Goal: Task Accomplishment & Management: Manage account settings

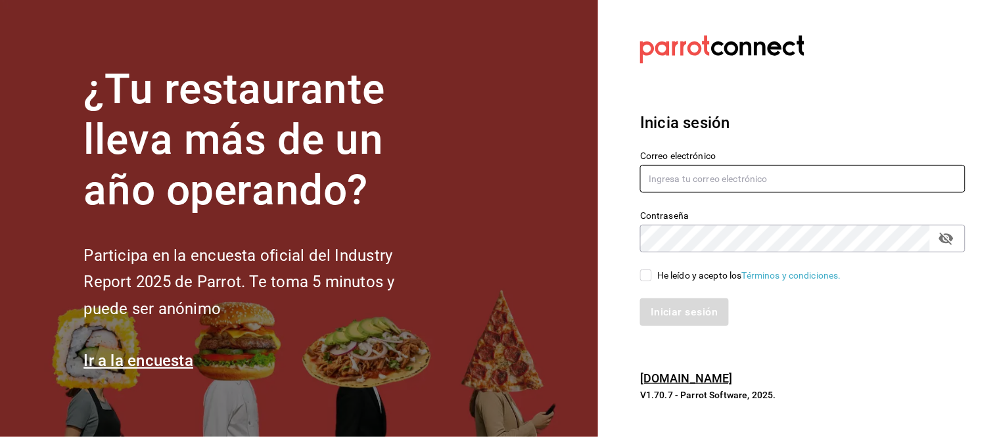
click at [687, 189] on input "text" at bounding box center [802, 179] width 325 height 28
type input "[EMAIL_ADDRESS][DOMAIN_NAME]"
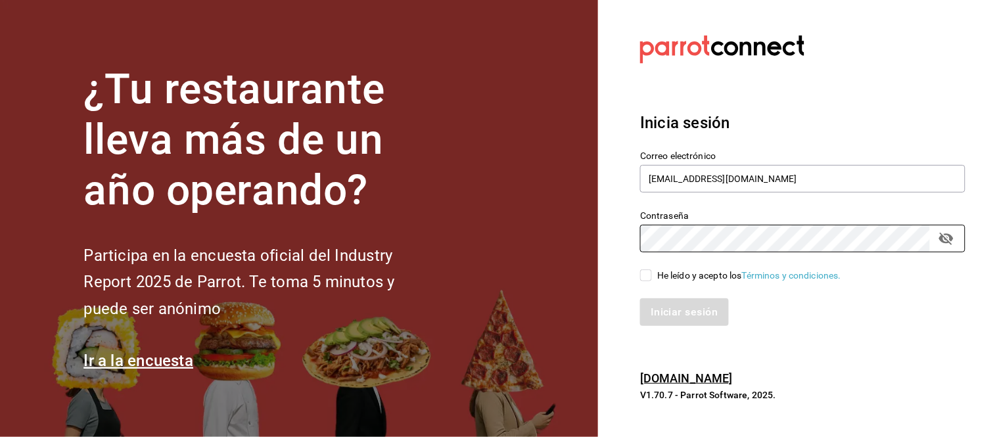
click at [644, 281] on input "He leído y acepto los Términos y condiciones." at bounding box center [646, 275] width 12 height 12
checkbox input "true"
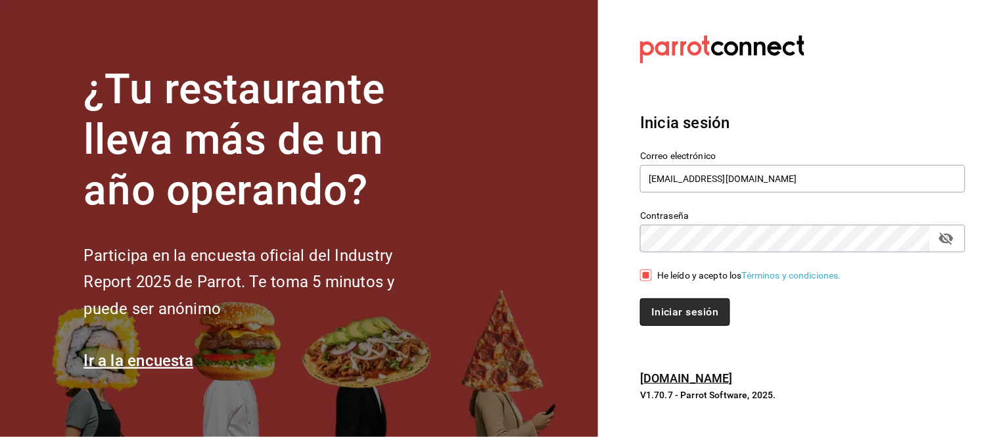
click at [664, 309] on button "Iniciar sesión" at bounding box center [684, 312] width 89 height 28
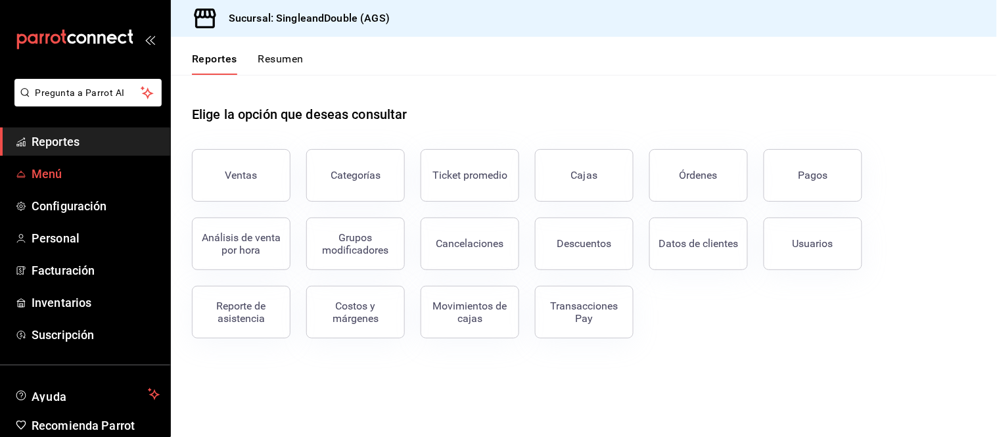
click at [59, 165] on span "Menú" at bounding box center [96, 174] width 128 height 18
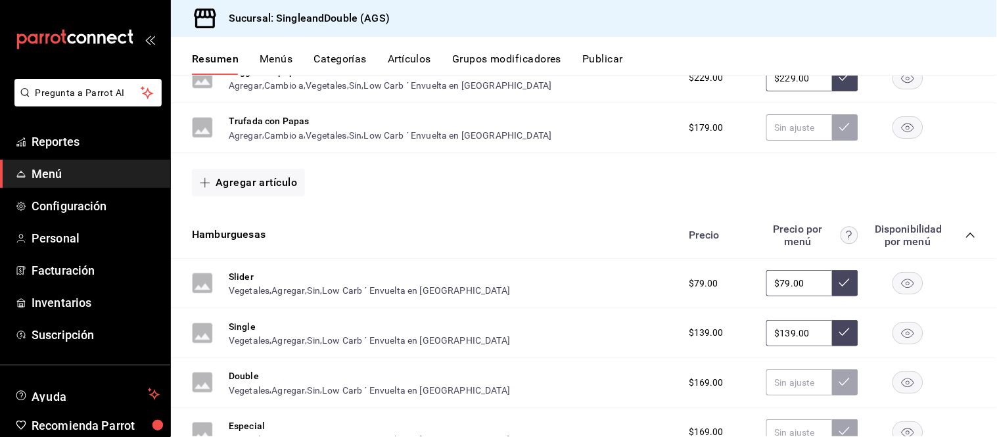
scroll to position [540, 0]
click at [489, 60] on button "Grupos modificadores" at bounding box center [506, 64] width 109 height 22
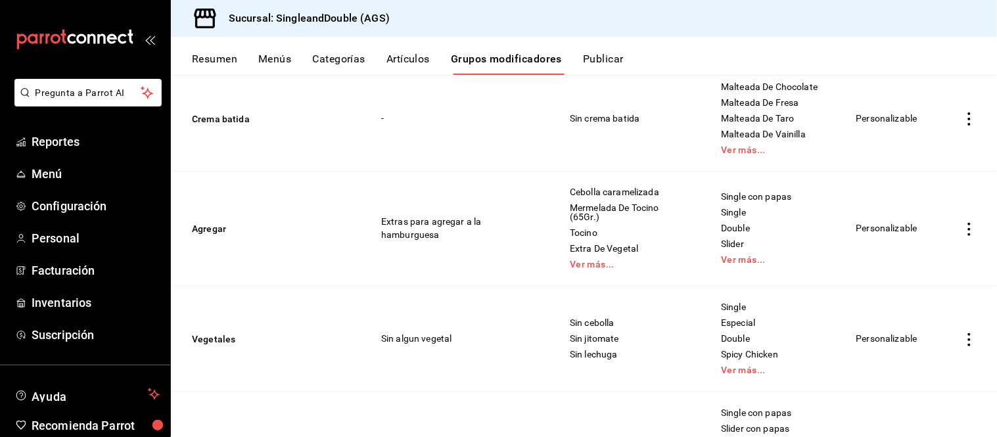
scroll to position [549, 0]
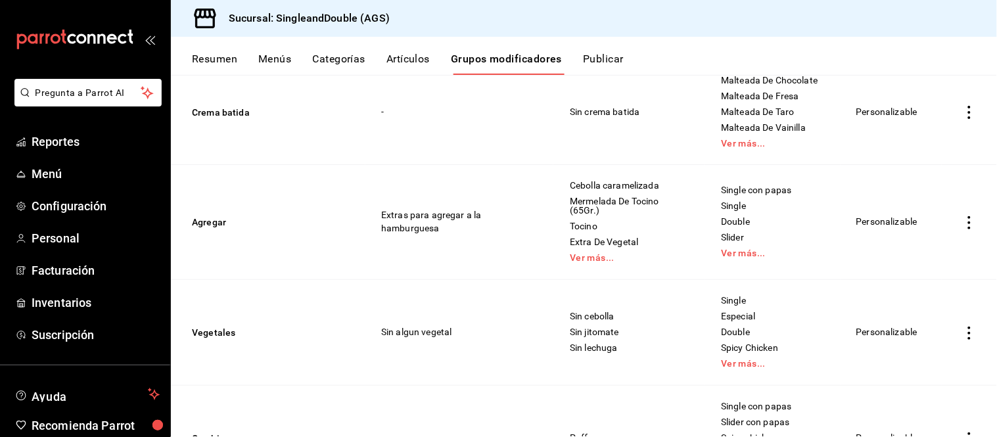
click at [968, 222] on icon "actions" at bounding box center [969, 222] width 3 height 13
click at [287, 168] on div at bounding box center [498, 218] width 997 height 437
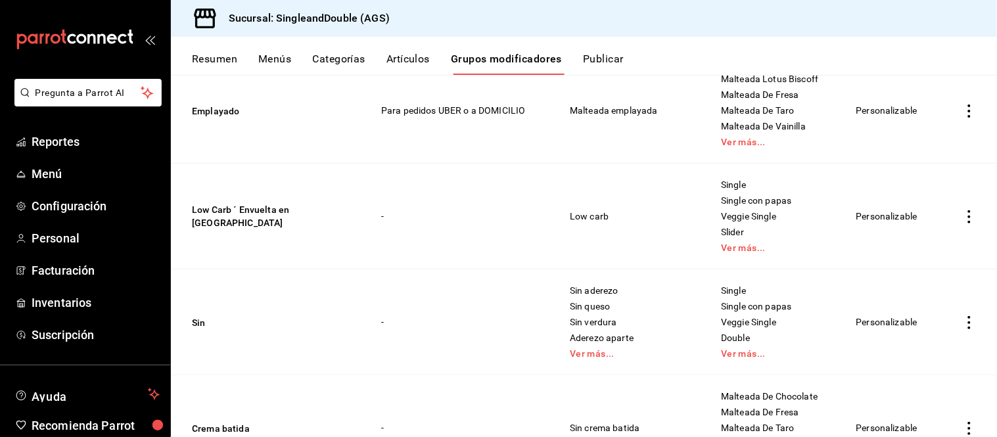
scroll to position [0, 0]
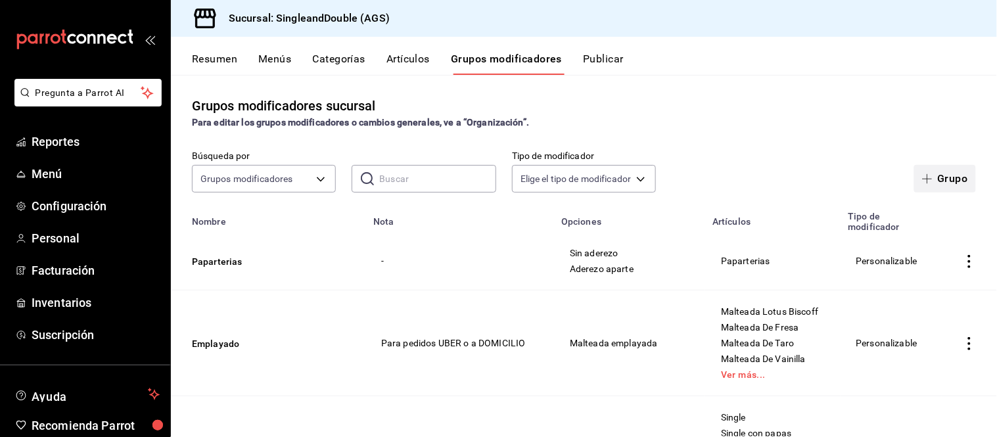
click at [934, 178] on button "Grupo" at bounding box center [945, 179] width 62 height 28
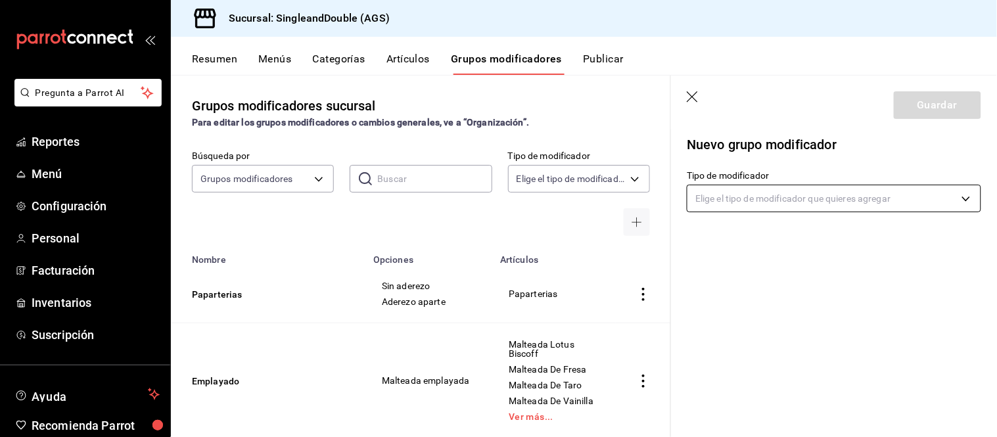
click at [900, 192] on body "Pregunta a Parrot AI Reportes Menú Configuración Personal Facturación Inventari…" at bounding box center [498, 218] width 997 height 437
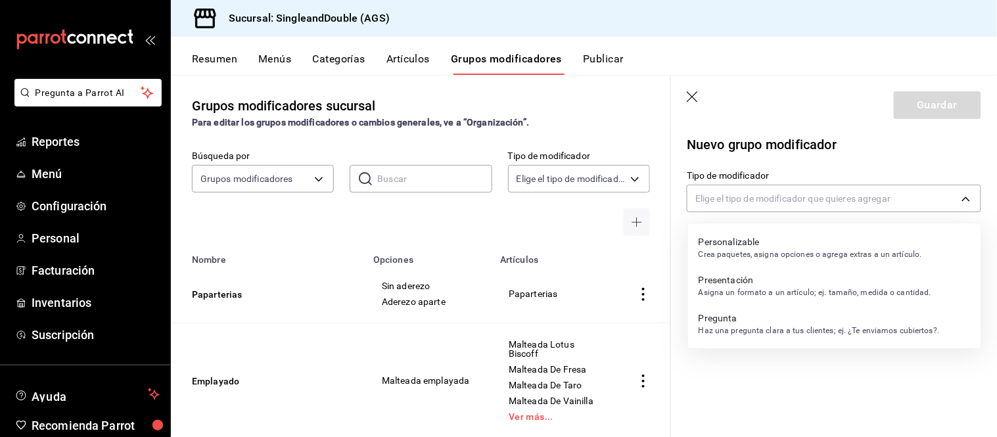
click at [767, 284] on p "Presentación" at bounding box center [814, 279] width 233 height 13
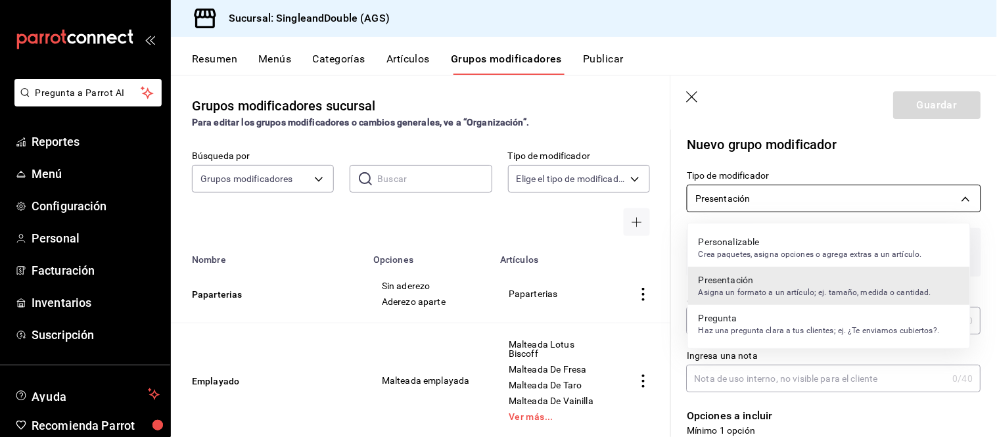
click at [796, 194] on body "Pregunta a Parrot AI Reportes Menú Configuración Personal Facturación Inventari…" at bounding box center [498, 218] width 997 height 437
click at [779, 248] on p "Crea paquetes, asigna opciones o agrega extras a un artículo." at bounding box center [809, 254] width 223 height 12
type input "CUSTOMIZABLE"
checkbox input "false"
type input "0"
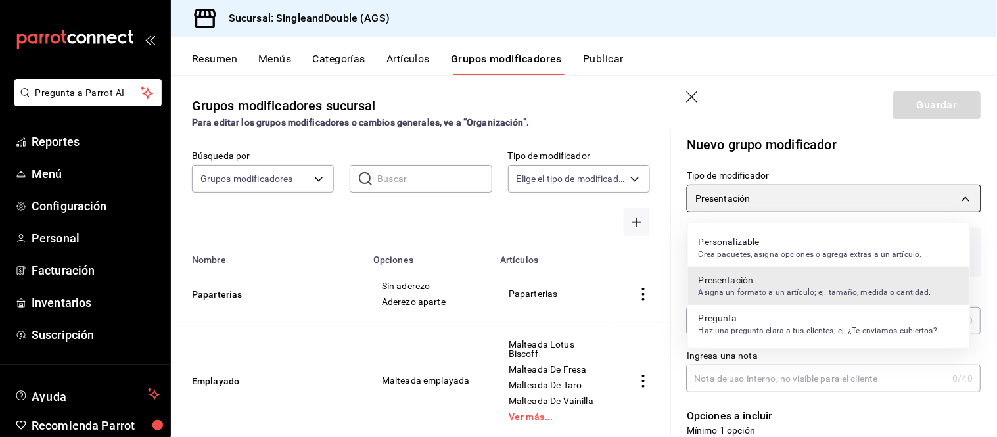
type input "1758592091048"
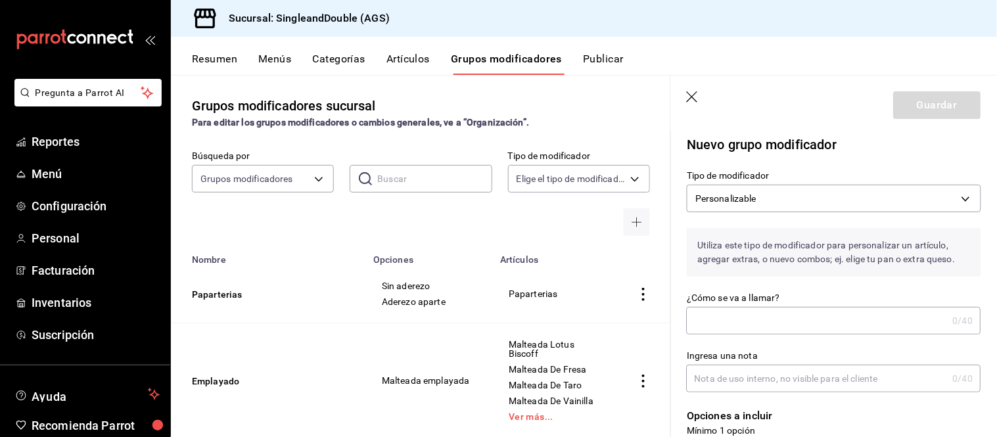
click at [752, 330] on input "¿Cómo se va a llamar?" at bounding box center [817, 320] width 261 height 26
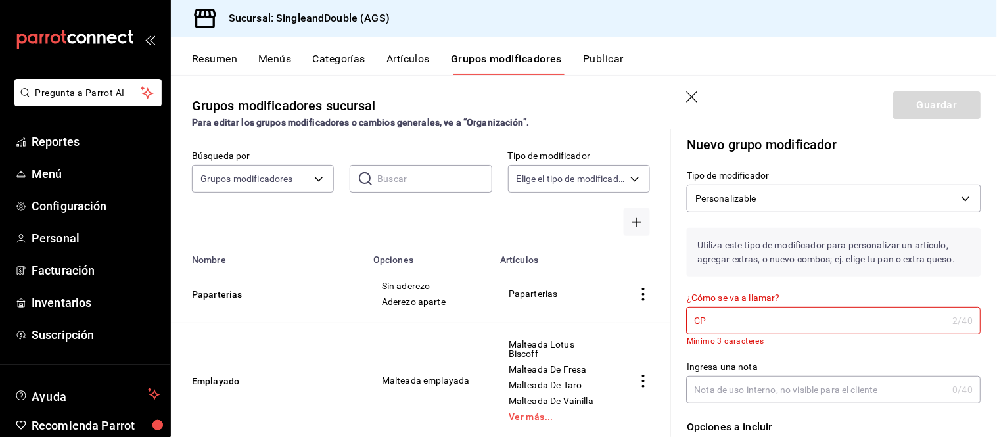
type input "C"
click at [692, 315] on input "OMPLEMENTOS" at bounding box center [815, 320] width 256 height 26
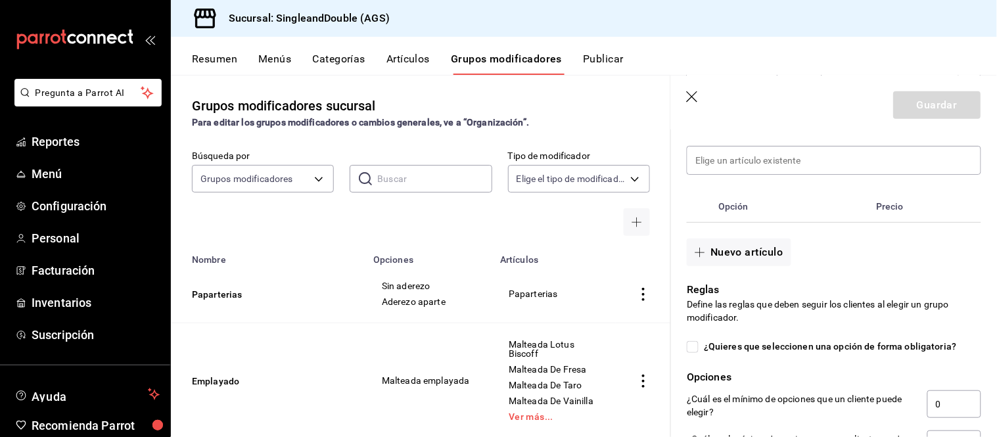
scroll to position [325, 0]
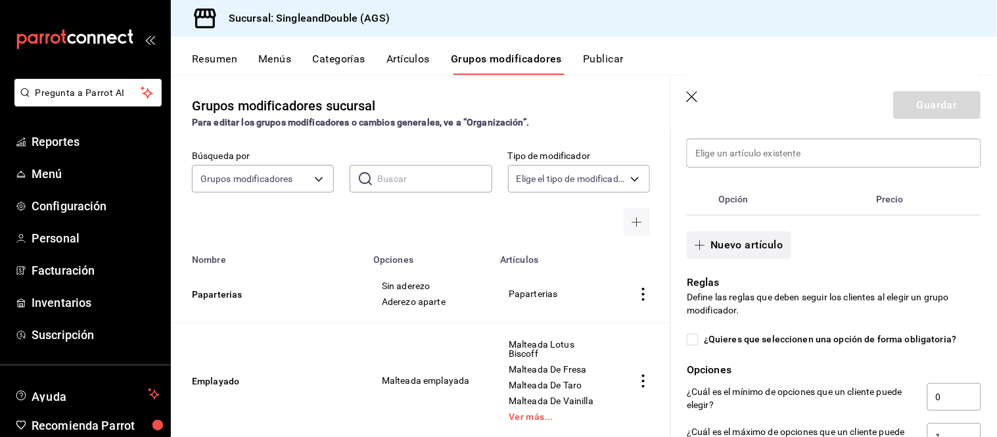
type input "COMPLEMENTOS"
click at [746, 246] on button "Nuevo artículo" at bounding box center [739, 245] width 104 height 28
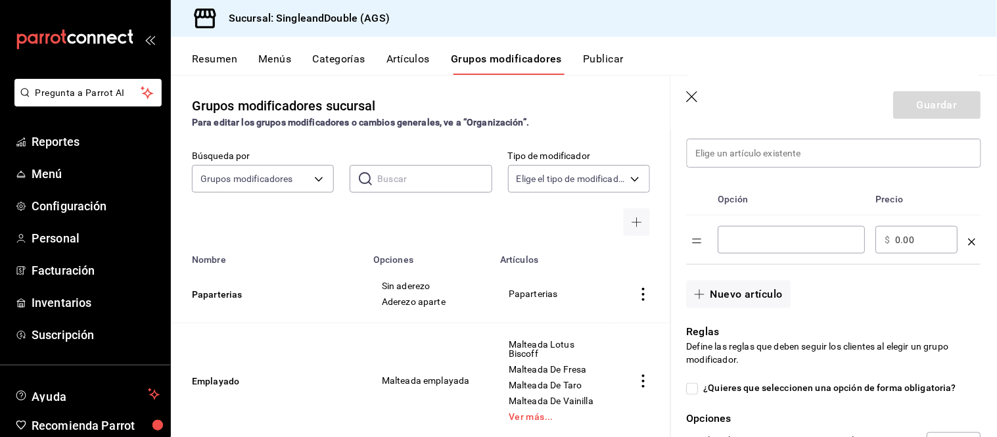
click at [746, 246] on input "optionsTable" at bounding box center [791, 239] width 129 height 13
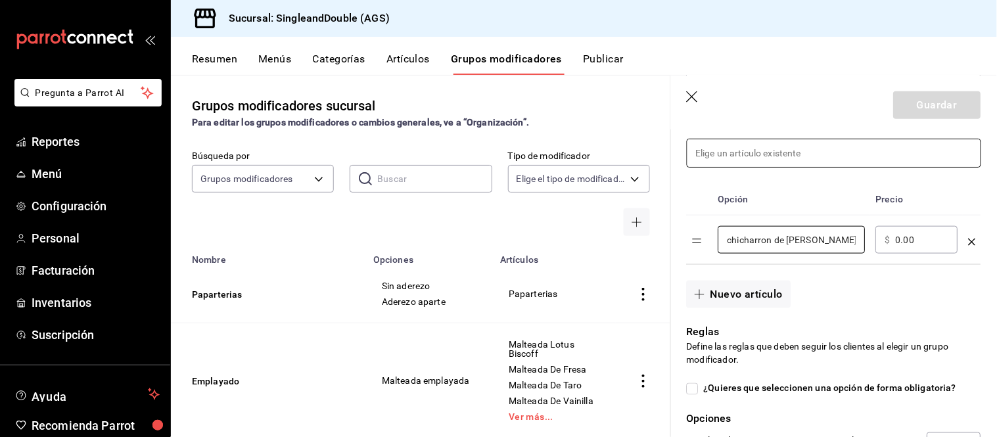
type input "chicharron de [PERSON_NAME]"
click at [772, 150] on input at bounding box center [833, 153] width 293 height 28
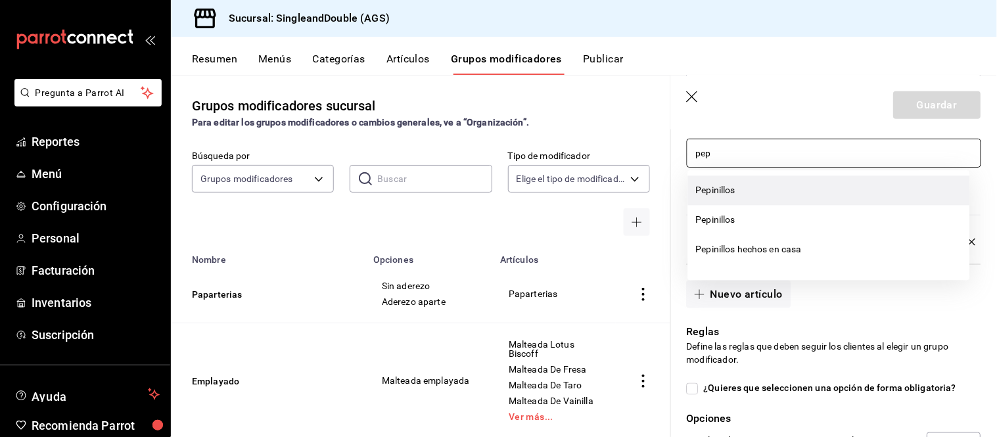
click at [741, 187] on li "Pepinillos" at bounding box center [829, 190] width 282 height 30
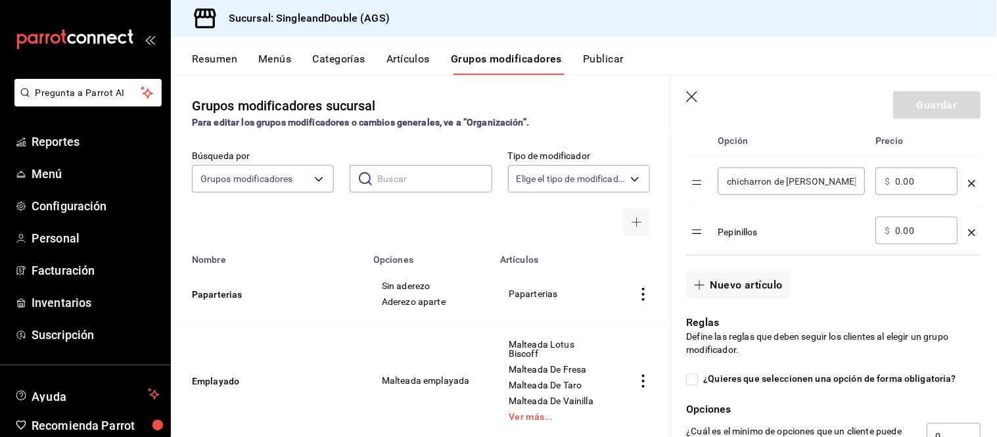
scroll to position [391, 0]
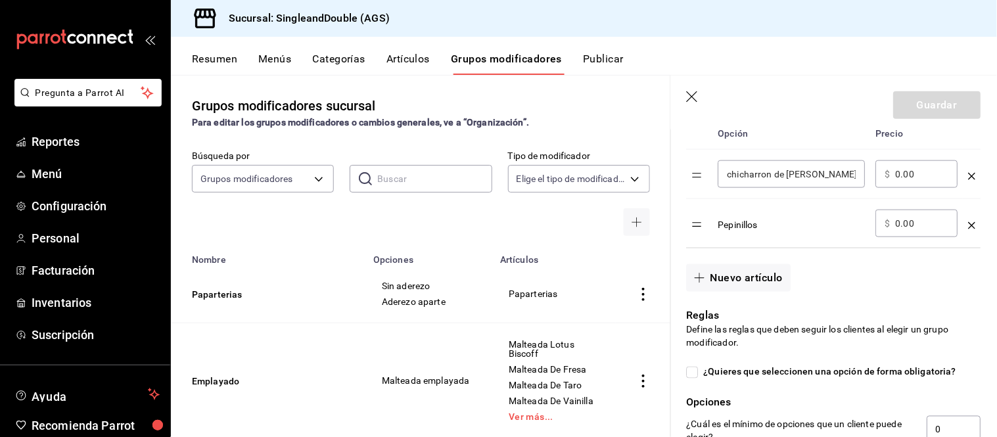
type input "pep"
click at [732, 171] on input "chicharron de [PERSON_NAME]" at bounding box center [791, 174] width 129 height 13
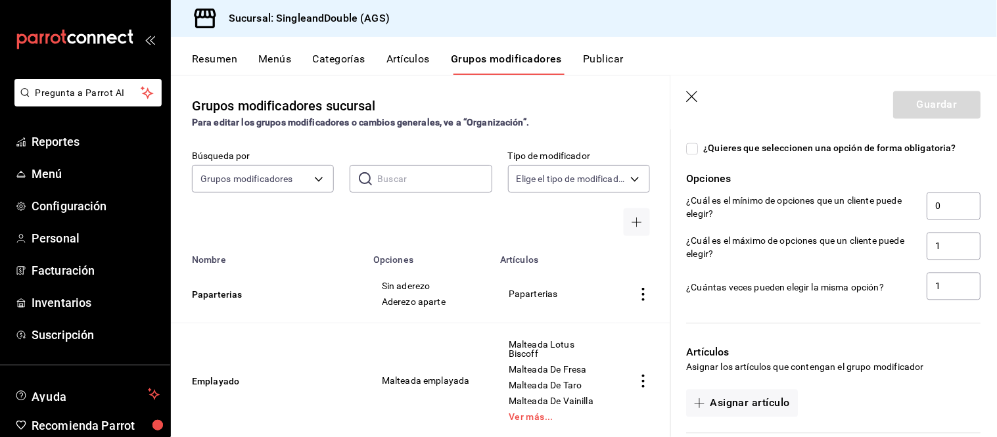
scroll to position [562, 0]
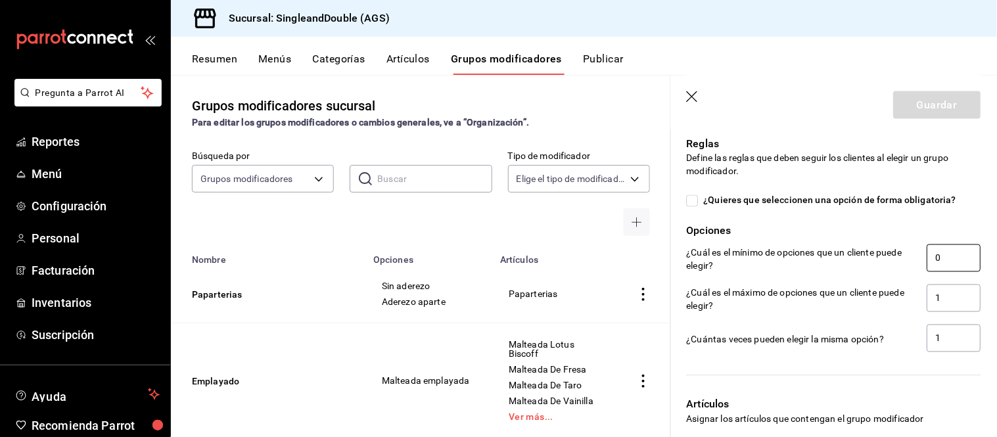
type input "Chicharron de serrano"
click at [935, 258] on input "0" at bounding box center [954, 258] width 54 height 28
type input "1"
click at [929, 304] on input "1" at bounding box center [954, 298] width 54 height 28
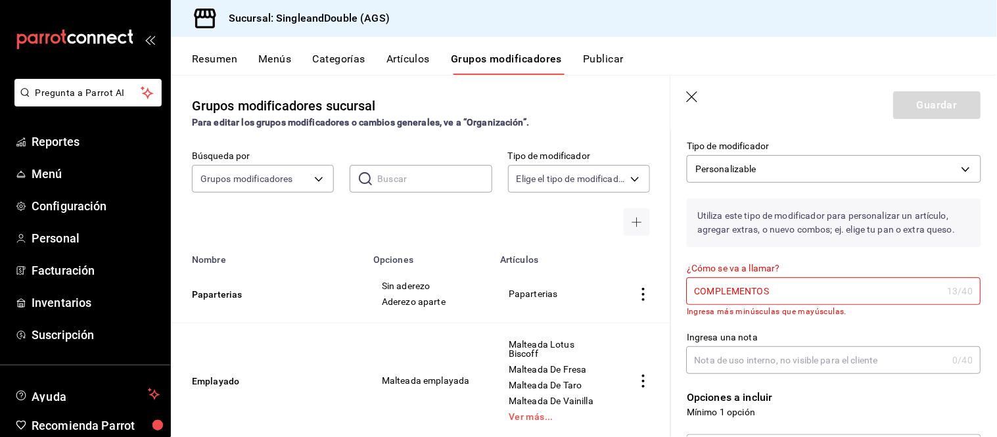
scroll to position [0, 0]
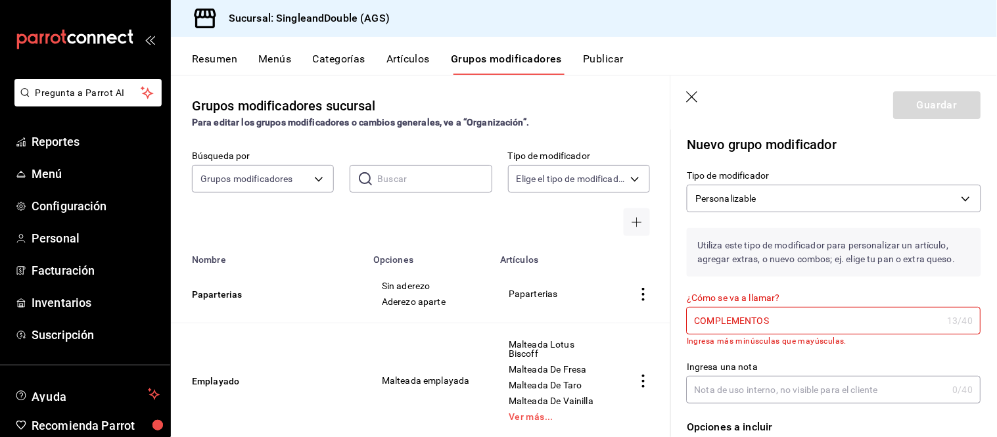
type input "2"
click at [844, 323] on input "COMPLEMENTOS" at bounding box center [815, 320] width 256 height 26
type input "C"
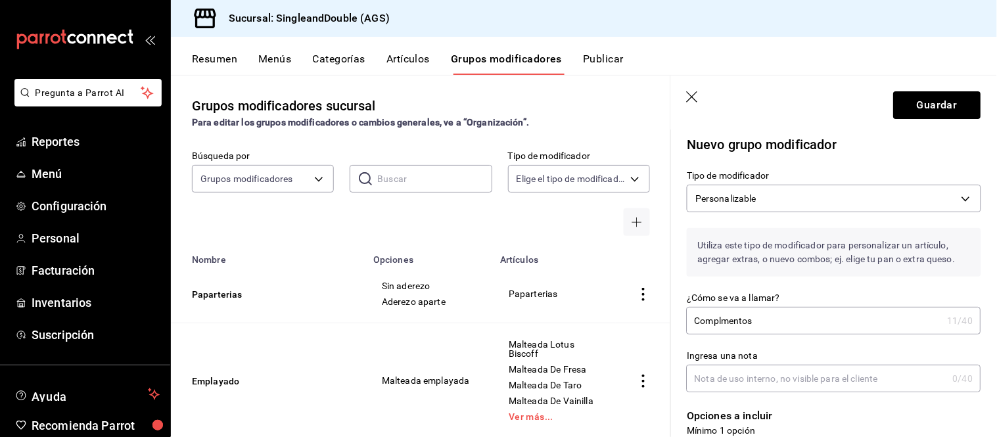
click at [721, 323] on input "Complmentos" at bounding box center [815, 320] width 256 height 26
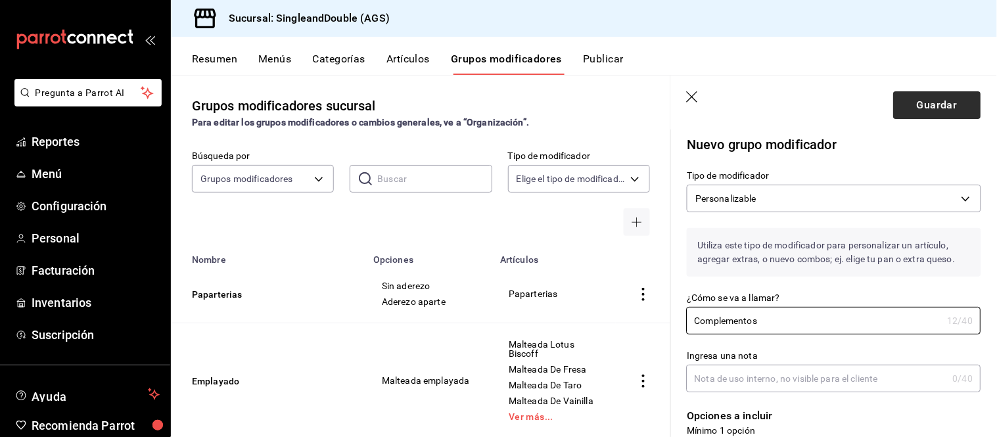
type input "Complementos"
click at [948, 104] on button "Guardar" at bounding box center [936, 105] width 87 height 28
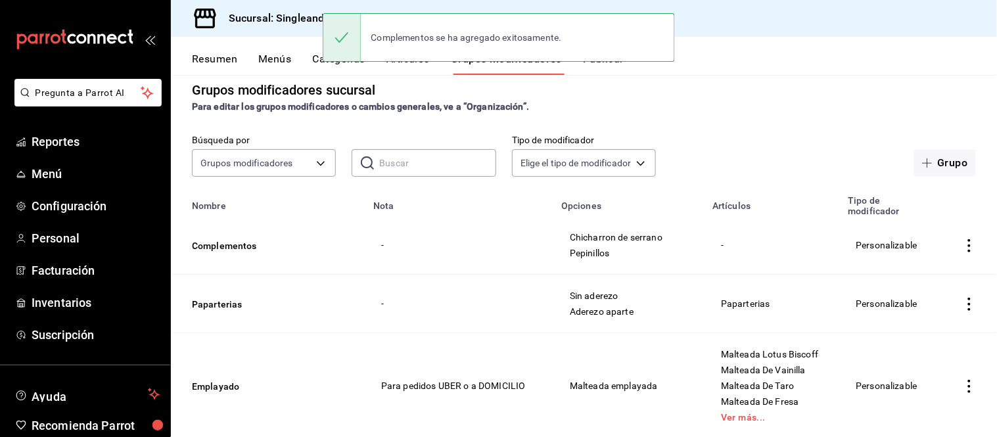
scroll to position [18, 0]
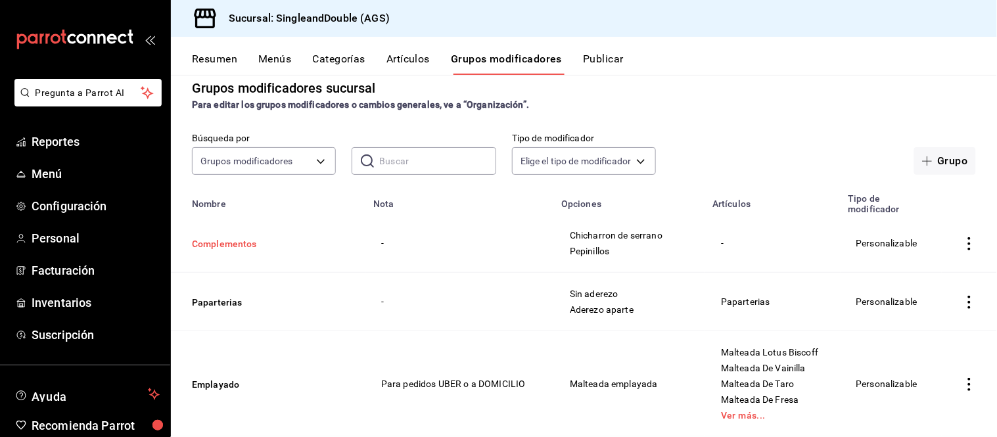
click at [214, 246] on button "Complementos" at bounding box center [271, 243] width 158 height 13
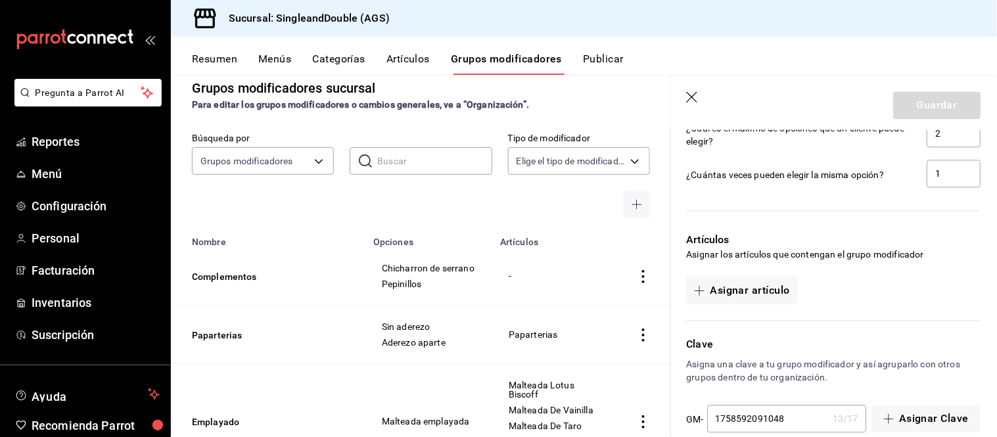
scroll to position [796, 0]
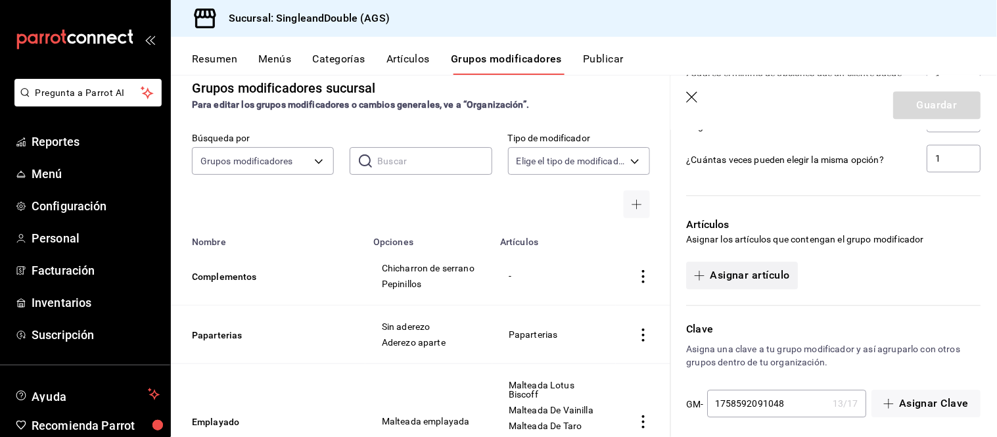
click at [760, 281] on button "Asignar artículo" at bounding box center [742, 275] width 111 height 28
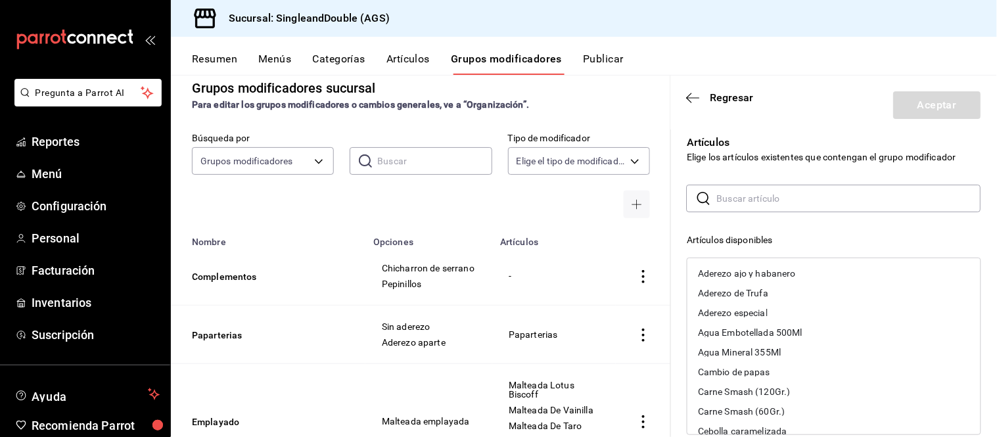
click at [738, 187] on input "text" at bounding box center [849, 198] width 264 height 26
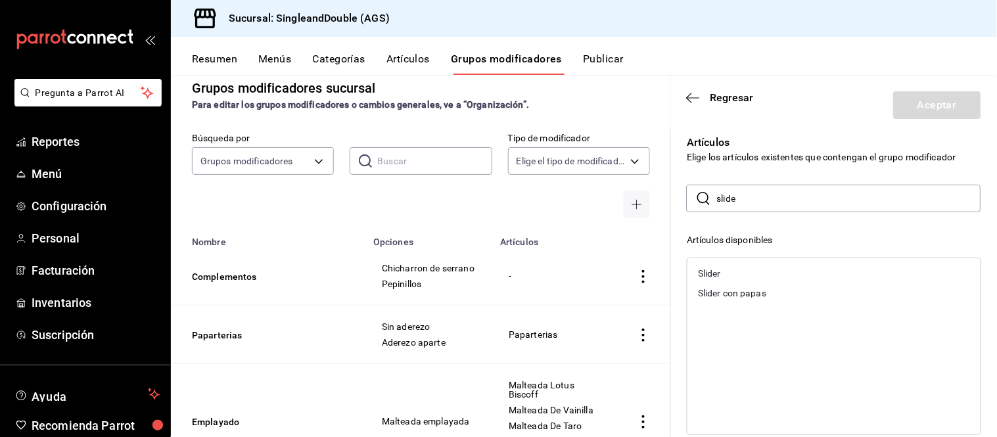
click at [730, 275] on div "Slider" at bounding box center [833, 273] width 293 height 20
click at [730, 275] on div "Slider con papas" at bounding box center [732, 273] width 68 height 9
click at [771, 201] on input "slide" at bounding box center [849, 198] width 264 height 26
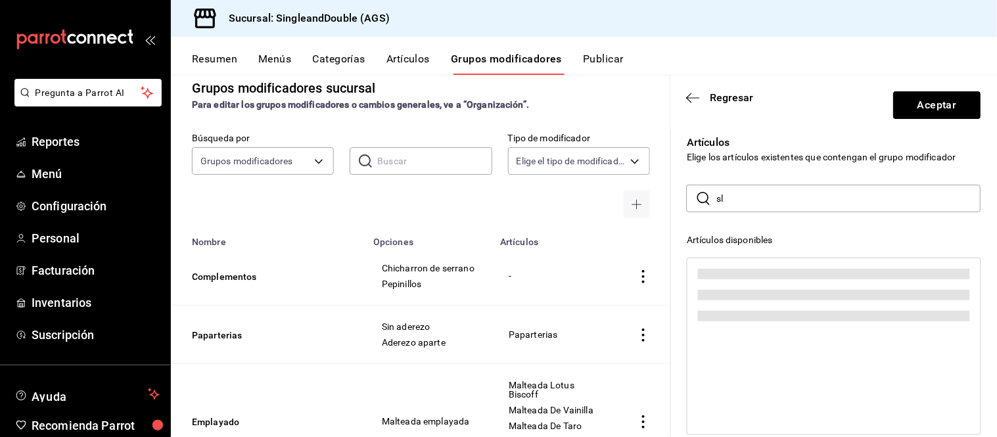
type input "s"
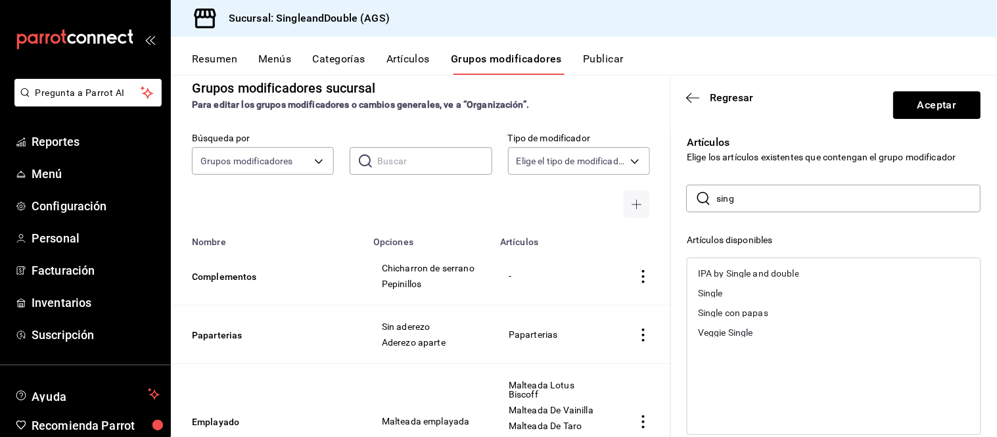
click at [728, 297] on div "Single" at bounding box center [833, 293] width 293 height 20
click at [728, 297] on div "Single con papas" at bounding box center [733, 292] width 70 height 9
click at [728, 297] on div "Veggie Single" at bounding box center [725, 292] width 55 height 9
click at [757, 189] on input "sing" at bounding box center [849, 198] width 264 height 26
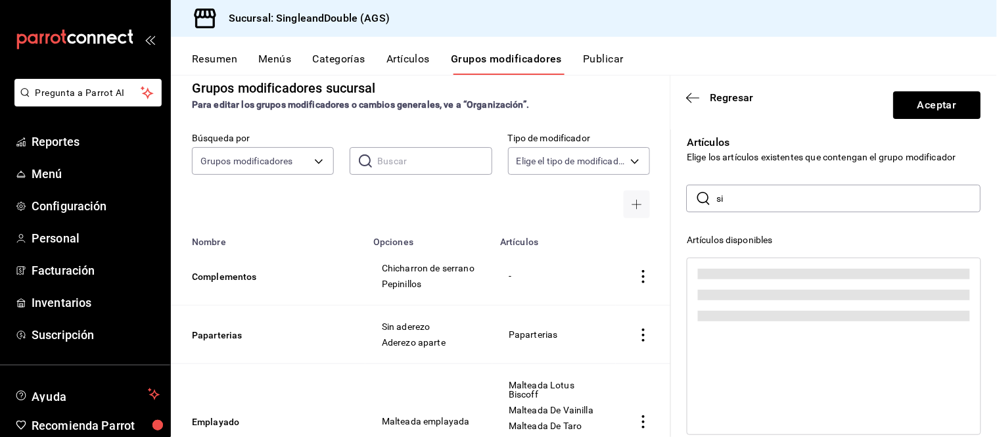
type input "s"
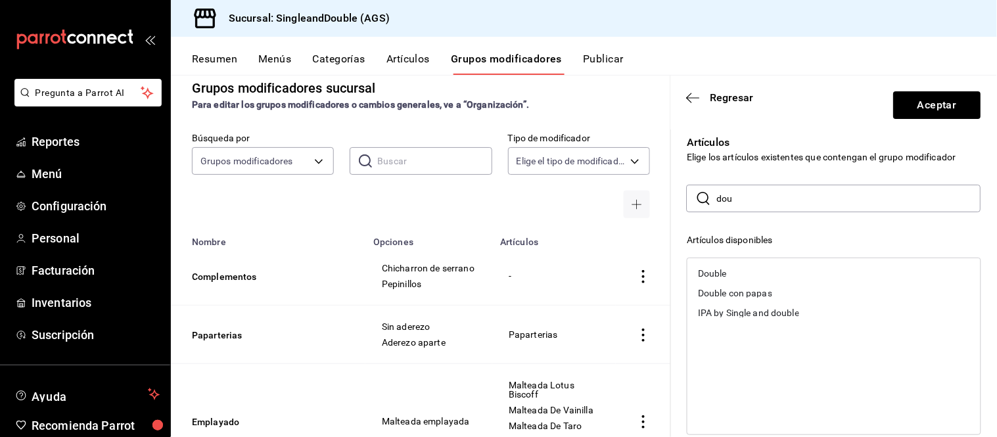
click at [723, 273] on div "Double" at bounding box center [712, 273] width 29 height 9
click at [723, 273] on div "Double con papas" at bounding box center [735, 273] width 74 height 9
click at [769, 193] on input "dou" at bounding box center [849, 198] width 264 height 26
type input "d"
click at [744, 269] on div "Spicy Chicken" at bounding box center [726, 273] width 57 height 9
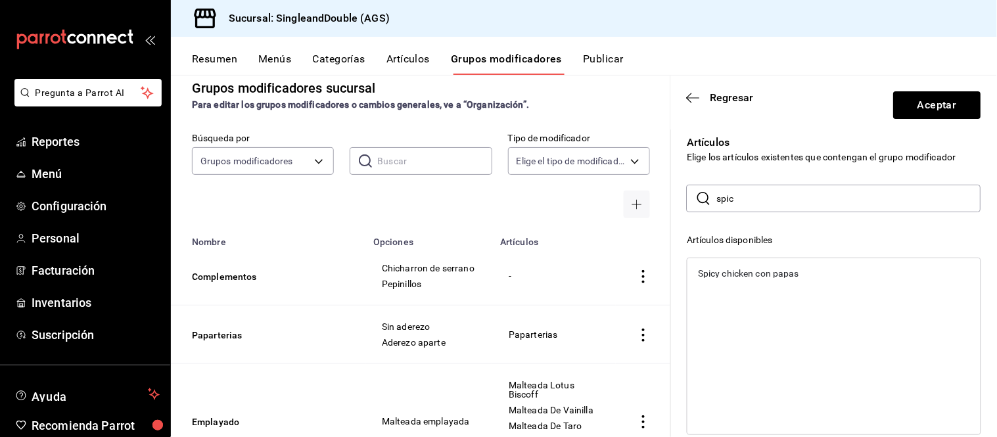
click at [744, 269] on div "Spicy chicken con papas" at bounding box center [748, 273] width 101 height 9
click at [752, 208] on input "spic" at bounding box center [849, 198] width 264 height 26
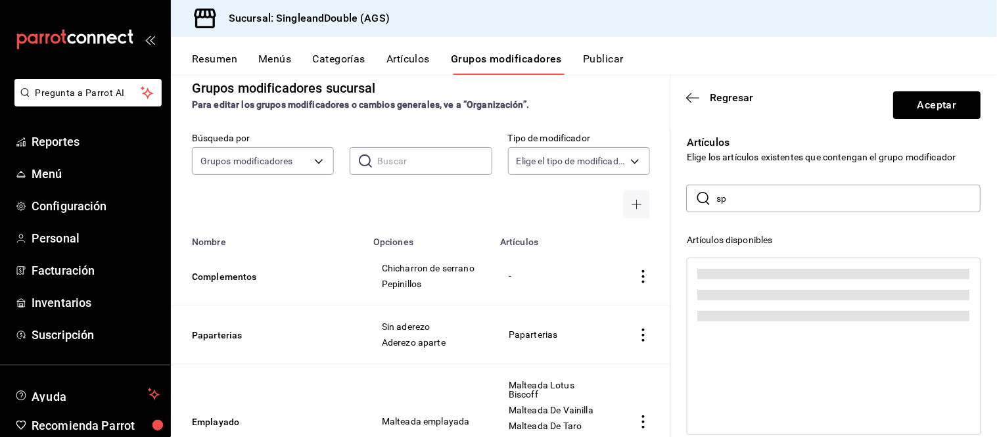
type input "s"
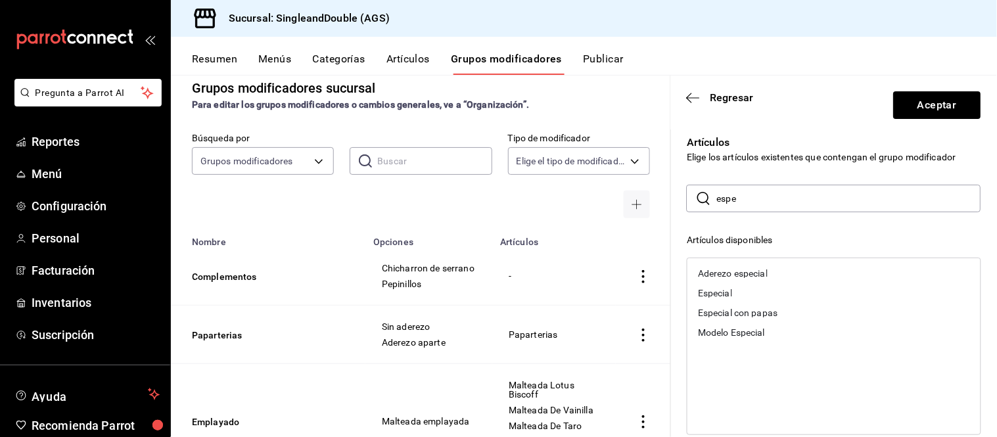
click at [719, 290] on div "Especial" at bounding box center [715, 292] width 34 height 9
click at [721, 297] on div "Especial con papas" at bounding box center [737, 292] width 79 height 9
click at [757, 200] on input "espe" at bounding box center [849, 198] width 264 height 26
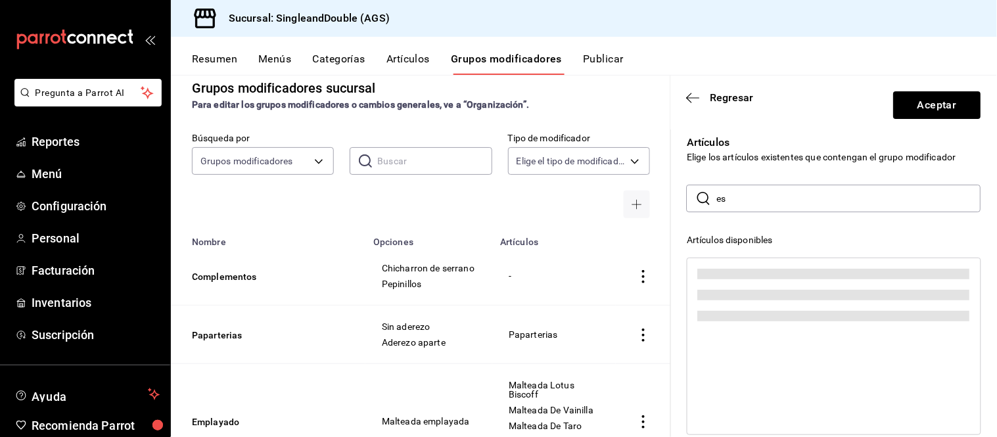
type input "e"
type input "t"
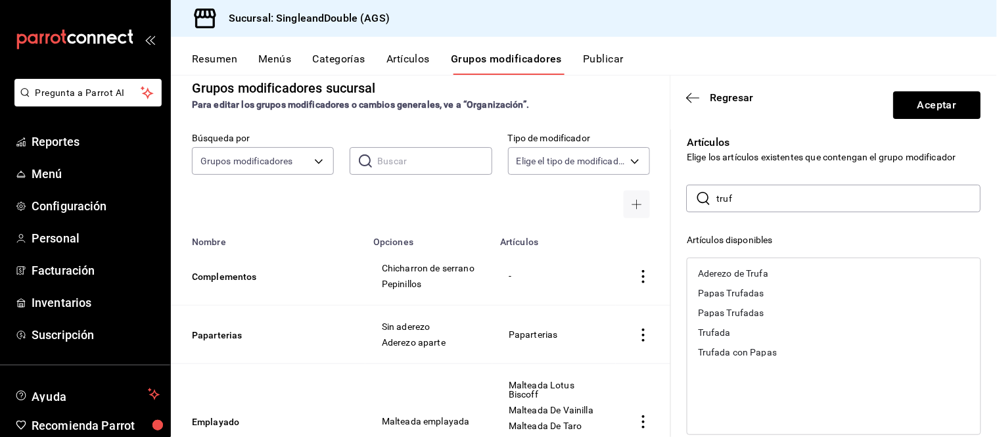
click at [736, 327] on div "Trufada" at bounding box center [833, 333] width 293 height 20
click at [736, 327] on div "Trufada con Papas" at bounding box center [833, 333] width 293 height 20
click at [754, 204] on input "truf" at bounding box center [849, 198] width 264 height 26
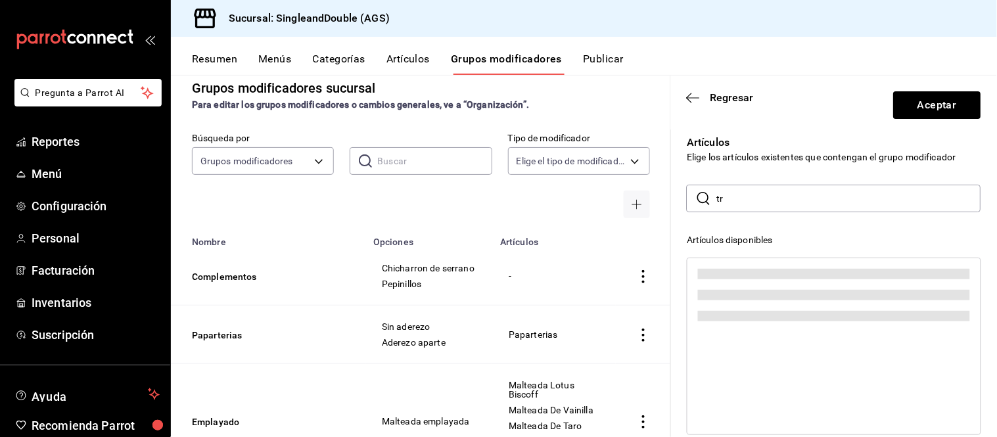
type input "t"
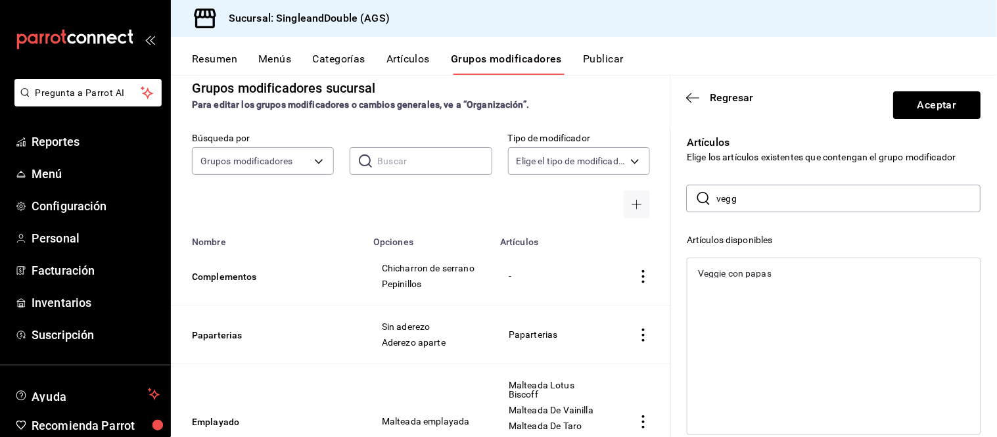
click at [750, 274] on div "Veggie con papas" at bounding box center [735, 273] width 74 height 9
click at [765, 200] on input "vegg" at bounding box center [849, 198] width 264 height 26
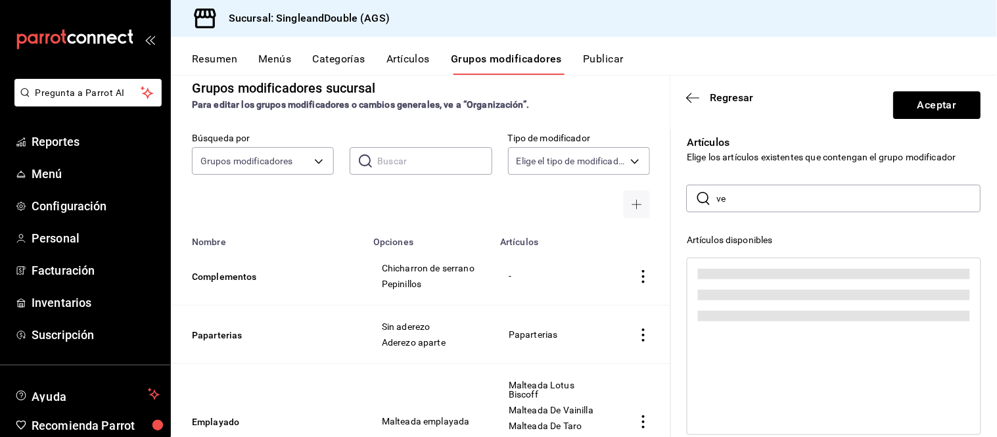
type input "v"
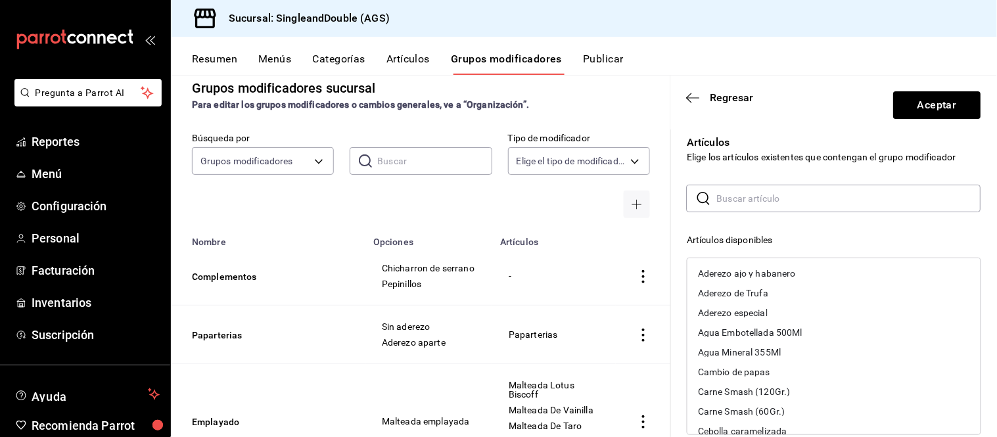
click at [787, 183] on div "Artículos Elige los artículos existentes que contengan el grupo modificador ​ ​…" at bounding box center [826, 386] width 310 height 535
click at [820, 238] on div "Artículos disponibles" at bounding box center [834, 240] width 294 height 14
click at [913, 96] on button "Aceptar" at bounding box center [936, 105] width 87 height 28
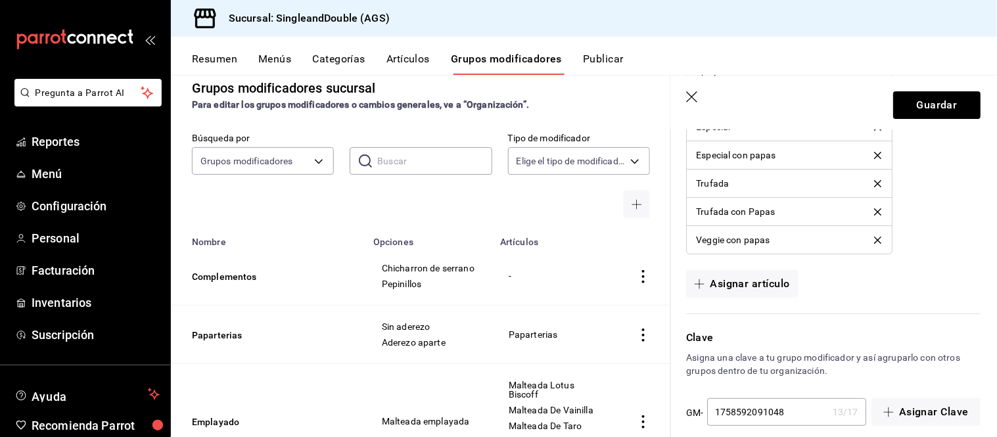
scroll to position [1216, 0]
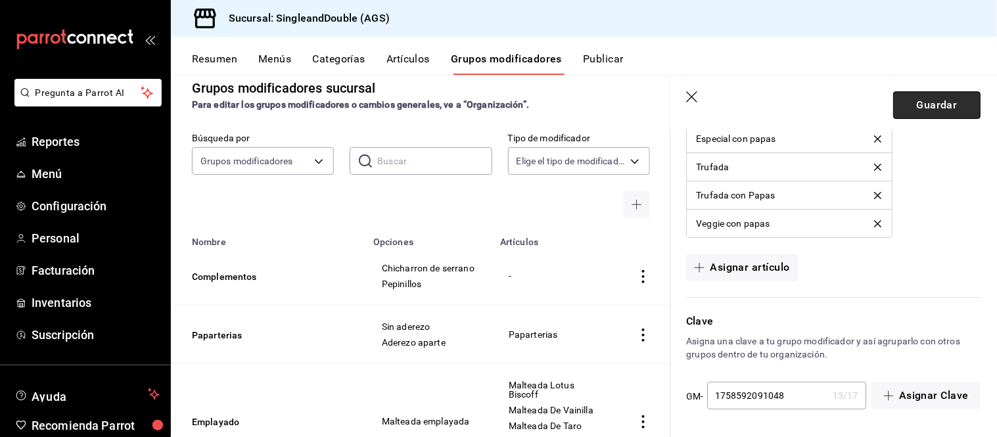
click at [901, 93] on button "Guardar" at bounding box center [936, 105] width 87 height 28
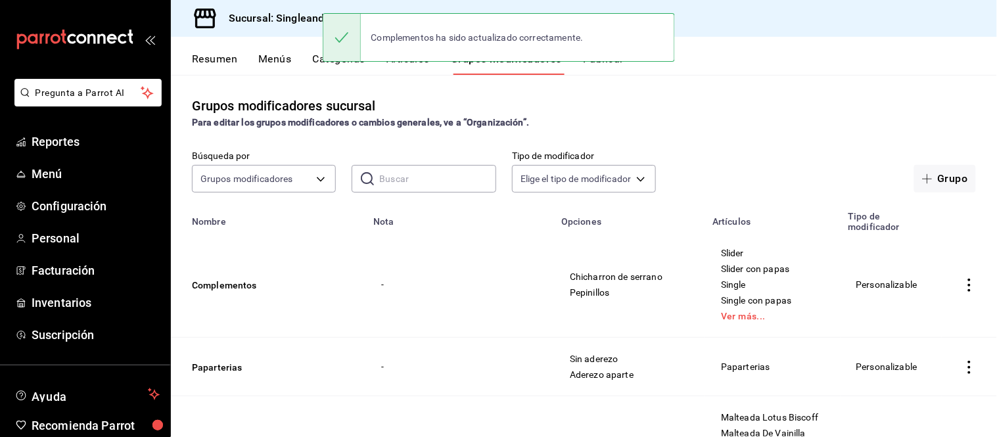
click at [738, 120] on div "Para editar los grupos modificadores o cambios generales, ve a “Organización”." at bounding box center [584, 123] width 784 height 14
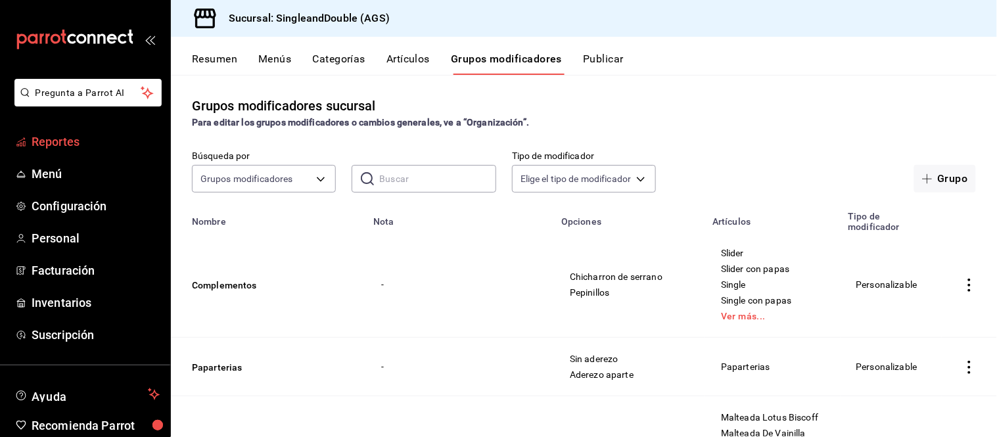
click at [72, 151] on link "Reportes" at bounding box center [85, 141] width 170 height 28
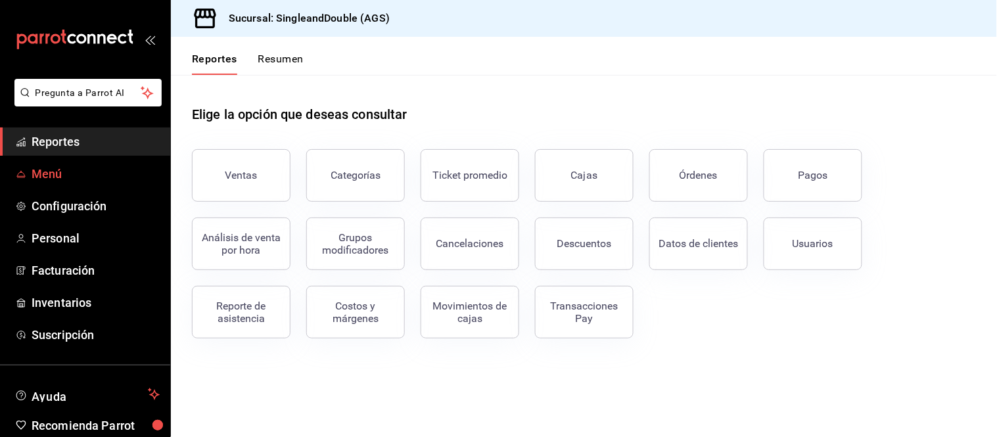
click at [43, 168] on span "Menú" at bounding box center [96, 174] width 128 height 18
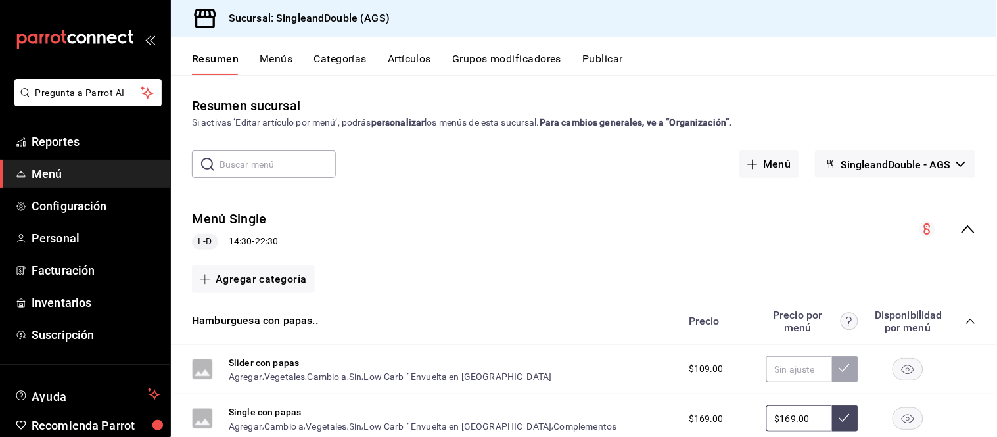
click at [410, 56] on button "Artículos" at bounding box center [409, 64] width 43 height 22
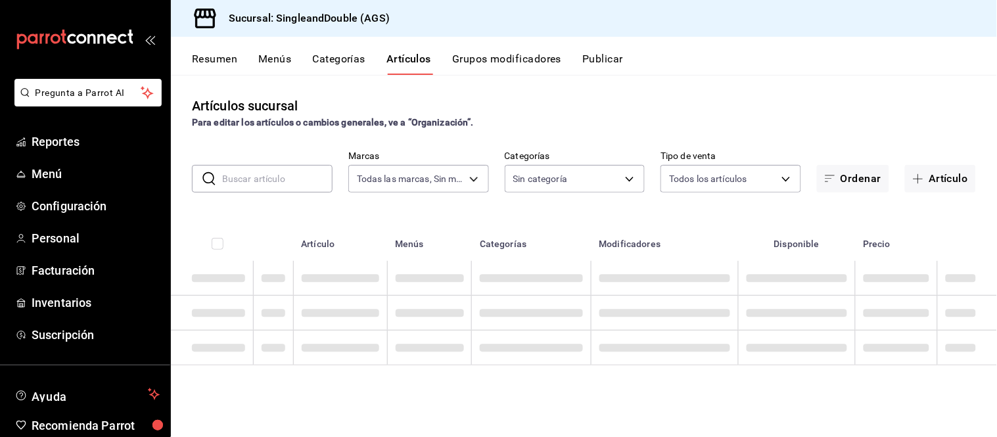
type input "dc0eaf89-5864-49ba-9895-47755d20b7c3"
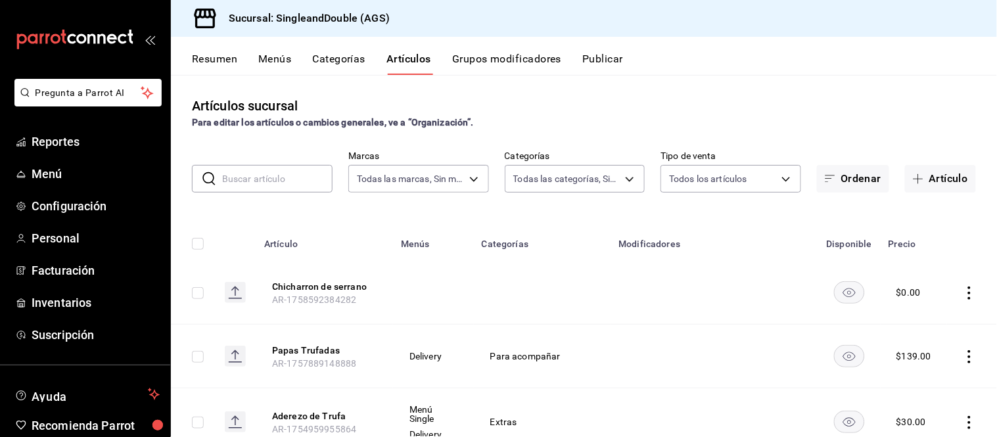
type input "1ced9227-8330-4b6b-b355-66cdc42b2a38,460d9645-ebce-4143-b9a7-f18e8057f9e5,cf24e…"
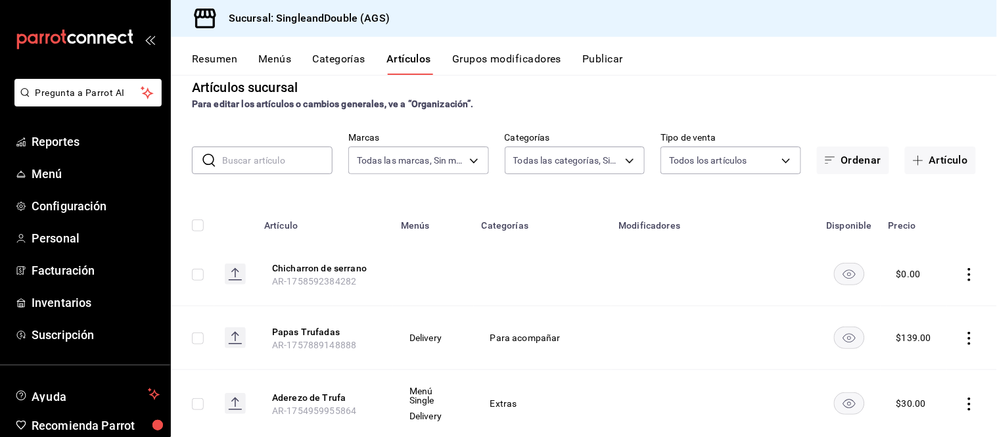
scroll to position [20, 0]
click at [317, 55] on button "Categorías" at bounding box center [339, 64] width 53 height 22
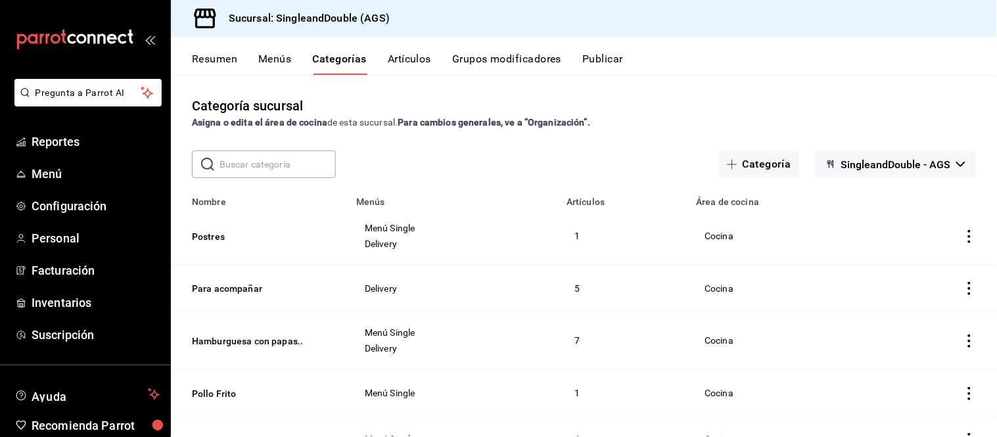
click at [512, 59] on button "Grupos modificadores" at bounding box center [506, 64] width 109 height 22
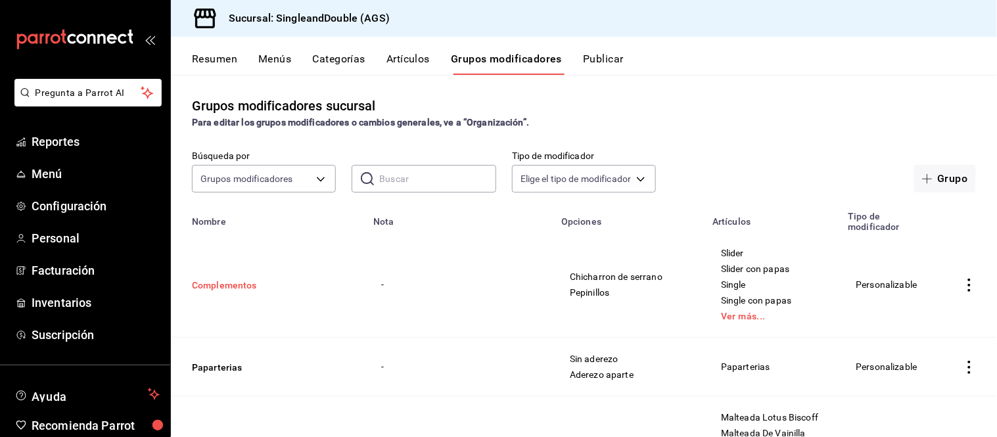
click at [246, 286] on button "Complementos" at bounding box center [271, 285] width 158 height 13
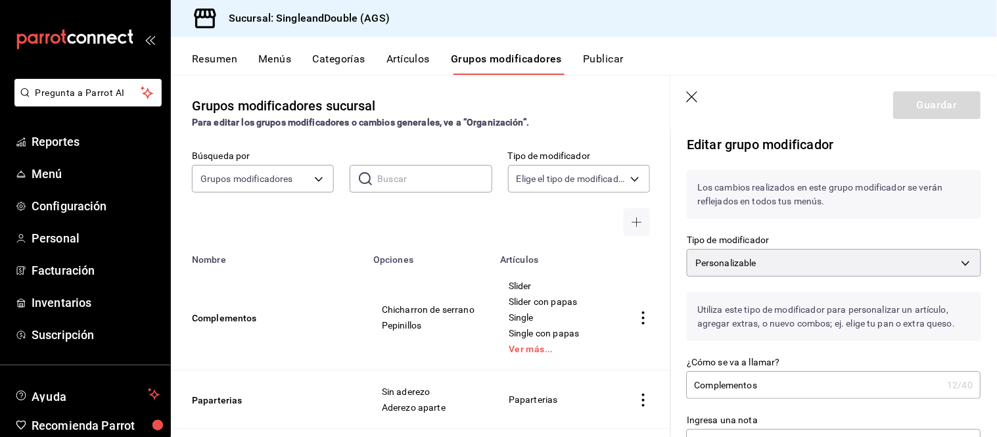
click at [688, 99] on icon "button" at bounding box center [693, 97] width 13 height 13
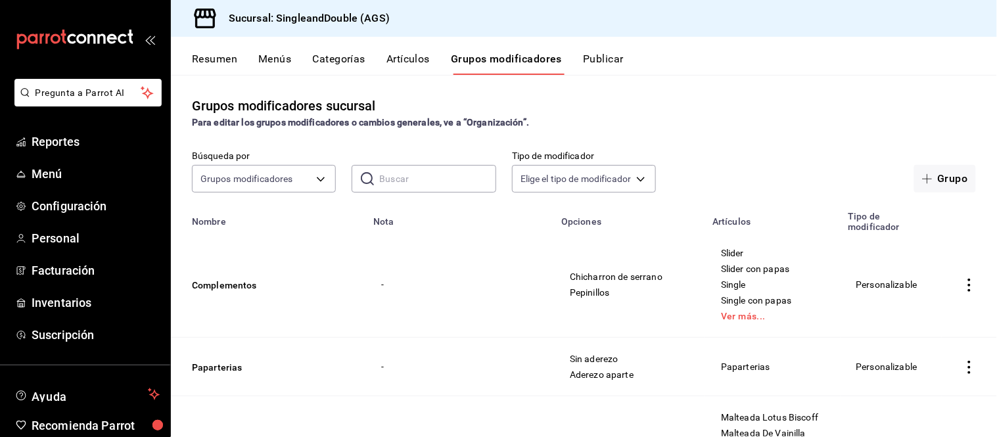
click at [399, 63] on button "Artículos" at bounding box center [407, 64] width 43 height 22
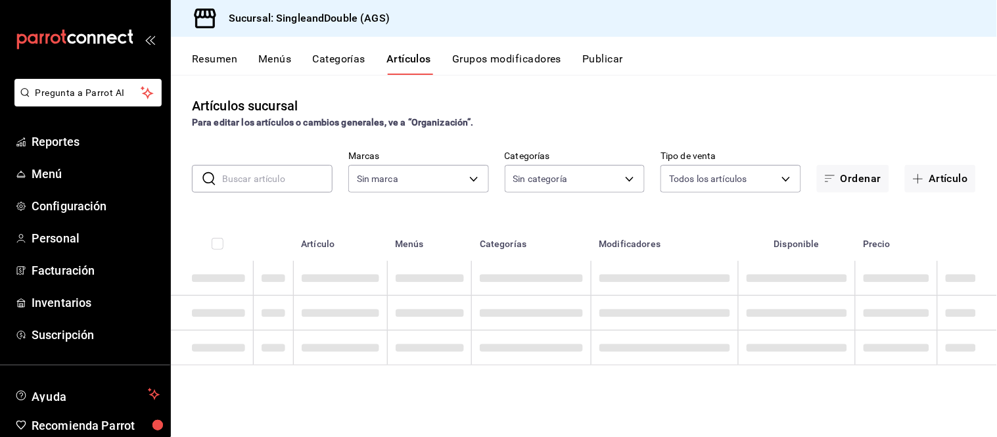
type input "dc0eaf89-5864-49ba-9895-47755d20b7c3"
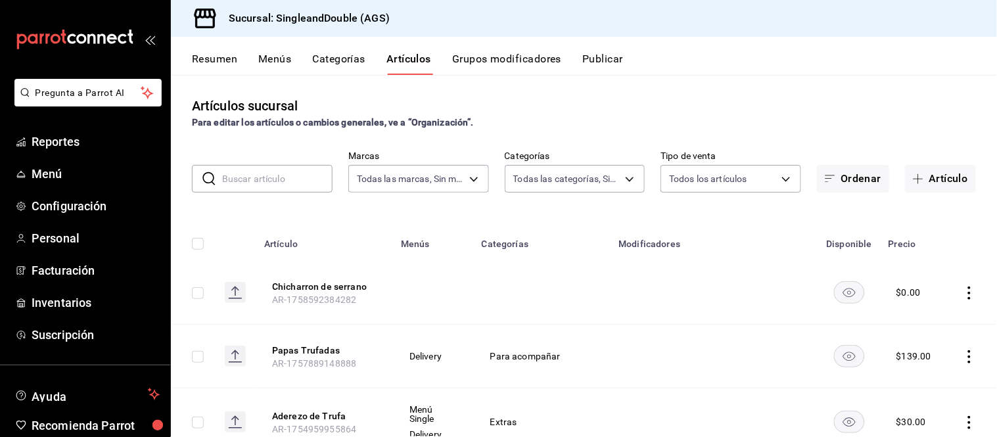
type input "1ced9227-8330-4b6b-b355-66cdc42b2a38,460d9645-ebce-4143-b9a7-f18e8057f9e5,cf24e…"
click at [321, 281] on button "Chicharron de serrano" at bounding box center [324, 286] width 105 height 13
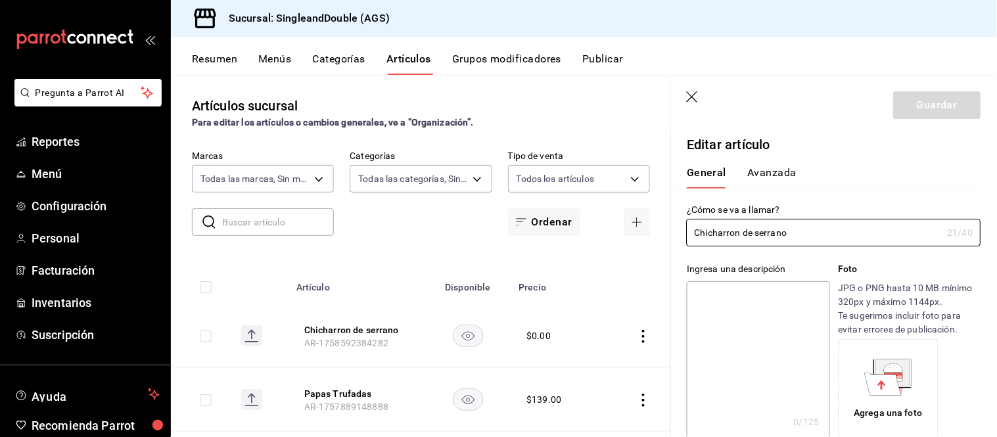
type input "$0.00"
click at [770, 185] on button "Avanzada" at bounding box center [771, 177] width 49 height 22
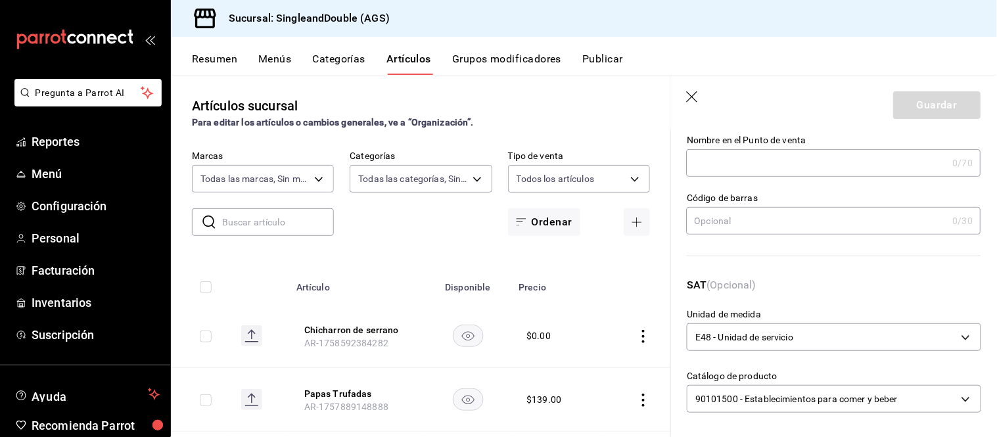
scroll to position [74, 0]
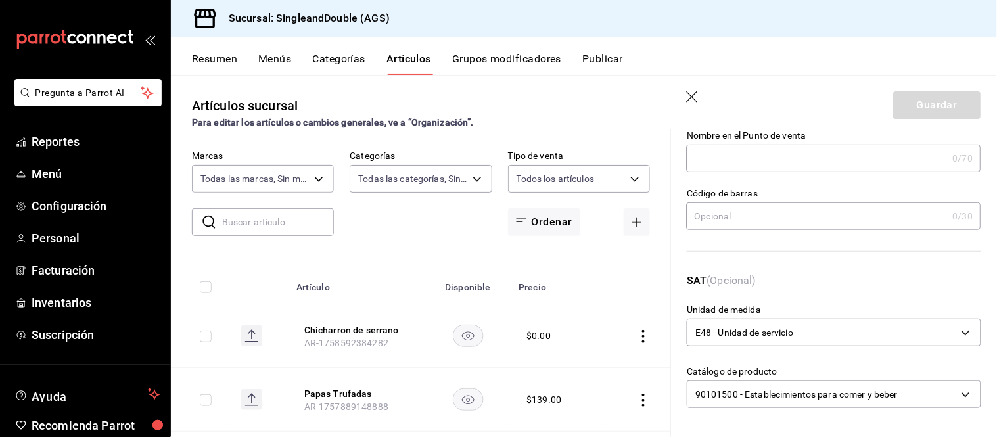
click at [692, 97] on icon "button" at bounding box center [692, 96] width 11 height 11
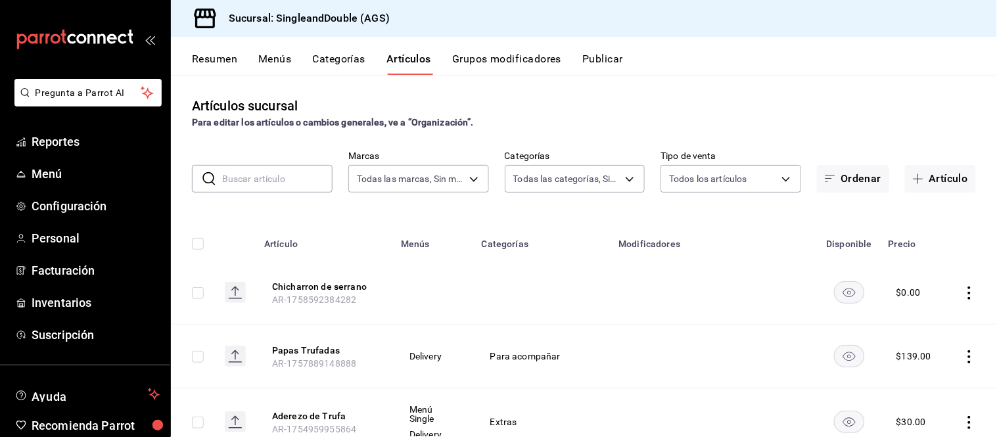
click at [327, 49] on div "Resumen Menús Categorías Artículos Grupos modificadores Publicar" at bounding box center [584, 56] width 826 height 38
click at [334, 60] on button "Categorías" at bounding box center [339, 64] width 53 height 22
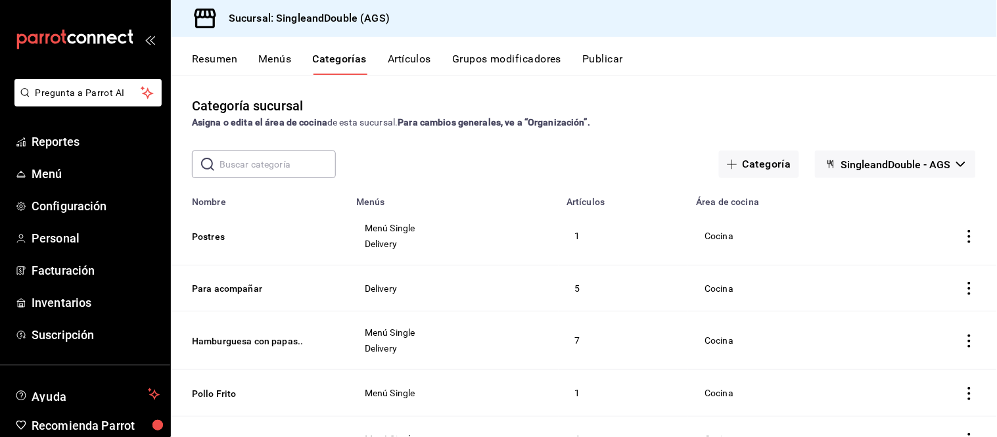
click at [273, 66] on button "Menús" at bounding box center [274, 64] width 33 height 22
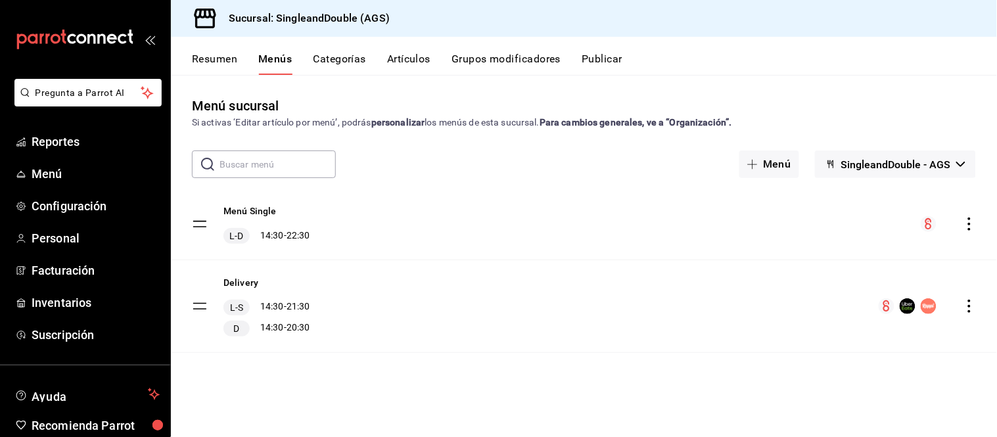
click at [240, 202] on div "Menú Single L-D 14:30 - 22:30" at bounding box center [584, 224] width 826 height 71
click at [240, 206] on button "Menú Single" at bounding box center [249, 210] width 53 height 13
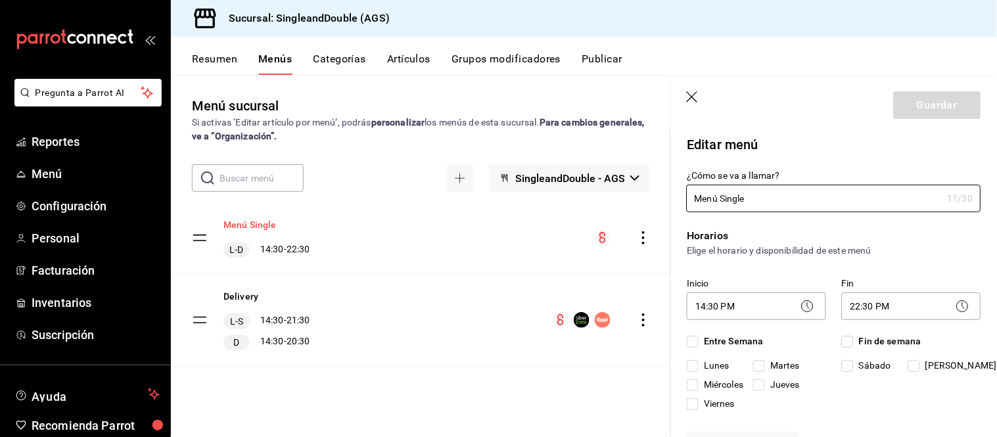
checkbox input "true"
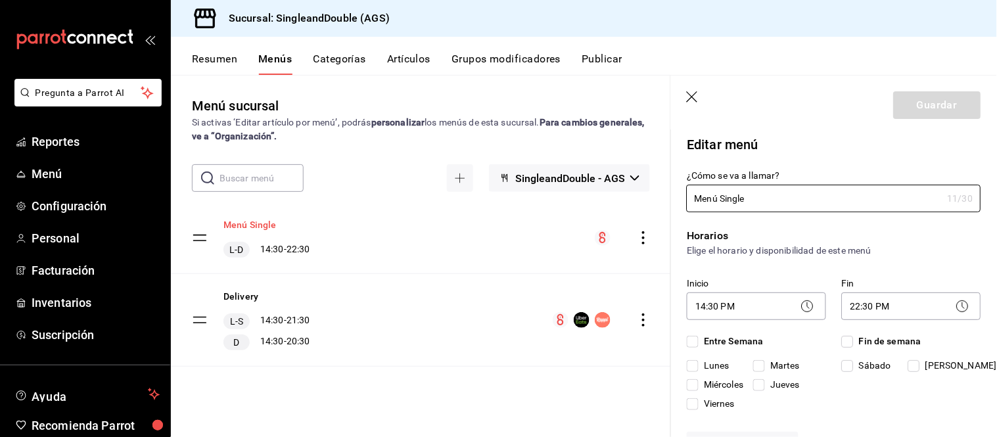
checkbox input "true"
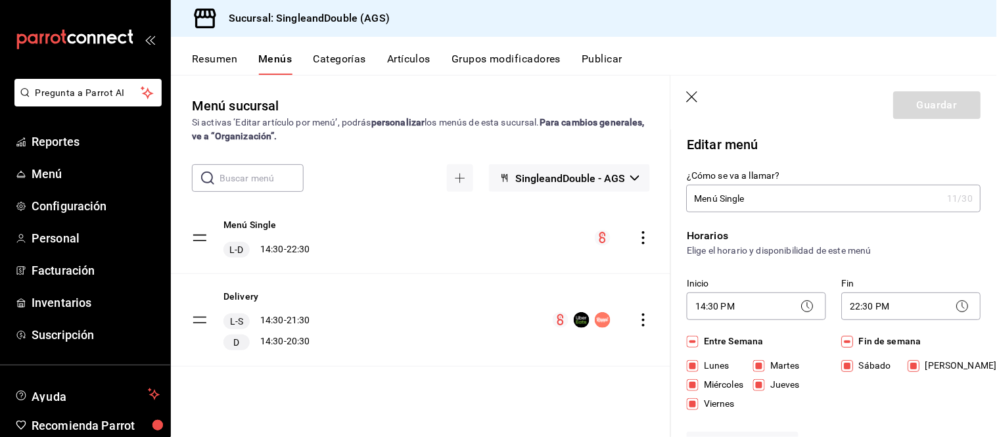
click at [402, 62] on button "Artículos" at bounding box center [408, 64] width 43 height 22
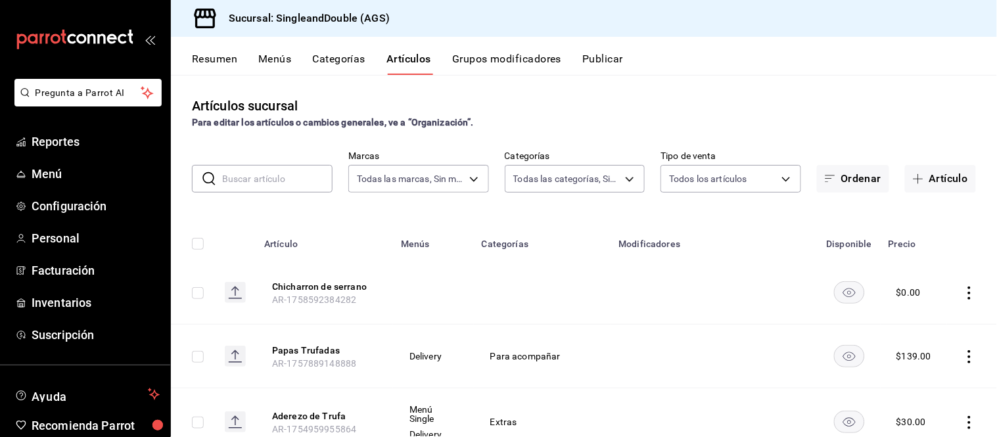
type input "dc0eaf89-5864-49ba-9895-47755d20b7c3"
type input "1ced9227-8330-4b6b-b355-66cdc42b2a38,460d9645-ebce-4143-b9a7-f18e8057f9e5,cf24e…"
click at [292, 177] on input "text" at bounding box center [277, 179] width 110 height 26
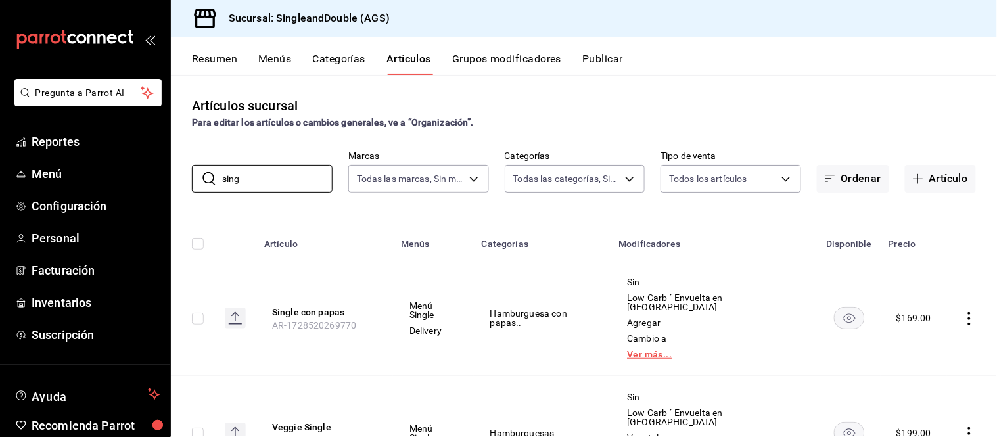
type input "sing"
click at [661, 350] on link "Ver más..." at bounding box center [714, 354] width 174 height 9
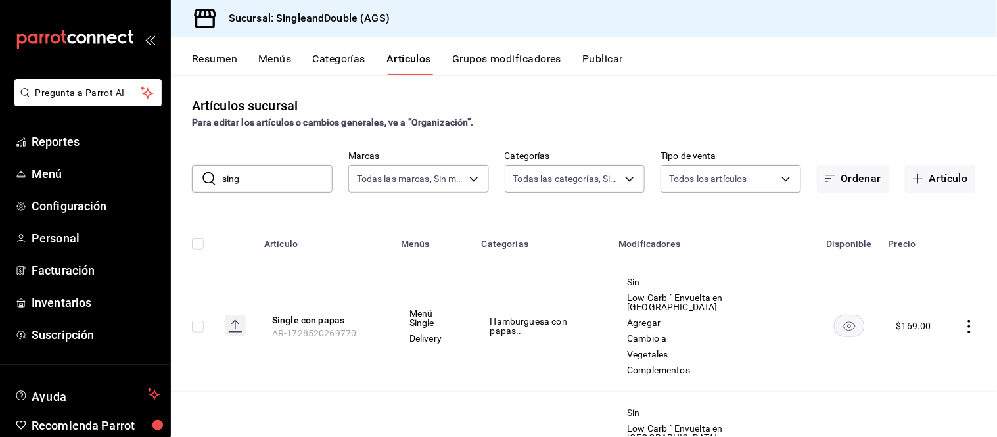
click at [466, 59] on button "Grupos modificadores" at bounding box center [506, 64] width 109 height 22
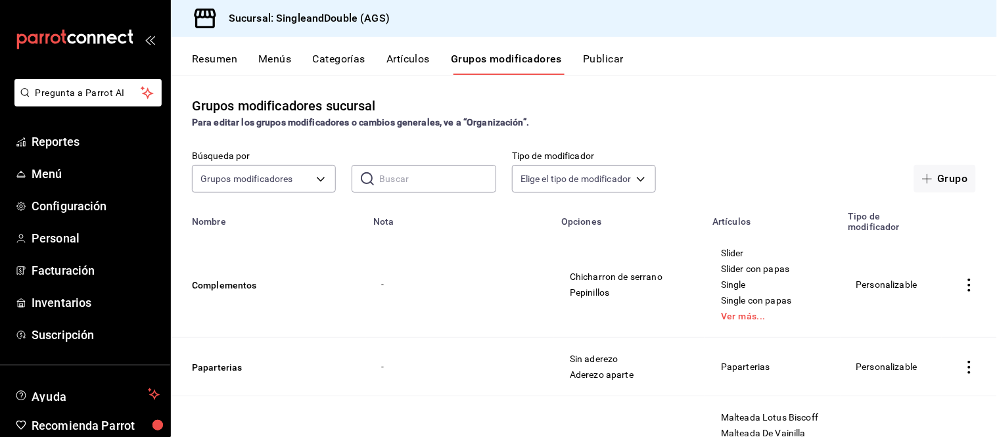
click at [199, 57] on button "Resumen" at bounding box center [214, 64] width 45 height 22
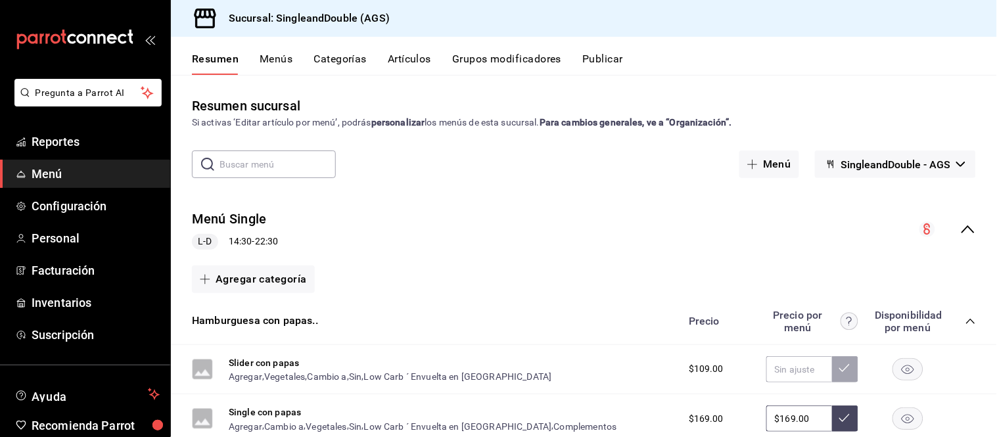
click at [385, 60] on div "Resumen Menús Categorías Artículos Grupos modificadores Publicar" at bounding box center [594, 64] width 805 height 22
click at [471, 56] on button "Grupos modificadores" at bounding box center [506, 64] width 109 height 22
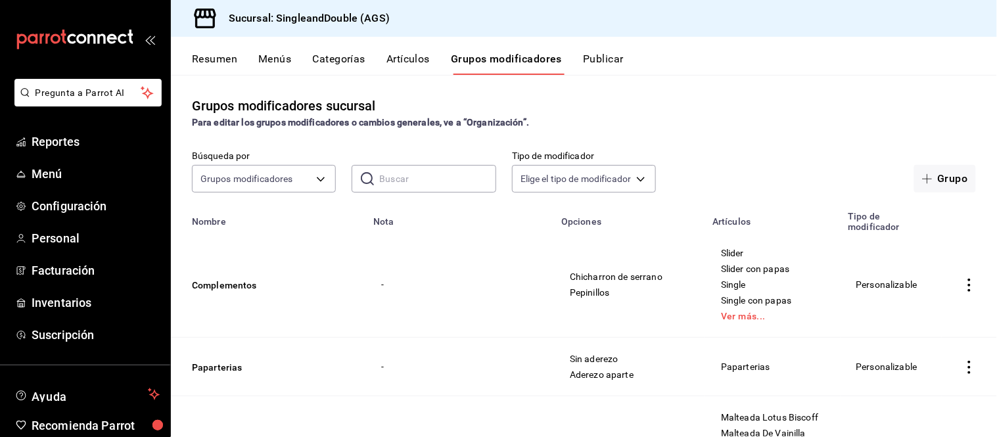
click at [962, 286] on icon "actions" at bounding box center [968, 285] width 13 height 13
click at [954, 286] on div at bounding box center [498, 218] width 997 height 437
click at [346, 53] on button "Categorías" at bounding box center [339, 64] width 53 height 22
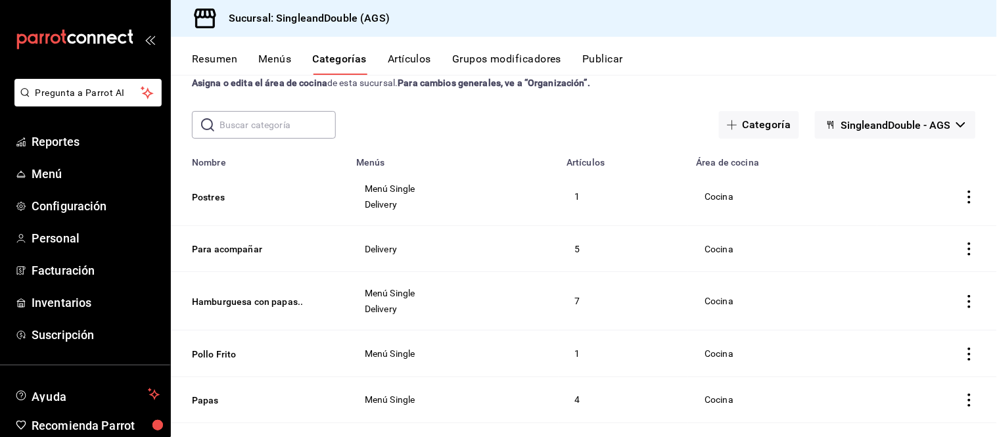
scroll to position [41, 0]
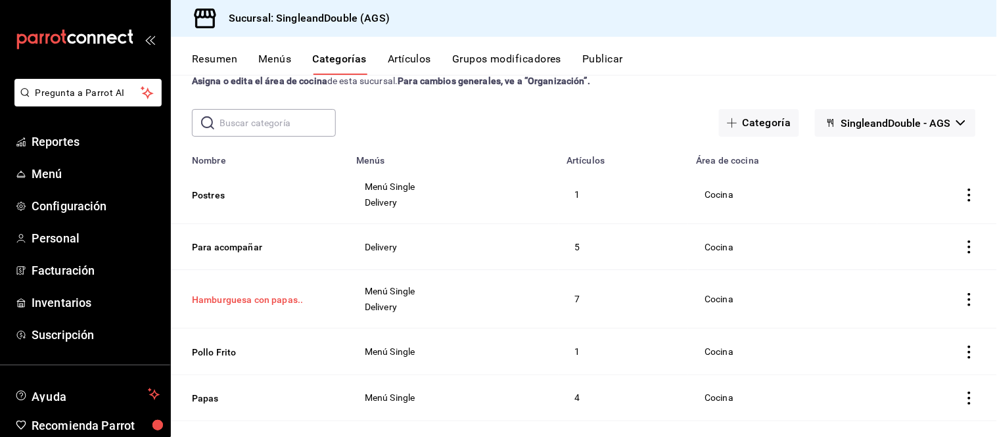
click at [238, 299] on button "Hamburguesa con papas.." at bounding box center [257, 299] width 131 height 13
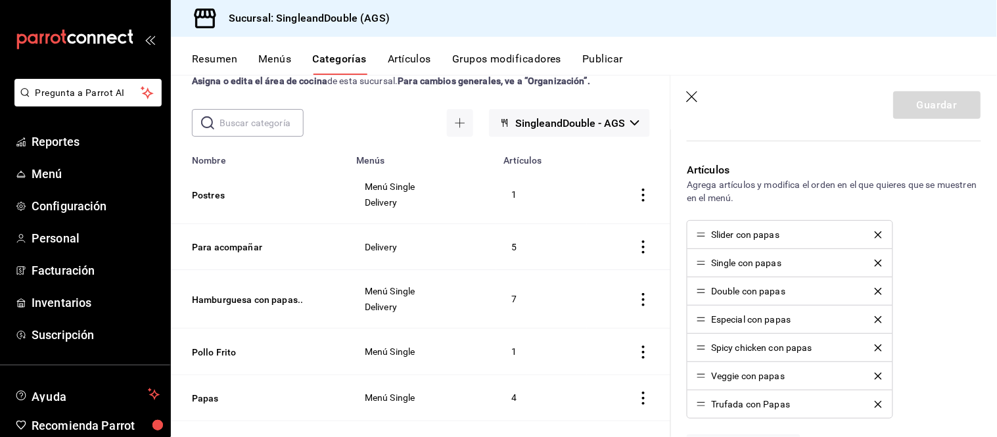
scroll to position [208, 0]
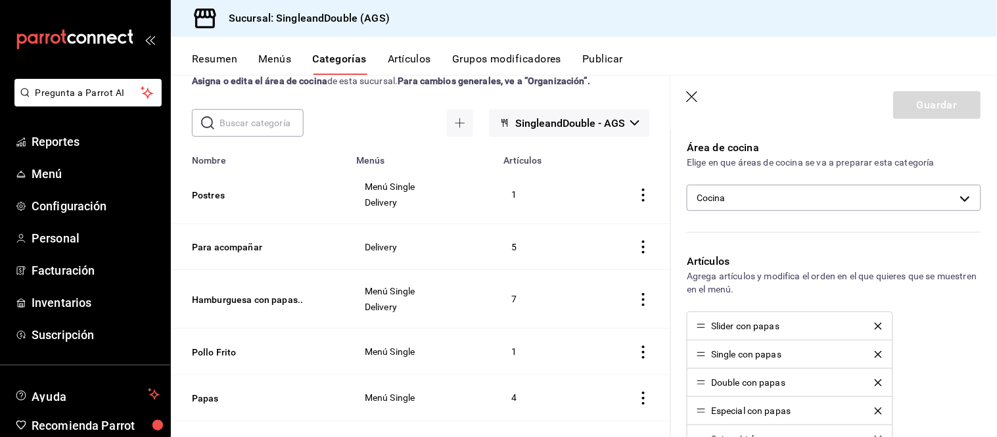
click at [690, 89] on header "Guardar" at bounding box center [834, 103] width 326 height 54
click at [690, 90] on header "Guardar" at bounding box center [834, 103] width 326 height 54
click at [693, 97] on icon "button" at bounding box center [692, 96] width 11 height 11
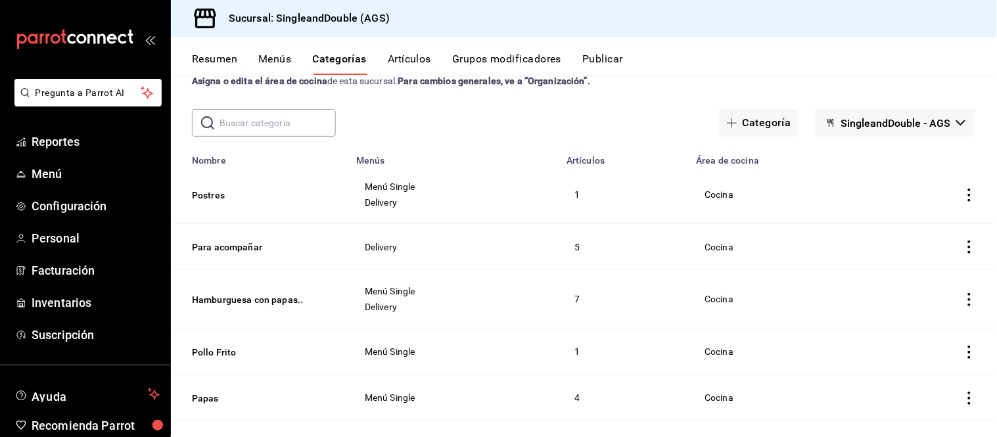
click at [481, 60] on button "Grupos modificadores" at bounding box center [506, 64] width 109 height 22
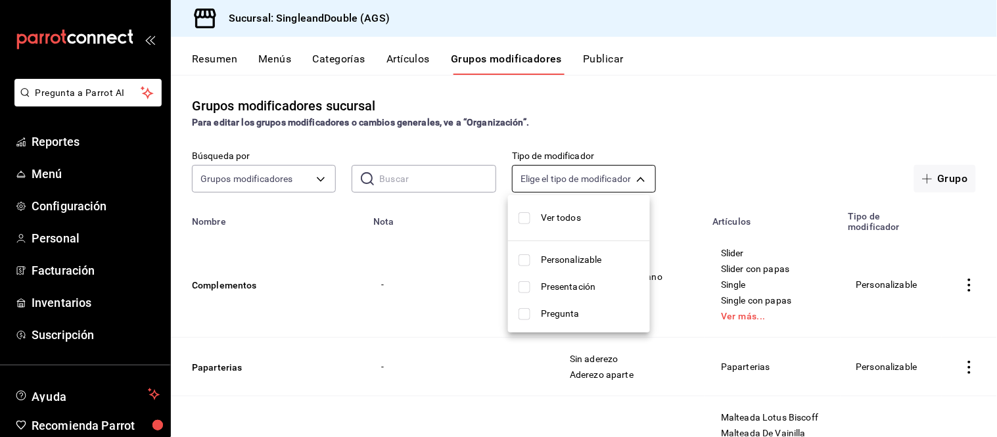
click at [547, 171] on body "Pregunta a Parrot AI Reportes Menú Configuración Personal Facturación Inventari…" at bounding box center [498, 218] width 997 height 437
click at [560, 258] on span "Personalizable" at bounding box center [590, 260] width 99 height 14
type input "CUSTOMIZABLE"
checkbox input "true"
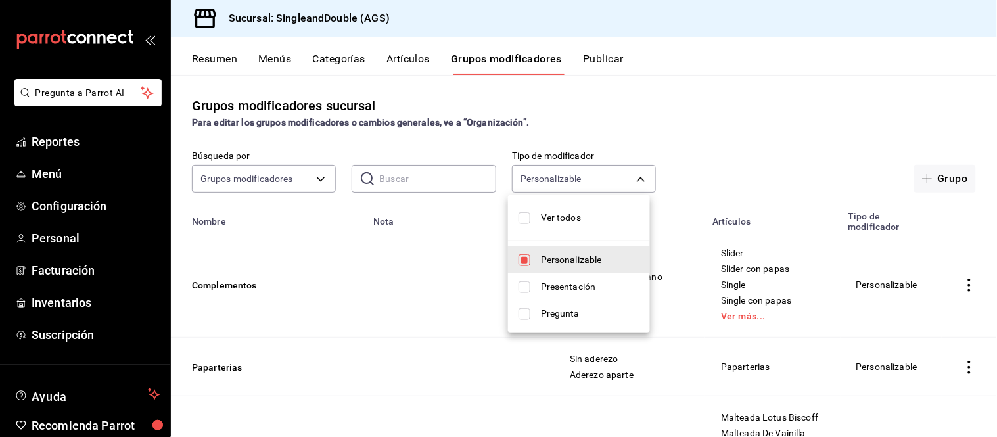
click at [535, 254] on li "Personalizable" at bounding box center [579, 259] width 142 height 27
checkbox input "false"
click at [752, 115] on div at bounding box center [498, 218] width 997 height 437
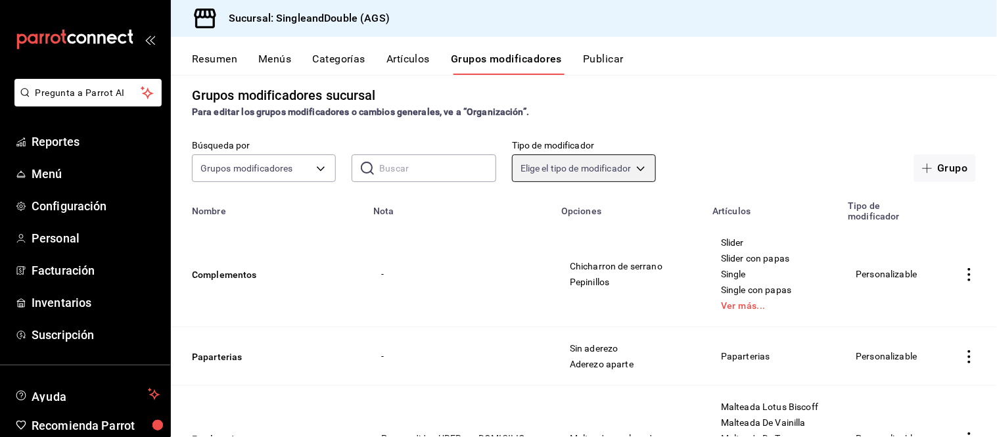
scroll to position [12, 0]
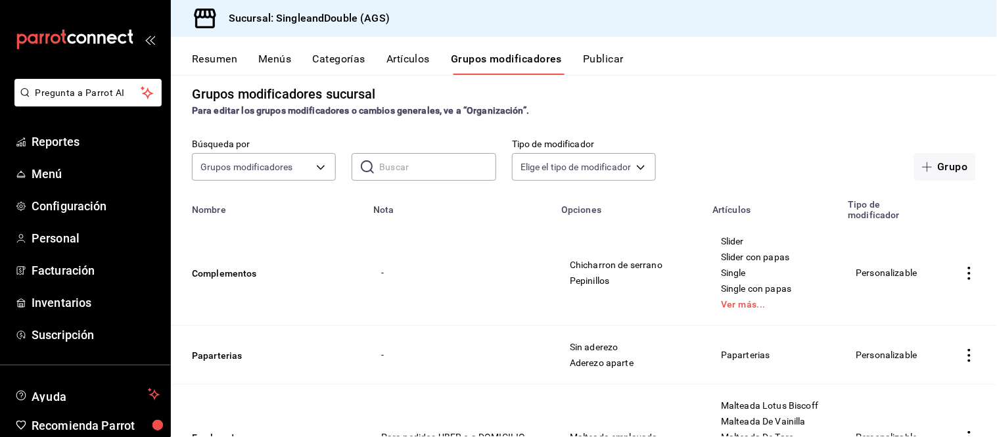
click at [483, 105] on strong "Para editar los grupos modificadores o cambios generales, ve a “Organización”." at bounding box center [360, 110] width 337 height 11
click at [953, 261] on td "simple table" at bounding box center [968, 273] width 55 height 106
click at [962, 269] on icon "actions" at bounding box center [968, 273] width 13 height 13
click at [955, 269] on div at bounding box center [498, 218] width 997 height 437
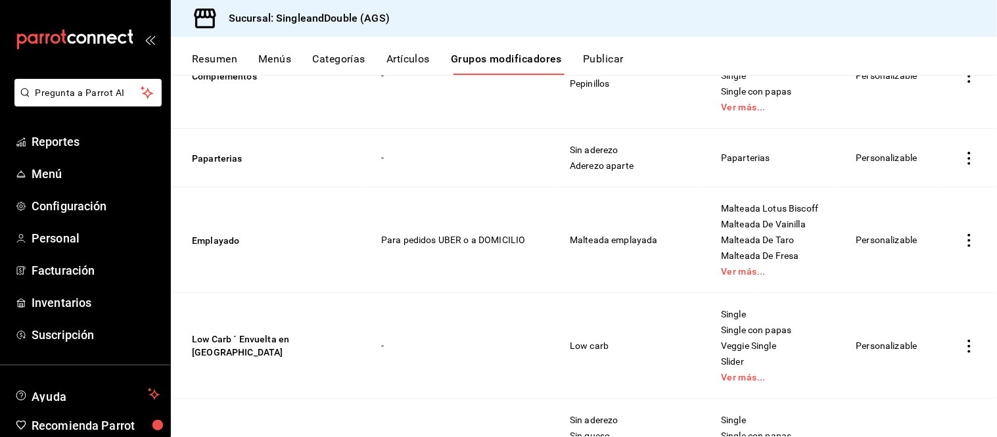
scroll to position [0, 0]
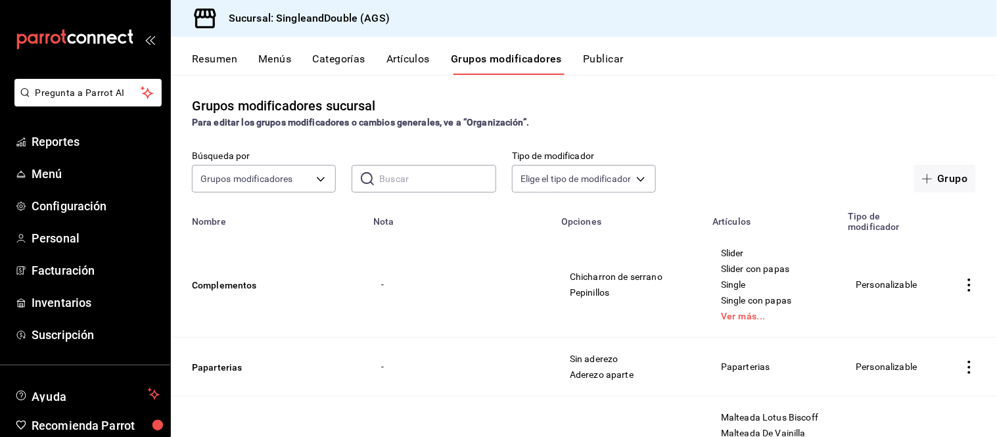
click at [279, 56] on button "Menús" at bounding box center [274, 64] width 33 height 22
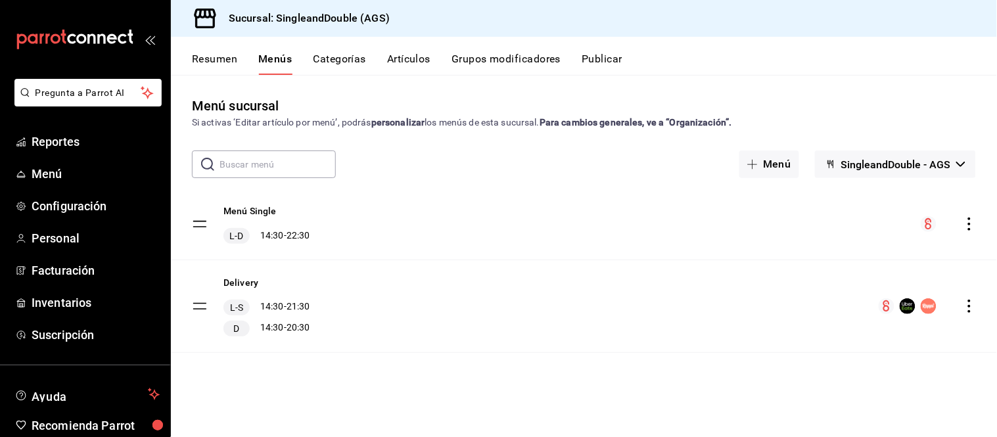
click at [344, 66] on button "Categorías" at bounding box center [339, 64] width 53 height 22
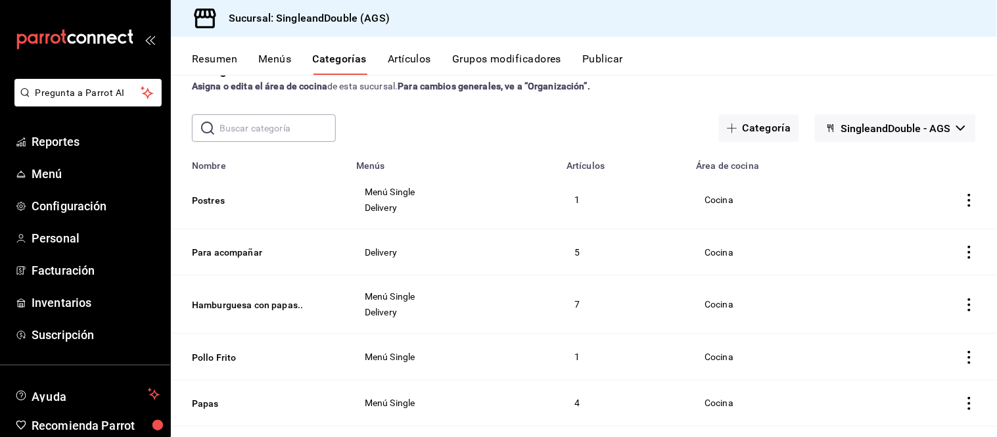
scroll to position [20, 0]
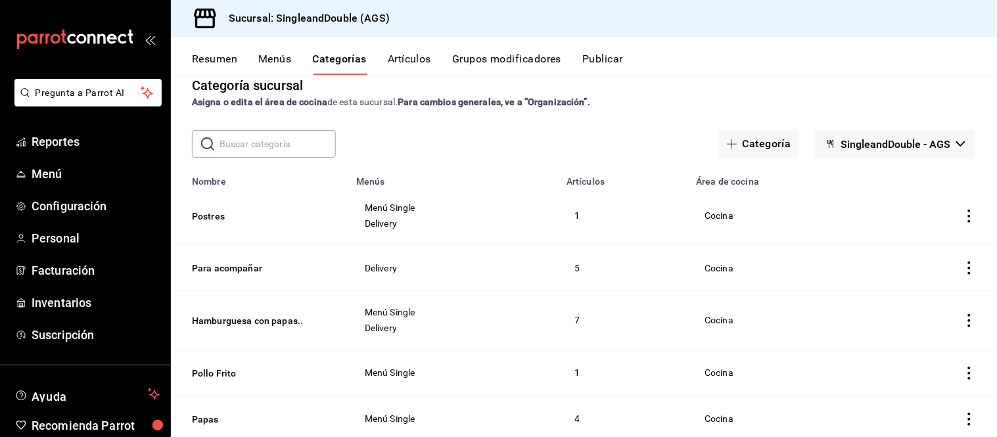
click at [391, 56] on button "Artículos" at bounding box center [409, 64] width 43 height 22
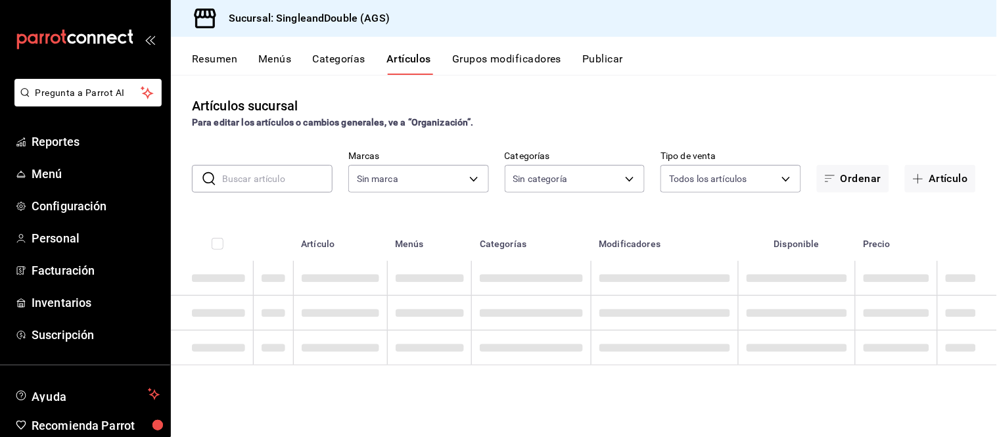
type input "dc0eaf89-5864-49ba-9895-47755d20b7c3"
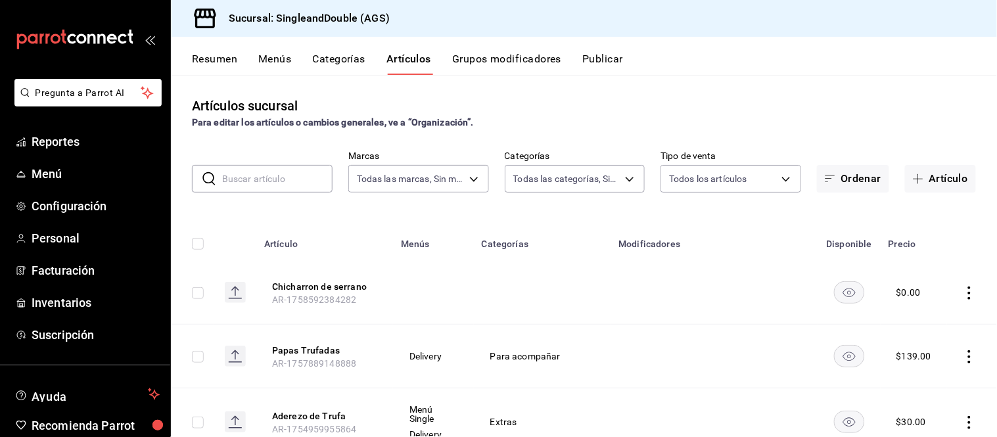
type input "1ced9227-8330-4b6b-b355-66cdc42b2a38,460d9645-ebce-4143-b9a7-f18e8057f9e5,cf24e…"
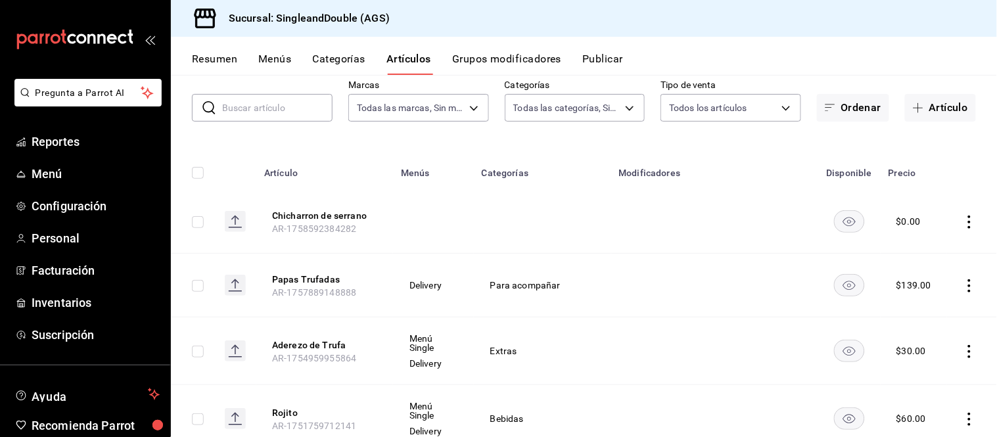
scroll to position [97, 0]
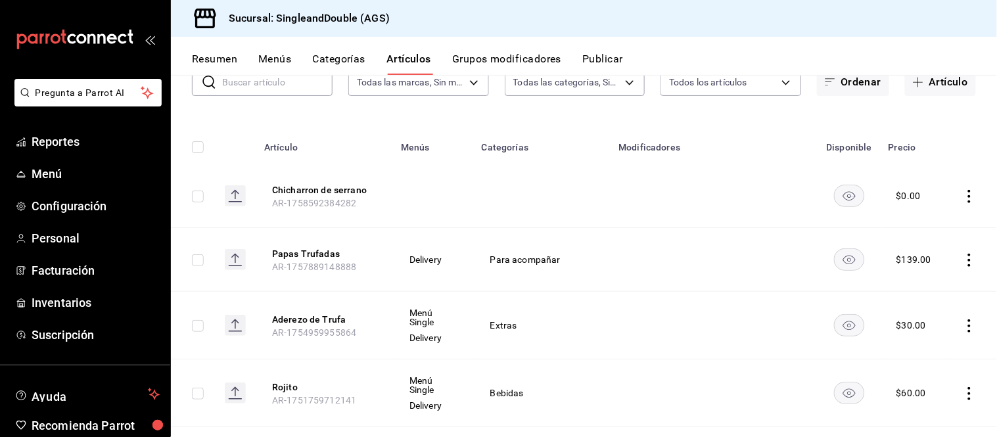
click at [962, 194] on icon "actions" at bounding box center [968, 196] width 13 height 13
click at [954, 194] on div at bounding box center [498, 218] width 997 height 437
click at [466, 49] on div "Resumen Menús Categorías Artículos Grupos modificadores Publicar" at bounding box center [584, 56] width 826 height 38
click at [470, 53] on button "Grupos modificadores" at bounding box center [506, 64] width 109 height 22
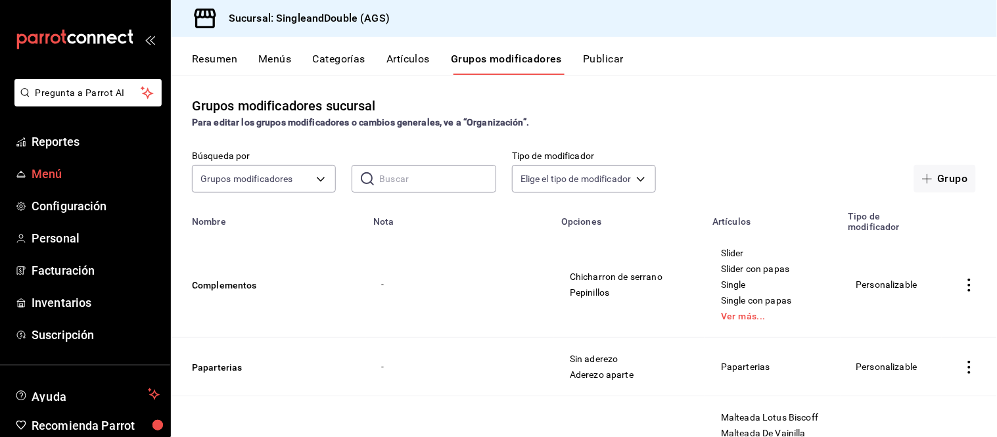
click at [87, 166] on span "Menú" at bounding box center [96, 174] width 128 height 18
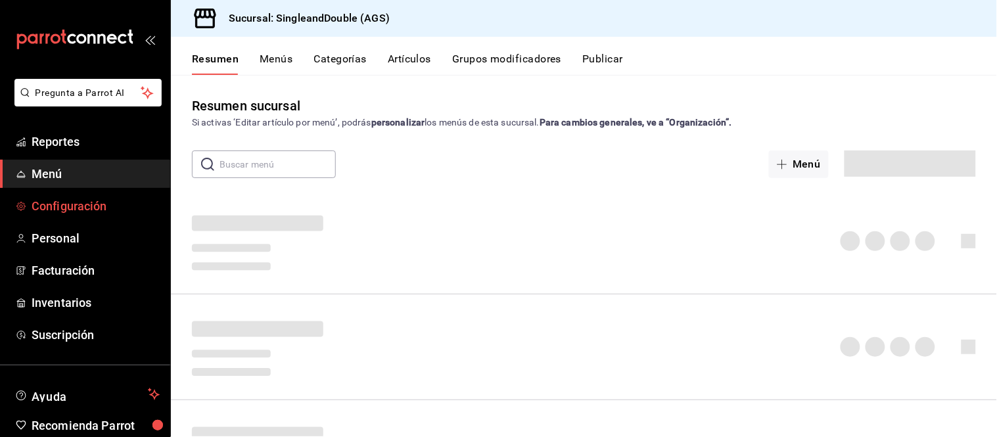
click at [97, 206] on span "Configuración" at bounding box center [96, 206] width 128 height 18
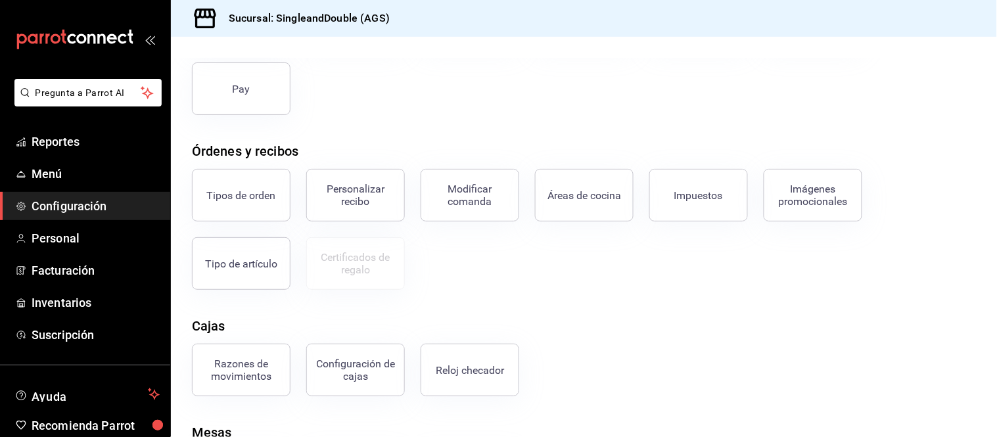
scroll to position [228, 0]
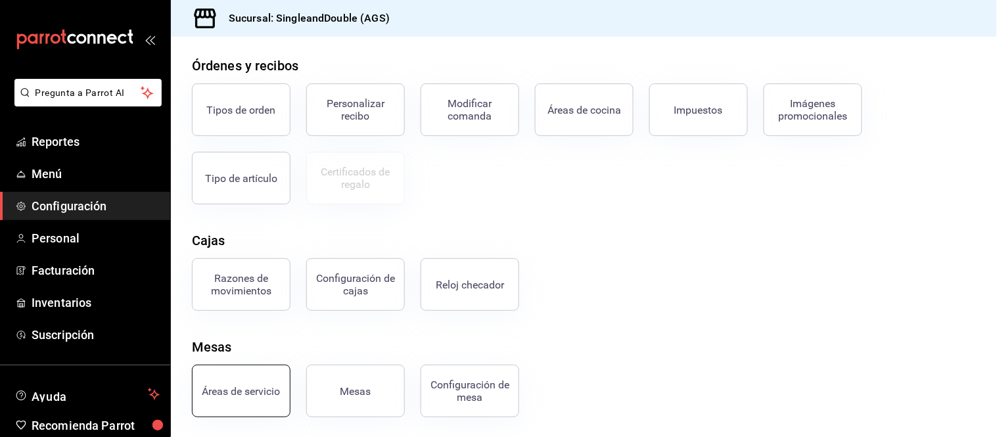
click at [261, 407] on button "Áreas de servicio" at bounding box center [241, 391] width 99 height 53
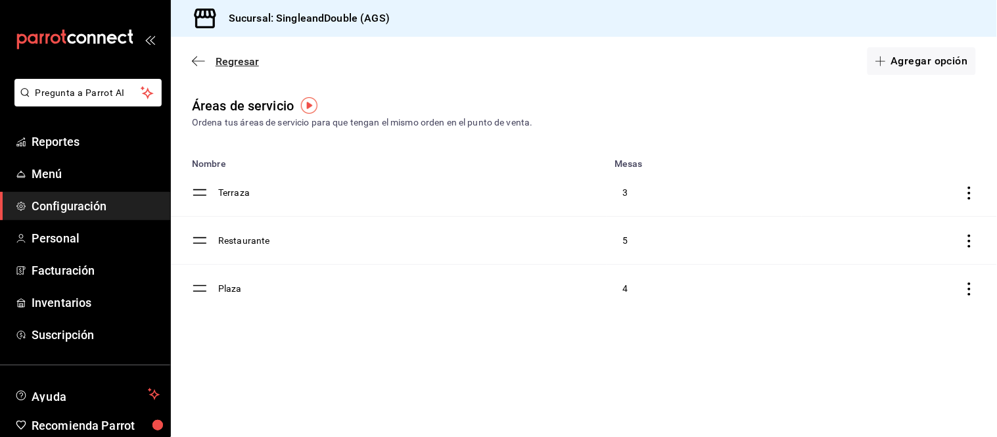
click at [199, 64] on div "Regresar Agregar opción" at bounding box center [584, 61] width 826 height 49
click at [199, 64] on icon "button" at bounding box center [198, 61] width 13 height 12
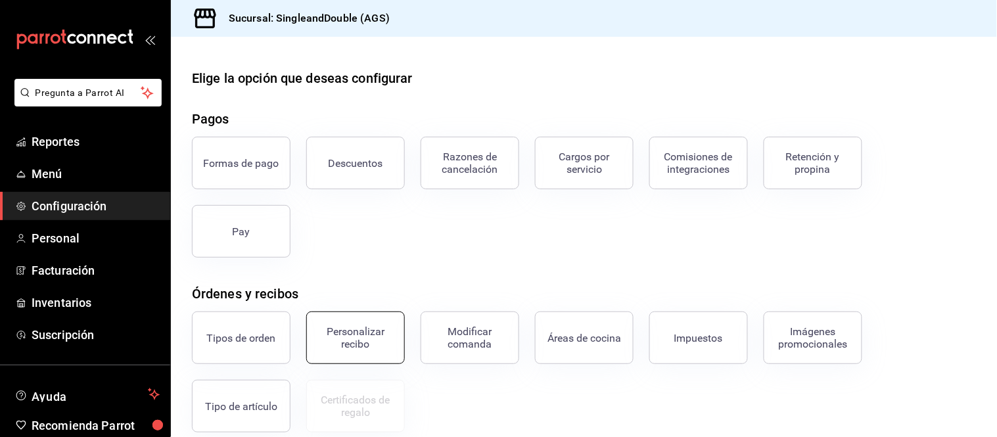
click at [333, 328] on div "Personalizar recibo" at bounding box center [355, 337] width 81 height 25
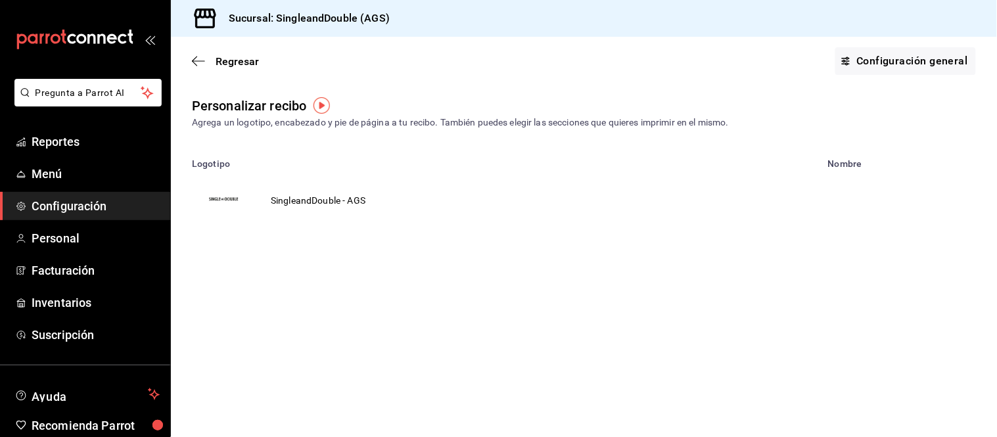
click at [271, 192] on td "SingleandDouble - AGS" at bounding box center [318, 200] width 126 height 63
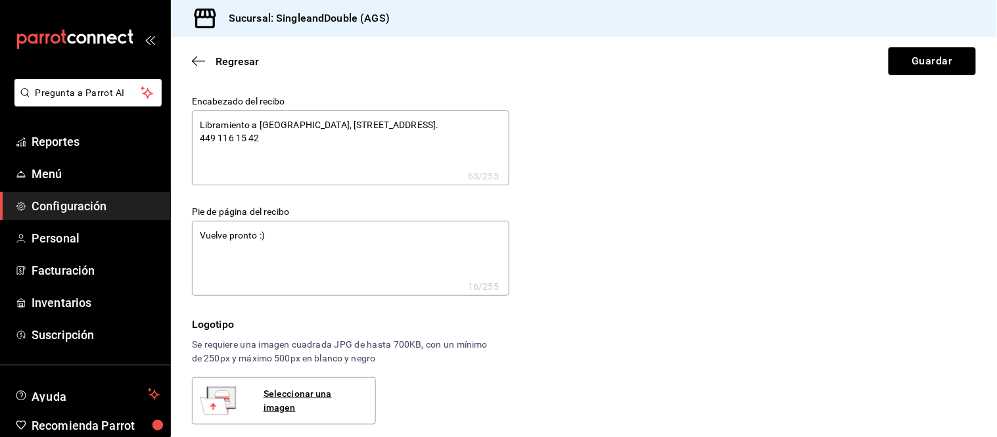
type textarea "x"
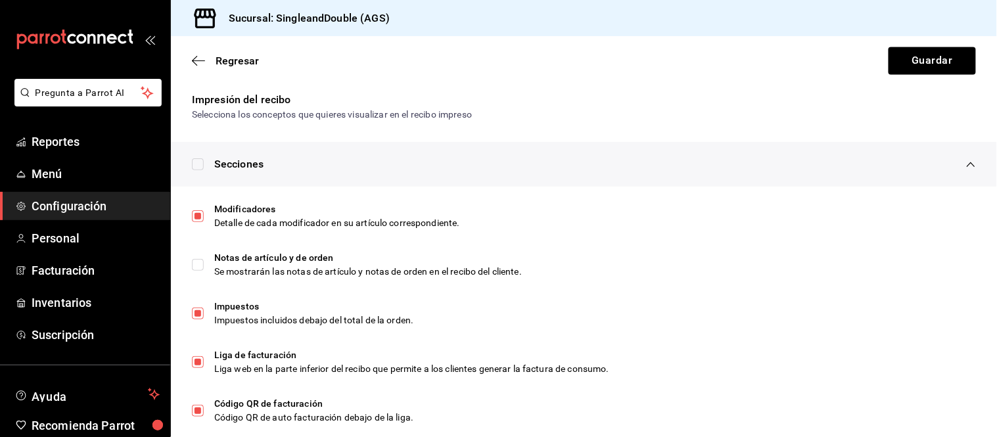
scroll to position [671, 0]
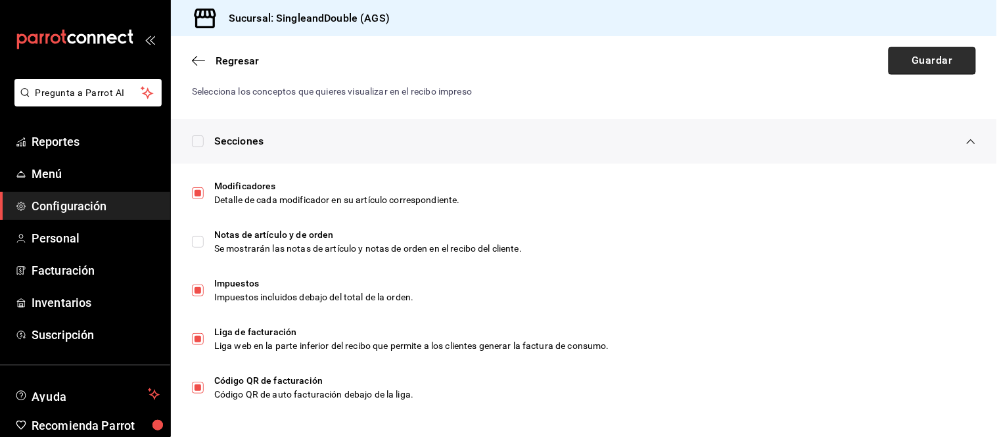
click at [897, 69] on button "Guardar" at bounding box center [931, 61] width 87 height 28
type textarea "x"
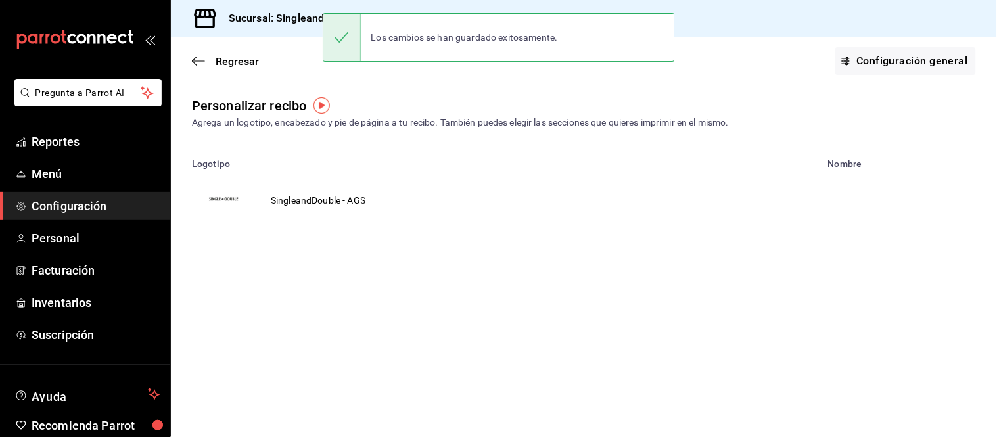
click at [290, 66] on div "Regresar Configuración general" at bounding box center [584, 61] width 826 height 49
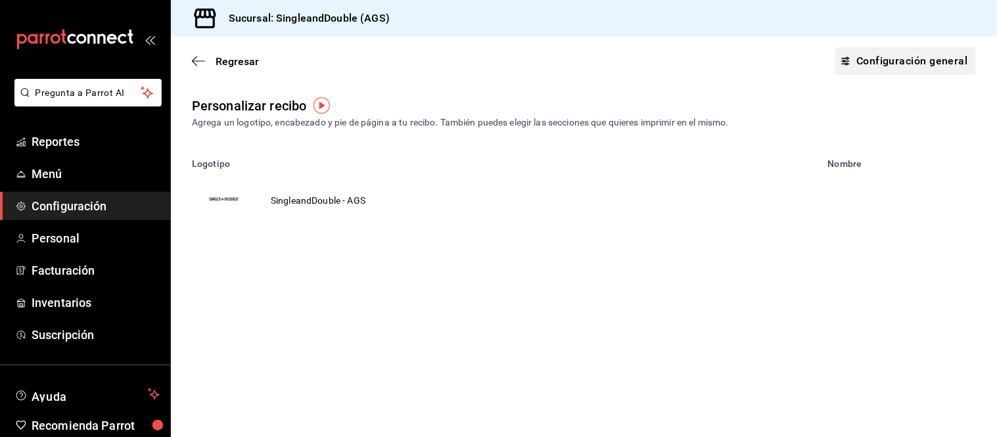
click at [926, 69] on link "Configuración general" at bounding box center [905, 61] width 141 height 28
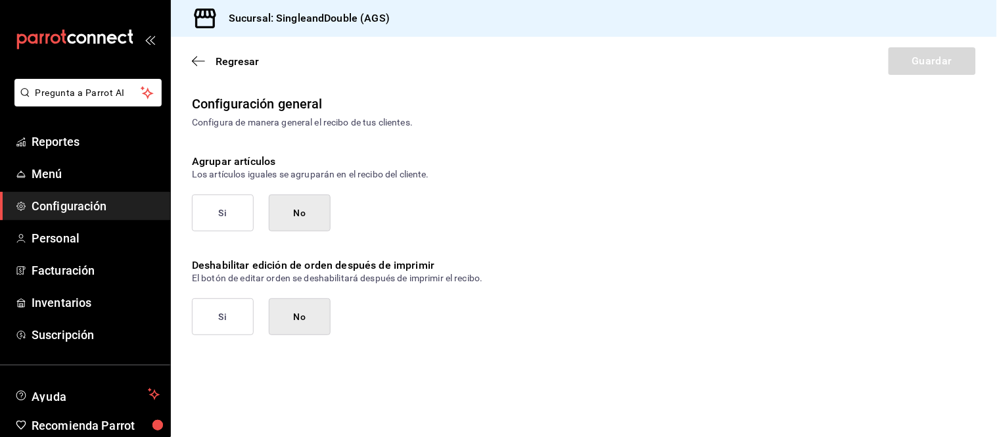
click at [87, 214] on span "Configuración" at bounding box center [96, 206] width 128 height 18
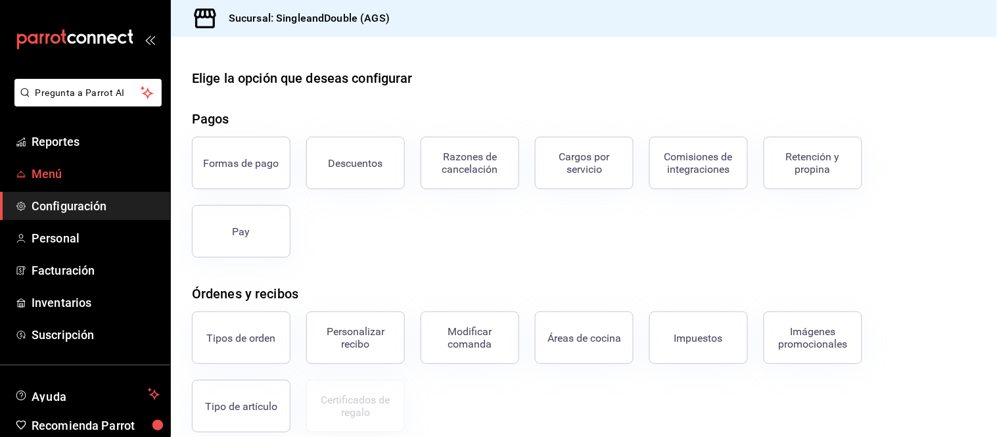
click at [90, 173] on span "Menú" at bounding box center [96, 174] width 128 height 18
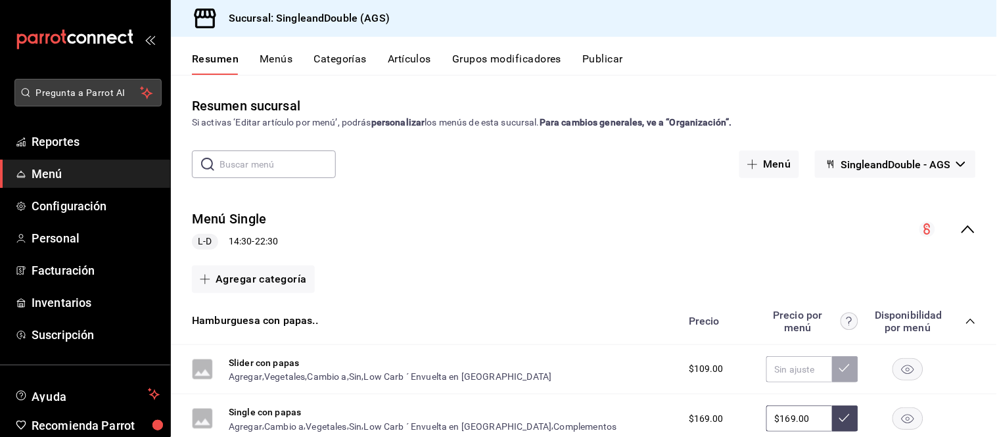
click at [61, 101] on button "Pregunta a Parrot AI" at bounding box center [87, 93] width 147 height 28
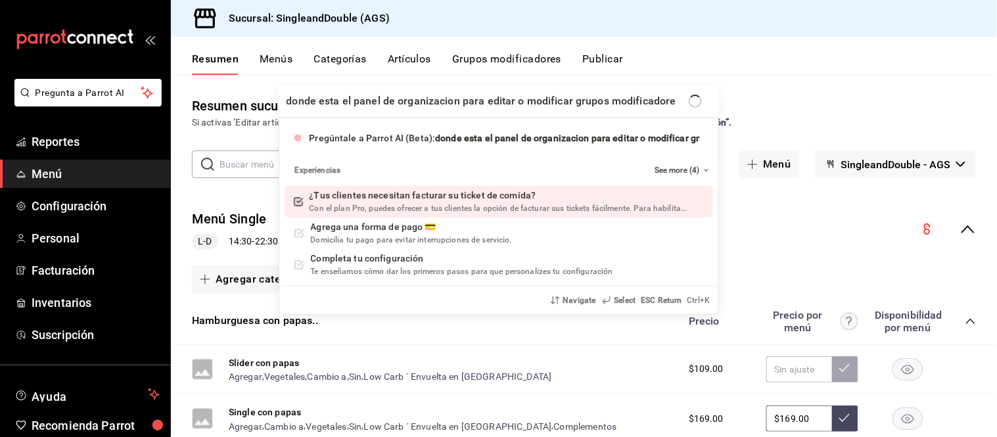
type input "donde esta el panel de organizacion para editar o modificar grupos modificadores"
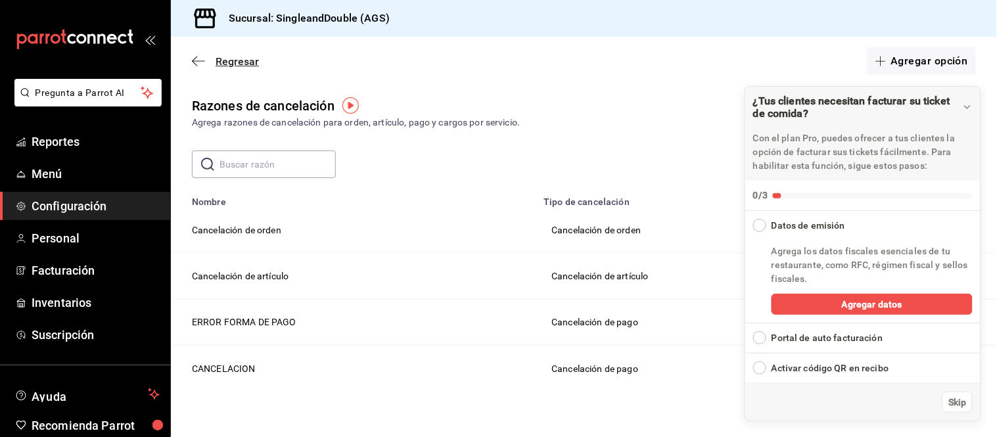
click at [233, 56] on span "Regresar" at bounding box center [236, 61] width 43 height 12
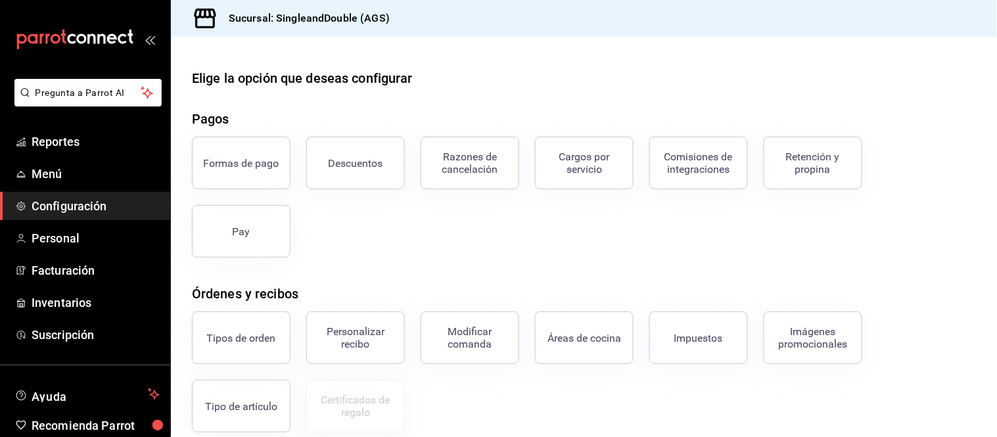
click at [145, 41] on icon "open_drawer_menu" at bounding box center [150, 39] width 11 height 11
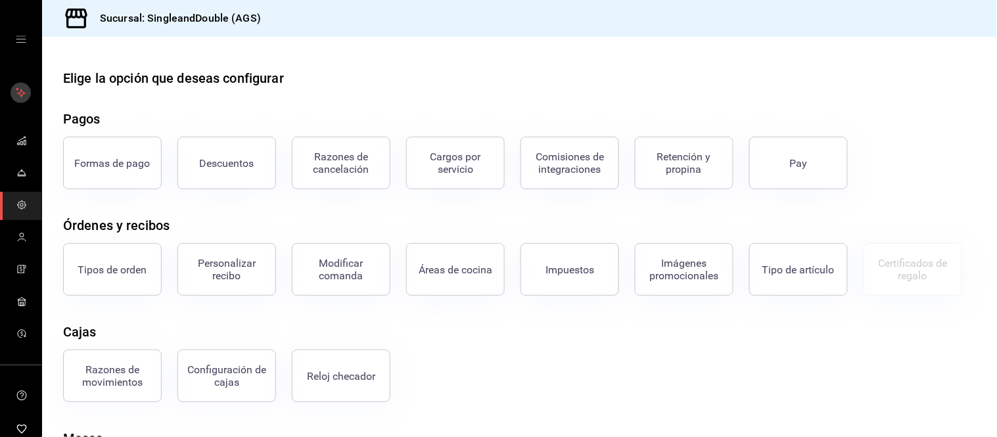
click at [25, 92] on rect "mailbox folders" at bounding box center [21, 93] width 20 height 20
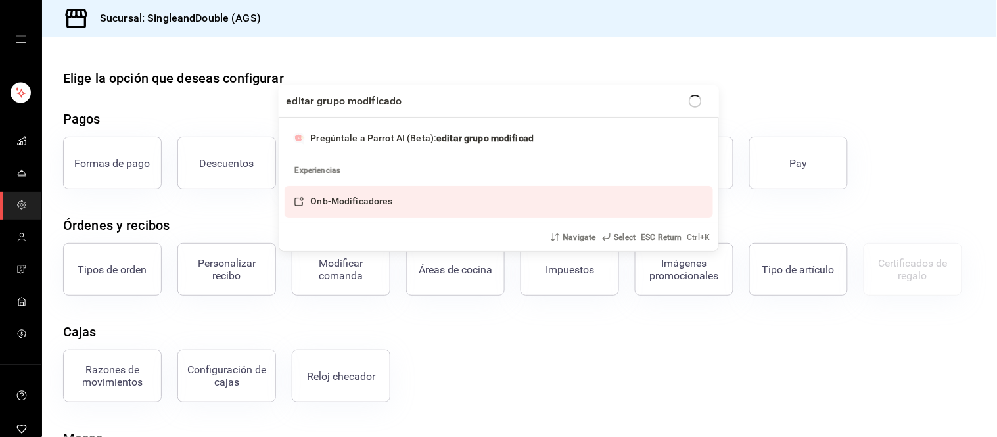
type input "editar grupo modificador"
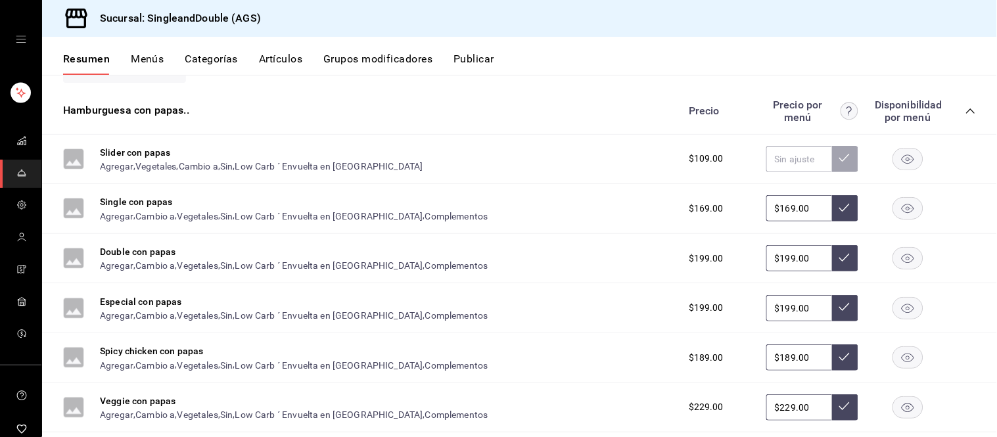
scroll to position [244, 0]
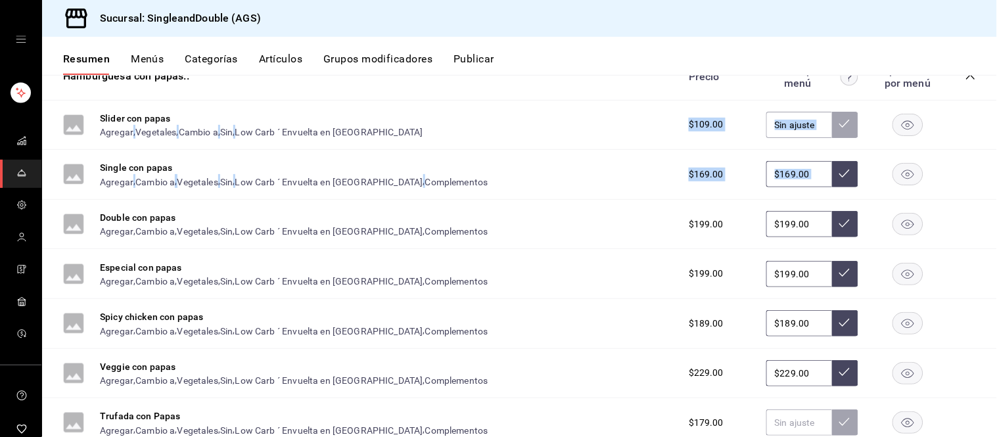
drag, startPoint x: 76, startPoint y: 125, endPoint x: 68, endPoint y: 212, distance: 87.7
click at [68, 212] on div "Slider con papas Agregar , Vegetales , Cambio a , Sin , Low Carb ´ Envuelta en …" at bounding box center [519, 304] width 955 height 407
click at [286, 104] on div "Slider con papas Agregar , Vegetales , Cambio a , Sin , Low Carb ´ Envuelta en …" at bounding box center [519, 126] width 955 height 50
click at [160, 56] on button "Menús" at bounding box center [147, 64] width 33 height 22
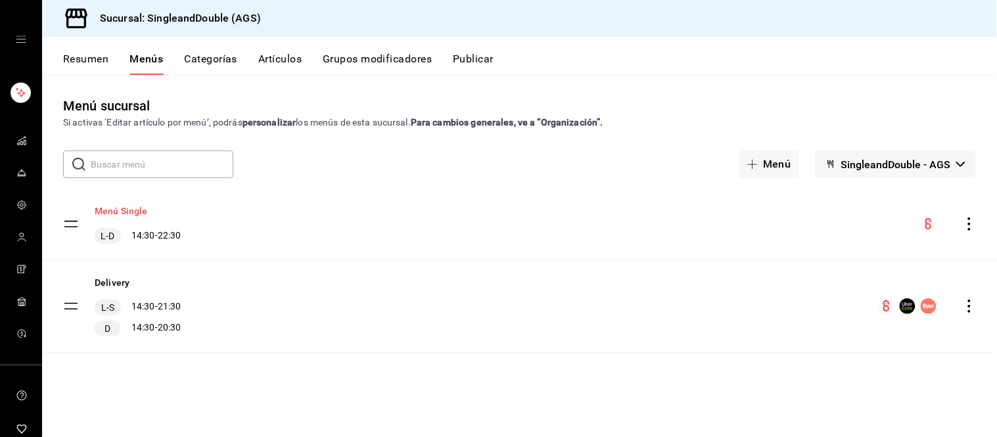
click at [113, 212] on button "Menú Single" at bounding box center [121, 210] width 53 height 13
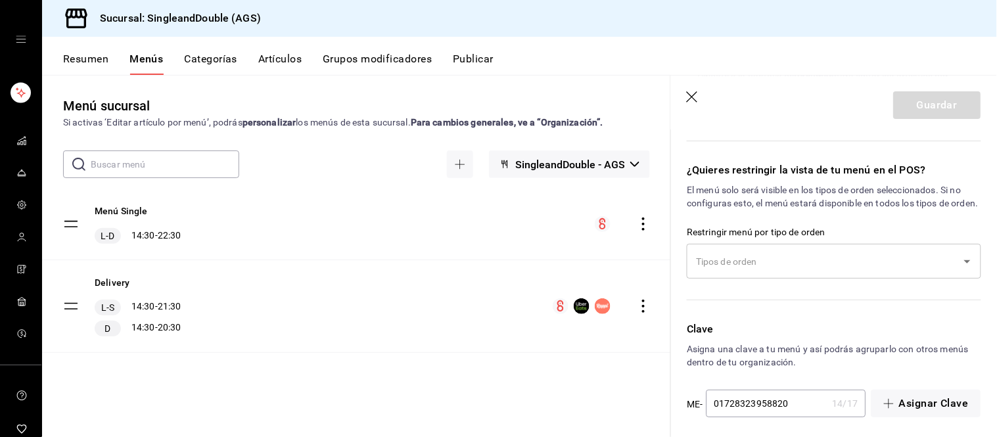
scroll to position [1213, 0]
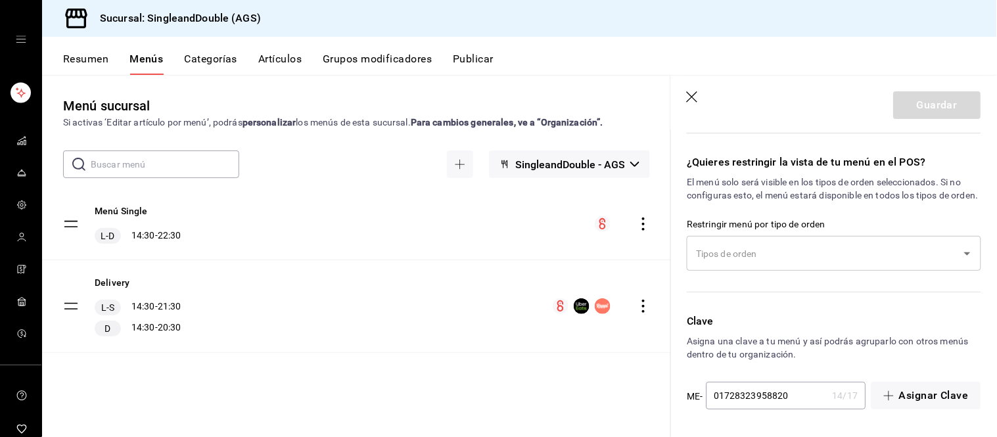
click at [690, 94] on icon "button" at bounding box center [692, 96] width 11 height 11
checkbox input "false"
type input "1758592929648"
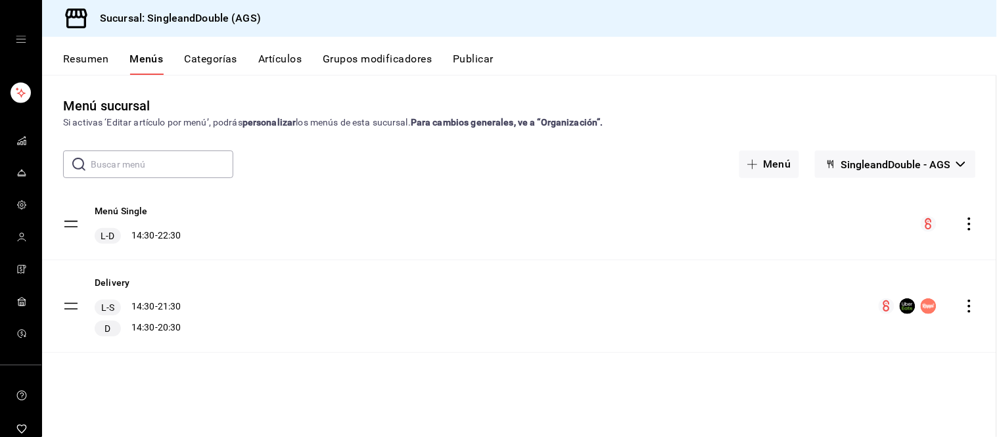
checkbox input "false"
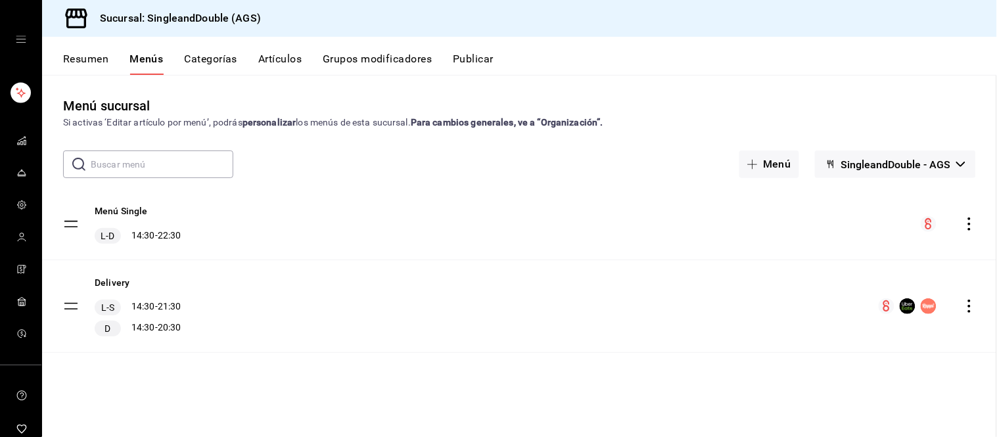
checkbox input "false"
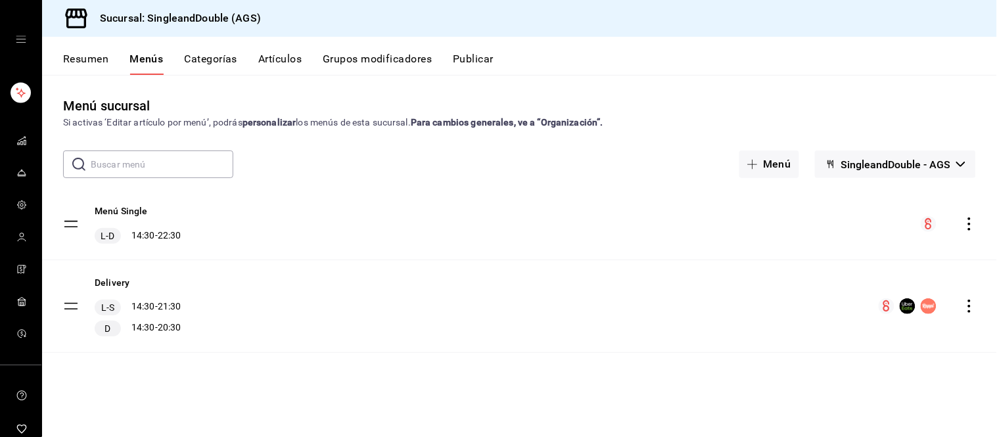
click at [185, 66] on button "Categorías" at bounding box center [211, 64] width 53 height 22
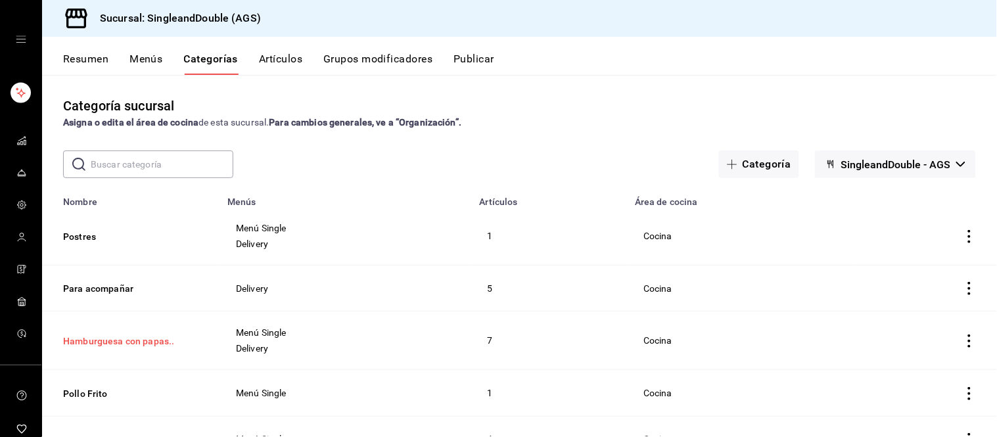
click at [101, 336] on button "Hamburguesa con papas.." at bounding box center [128, 340] width 131 height 13
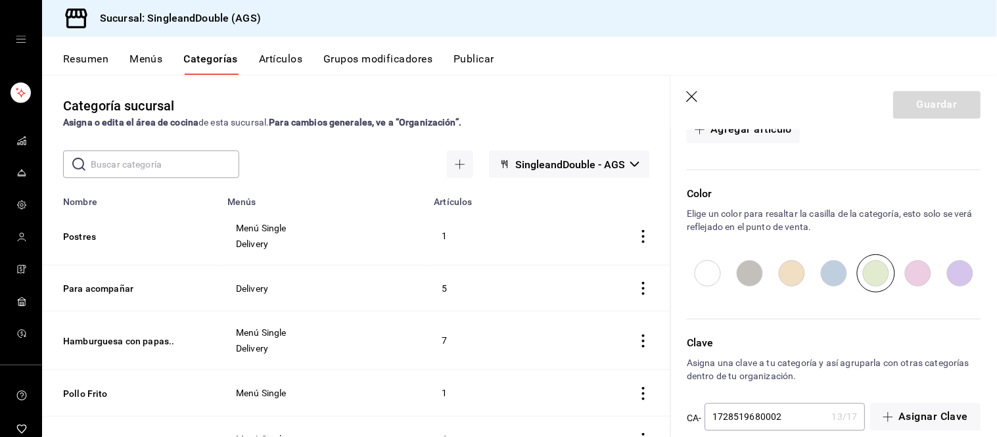
scroll to position [640, 0]
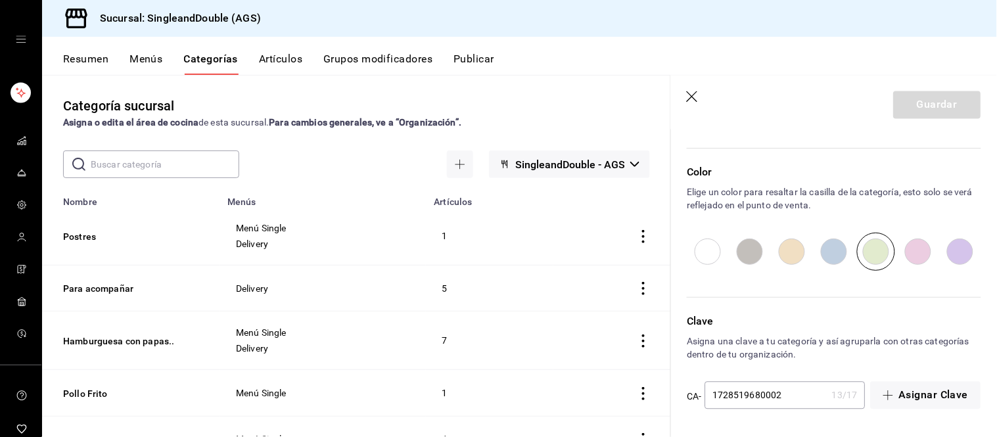
click at [695, 99] on icon "button" at bounding box center [692, 96] width 11 height 11
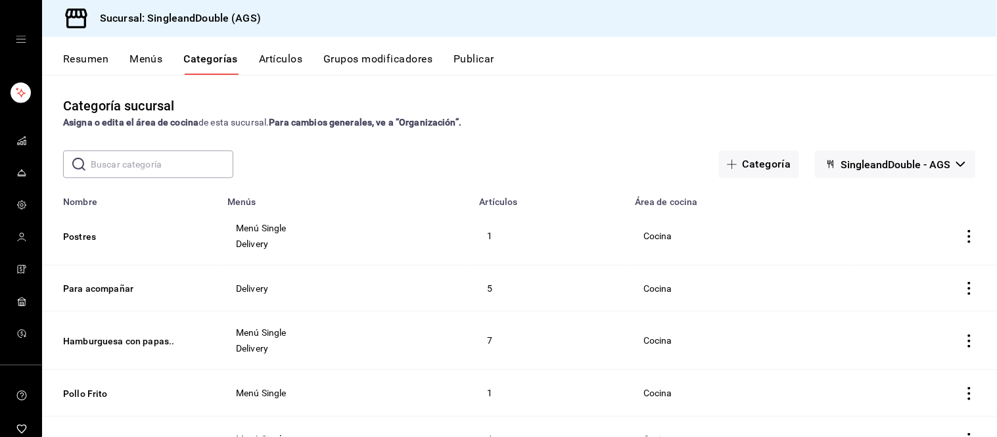
click at [287, 55] on button "Artículos" at bounding box center [280, 64] width 43 height 22
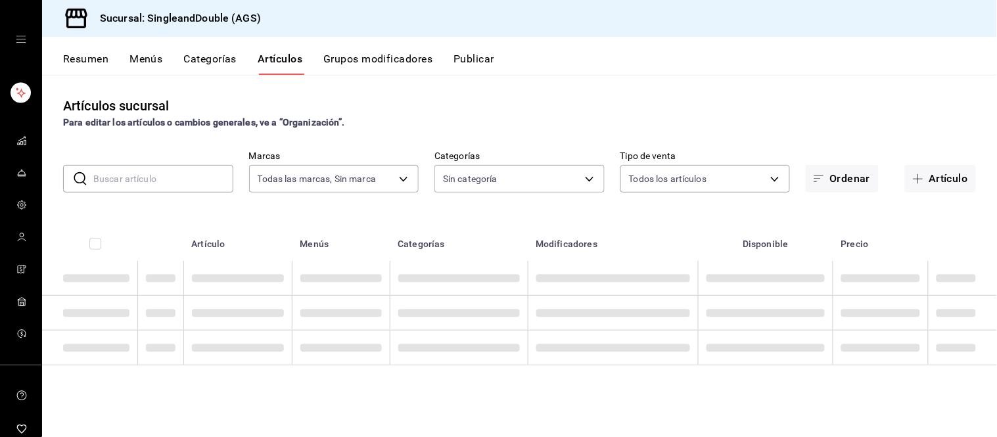
type input "dc0eaf89-5864-49ba-9895-47755d20b7c3"
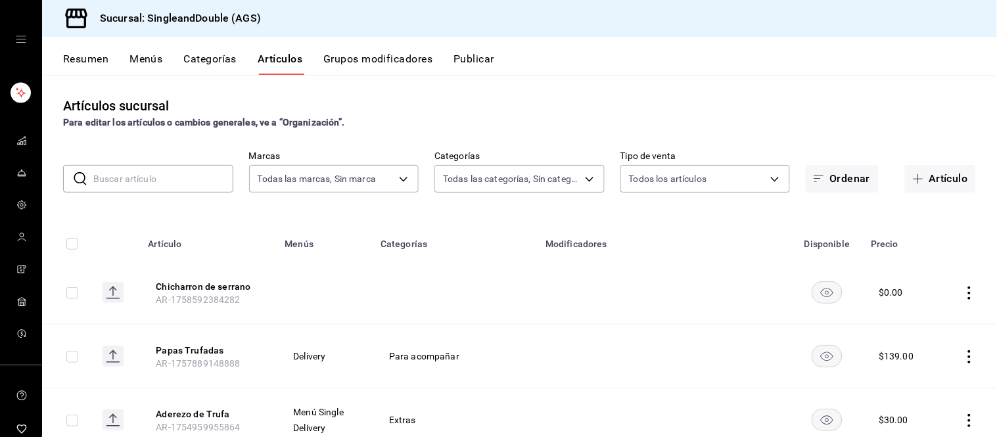
type input "1ced9227-8330-4b6b-b355-66cdc42b2a38,460d9645-ebce-4143-b9a7-f18e8057f9e5,cf24e…"
click at [187, 173] on input "text" at bounding box center [163, 179] width 140 height 26
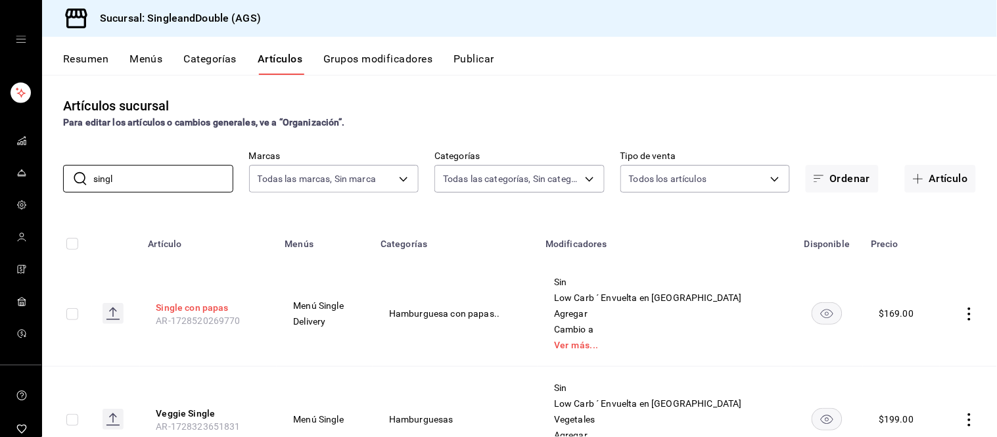
type input "singl"
click at [185, 306] on button "Single con papas" at bounding box center [208, 307] width 105 height 13
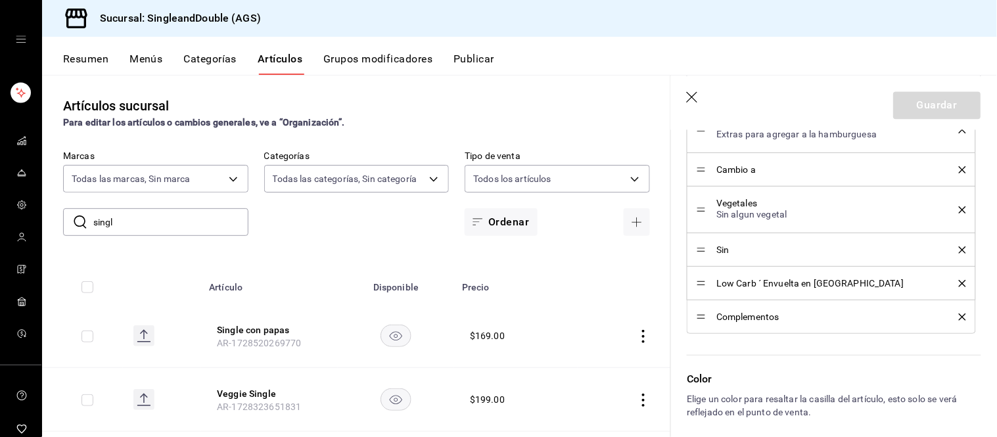
scroll to position [786, 0]
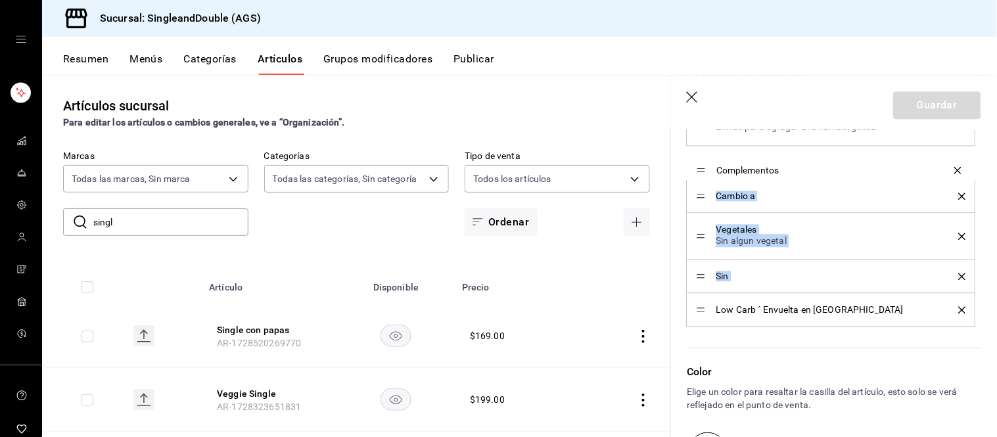
drag, startPoint x: 703, startPoint y: 307, endPoint x: 704, endPoint y: 161, distance: 145.8
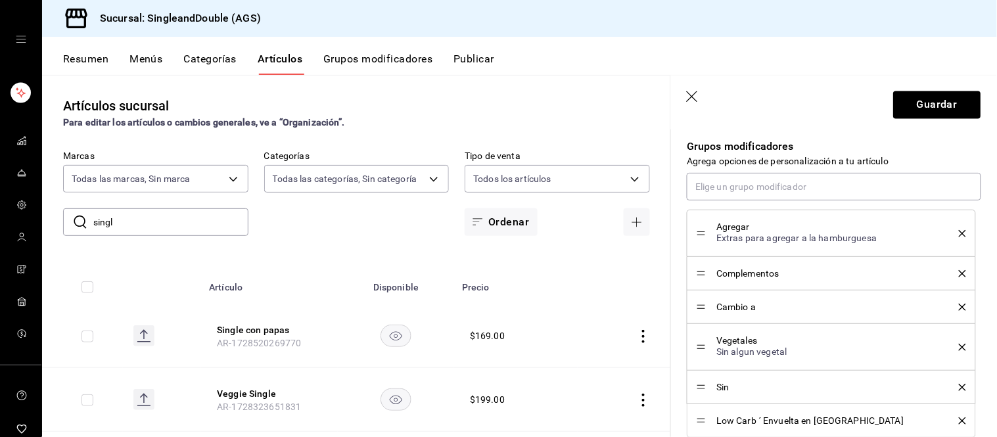
scroll to position [664, 0]
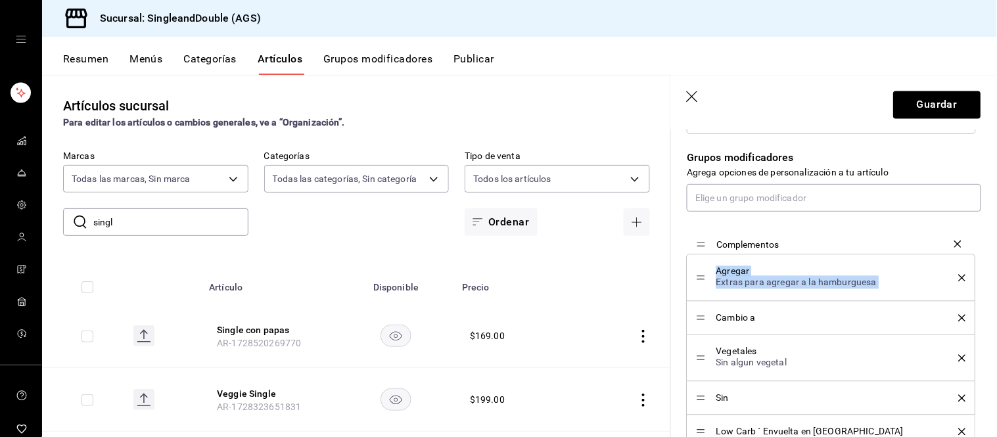
drag, startPoint x: 700, startPoint y: 284, endPoint x: 696, endPoint y: 244, distance: 40.9
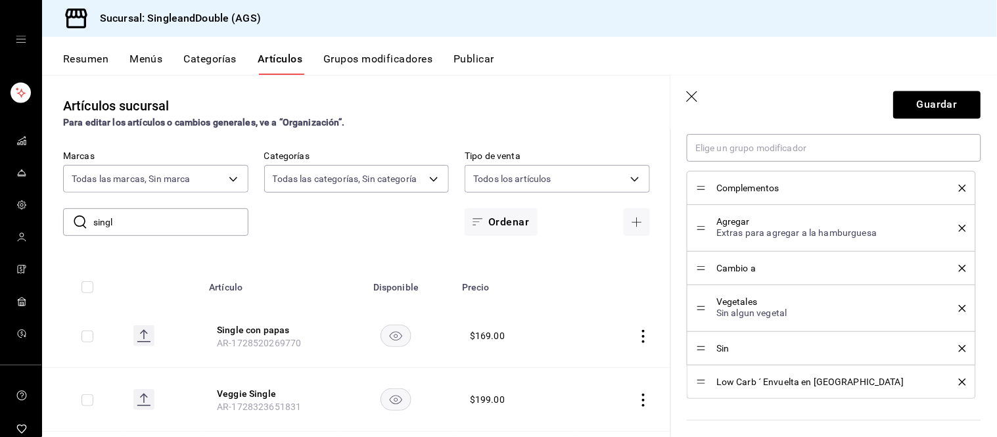
scroll to position [750, 0]
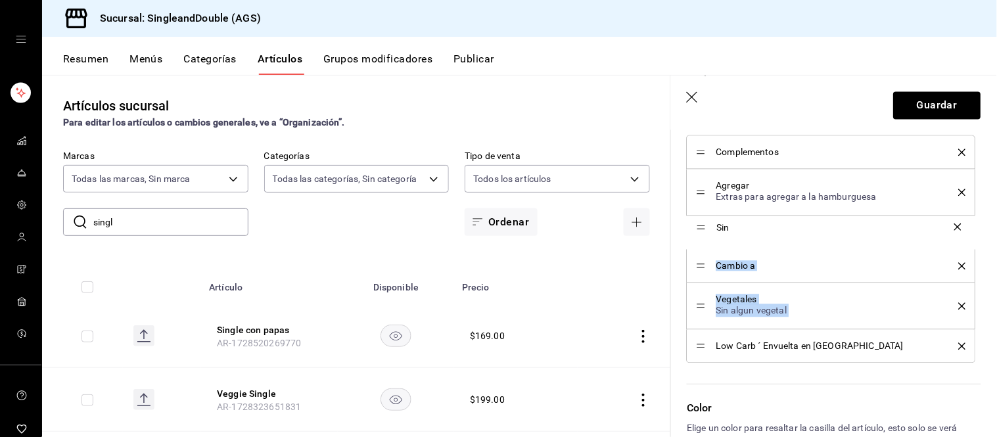
drag, startPoint x: 701, startPoint y: 313, endPoint x: 692, endPoint y: 227, distance: 86.6
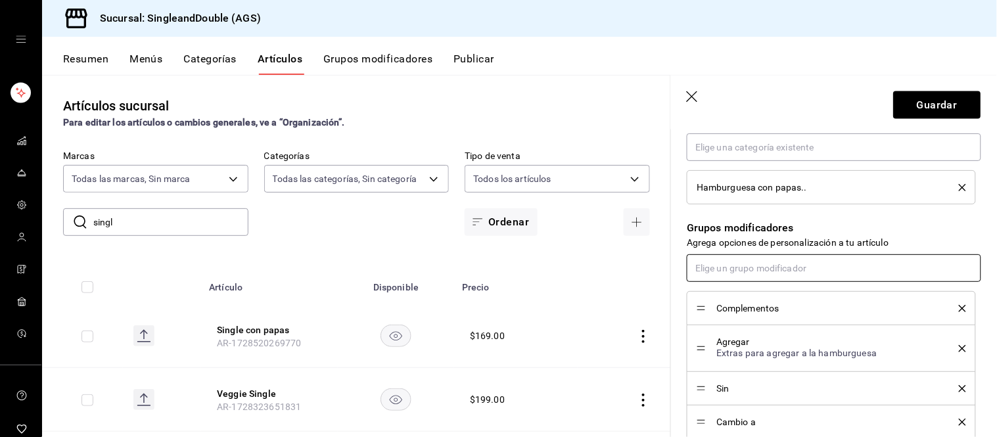
scroll to position [600, 0]
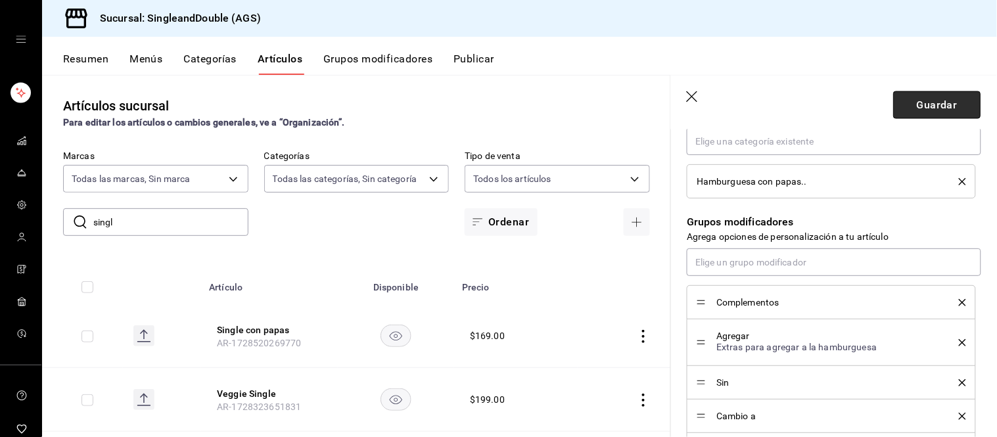
click at [896, 104] on button "Guardar" at bounding box center [936, 105] width 87 height 28
type textarea "x"
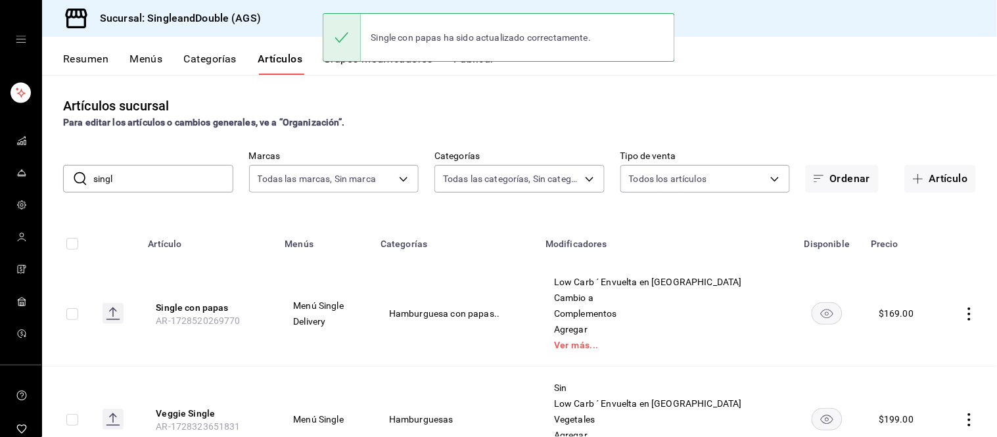
click at [133, 167] on input "singl" at bounding box center [163, 179] width 140 height 26
type input "single"
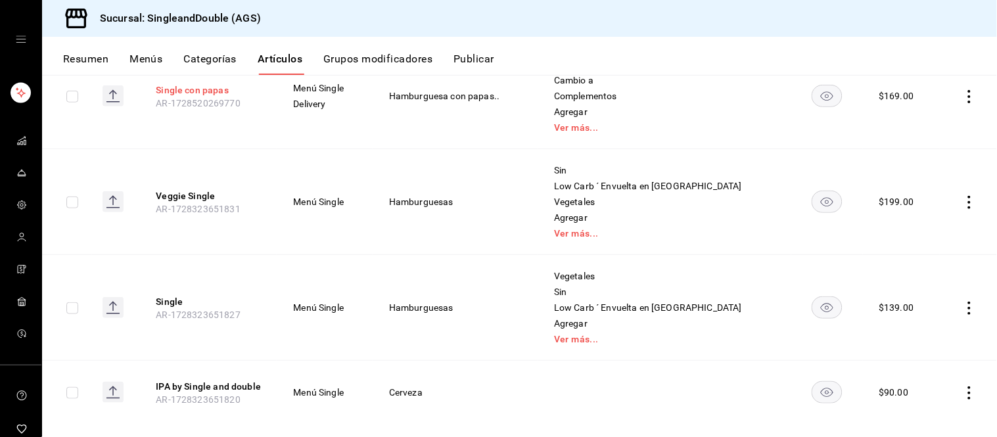
scroll to position [230, 0]
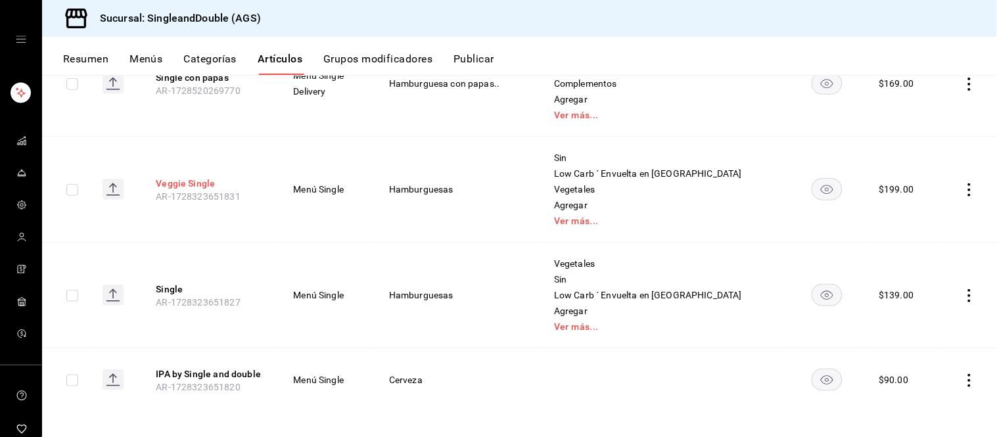
click at [175, 181] on button "Veggie Single" at bounding box center [208, 183] width 105 height 13
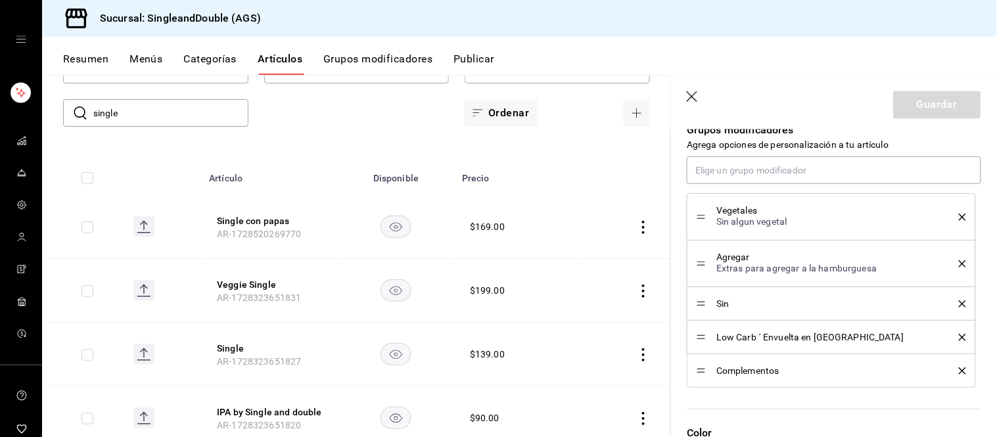
scroll to position [690, 0]
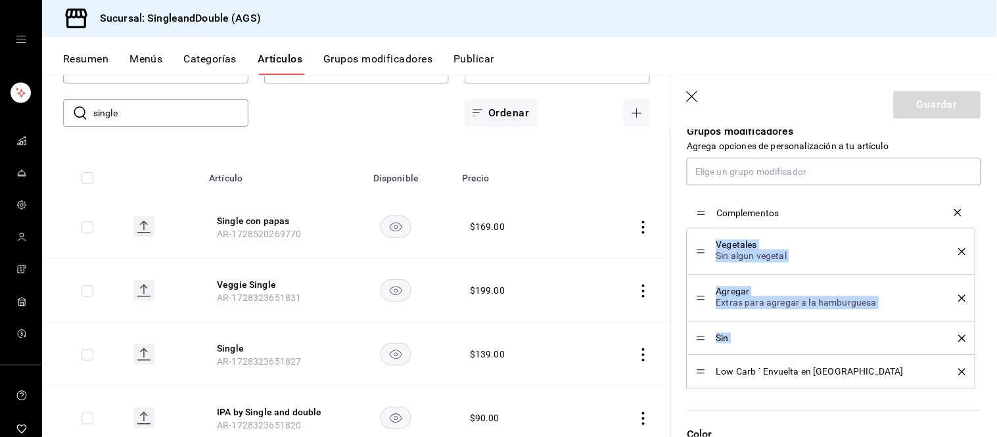
drag, startPoint x: 700, startPoint y: 368, endPoint x: 692, endPoint y: 204, distance: 163.8
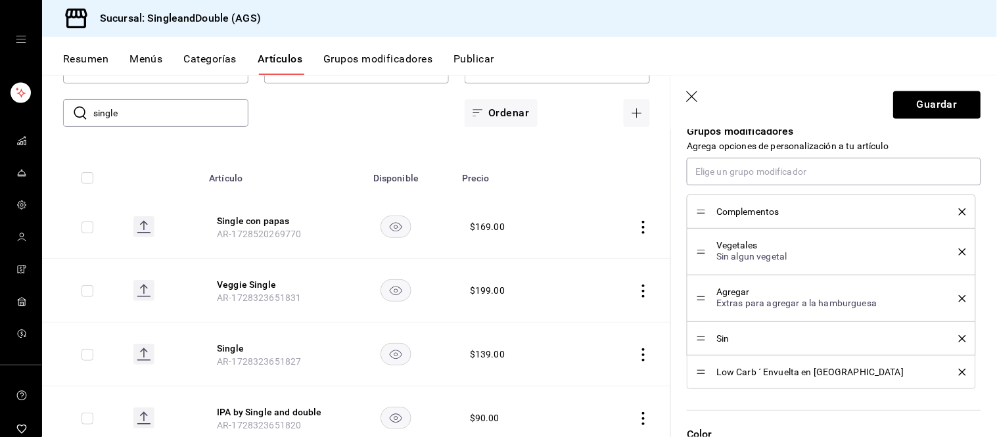
click at [701, 304] on div "Agregar Extras para agregar a la hamburguesa" at bounding box center [830, 298] width 269 height 28
drag, startPoint x: 701, startPoint y: 300, endPoint x: 694, endPoint y: 252, distance: 48.4
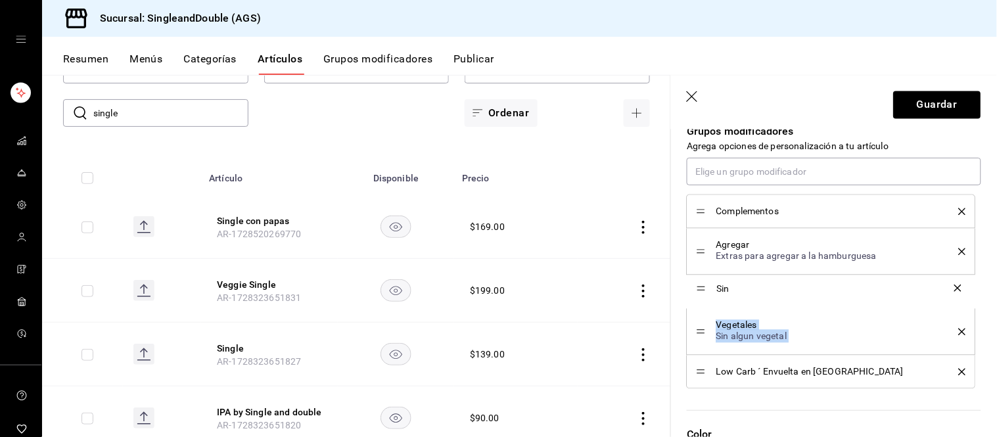
drag, startPoint x: 704, startPoint y: 336, endPoint x: 699, endPoint y: 286, distance: 50.8
click at [925, 107] on button "Guardar" at bounding box center [936, 105] width 87 height 28
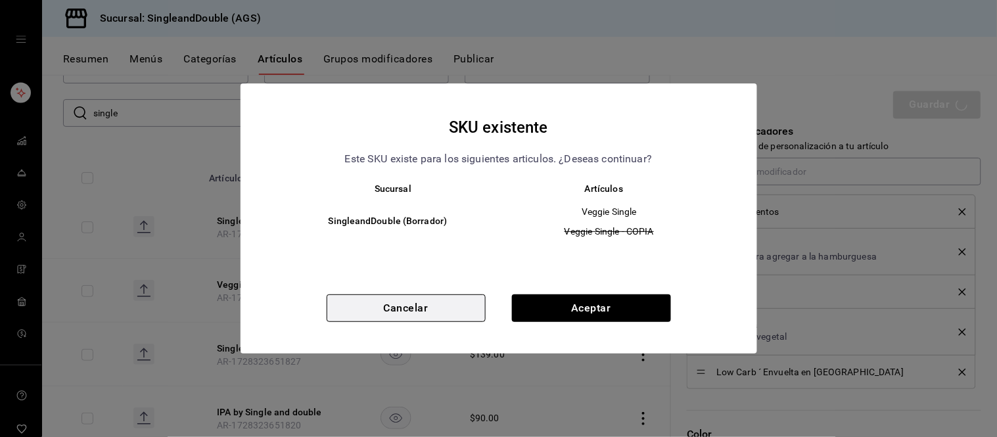
click at [457, 304] on button "Cancelar" at bounding box center [406, 308] width 159 height 28
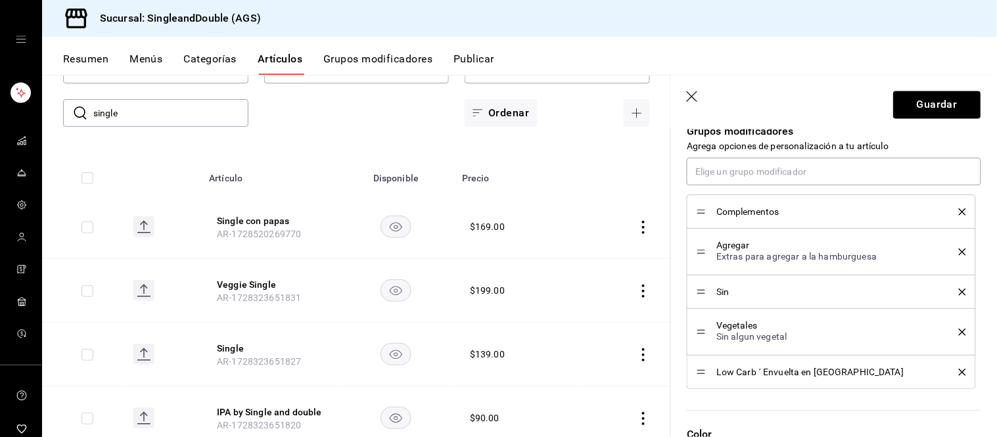
click at [713, 410] on hr at bounding box center [834, 410] width 294 height 1
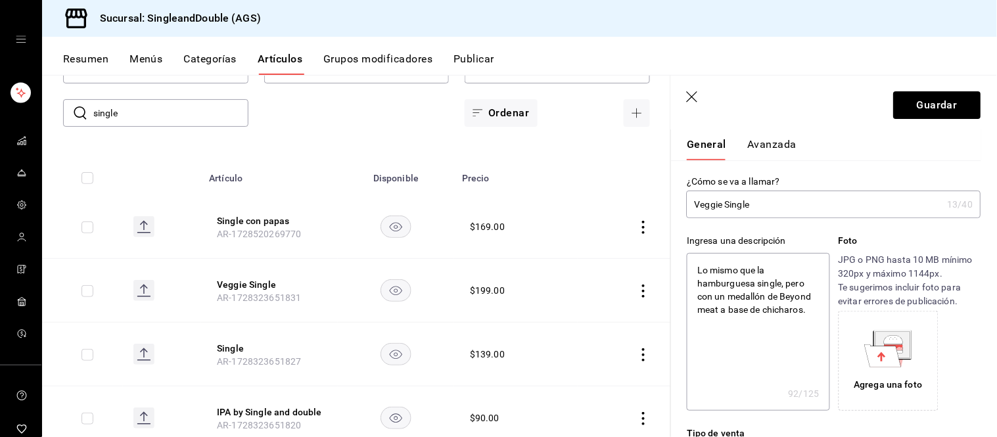
scroll to position [0, 0]
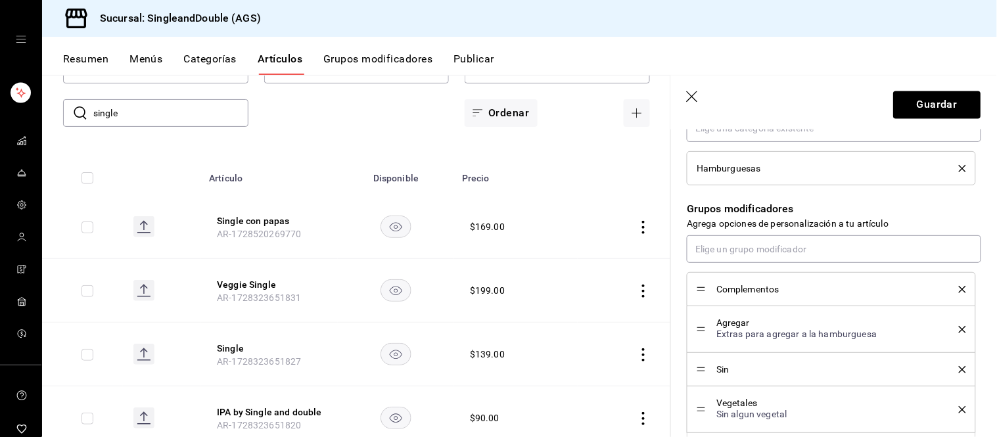
click at [839, 284] on div "Complementos" at bounding box center [830, 289] width 269 height 14
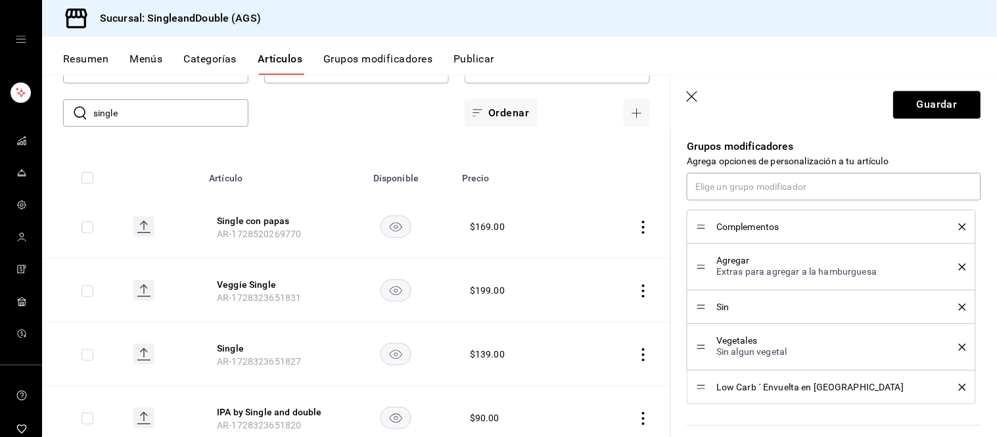
scroll to position [677, 0]
click at [931, 101] on button "Guardar" at bounding box center [936, 105] width 87 height 28
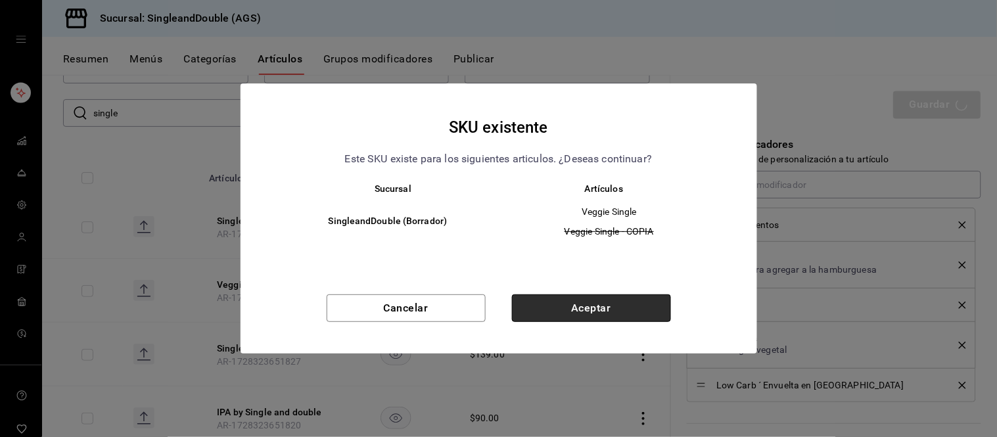
click at [600, 314] on button "Aceptar" at bounding box center [591, 308] width 159 height 28
type textarea "x"
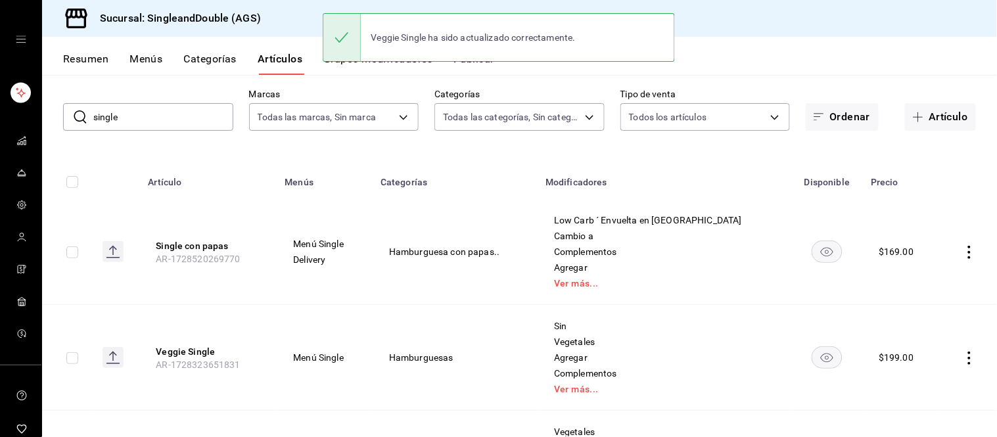
scroll to position [235, 0]
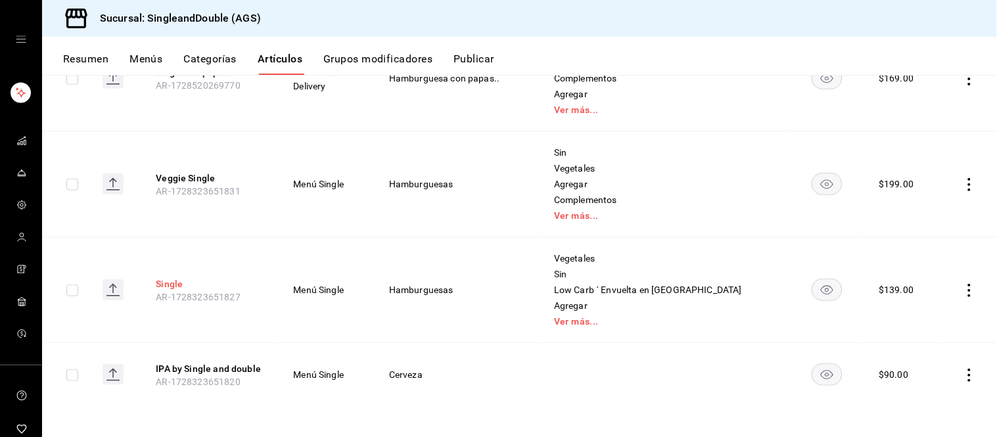
click at [172, 286] on button "Single" at bounding box center [208, 283] width 105 height 13
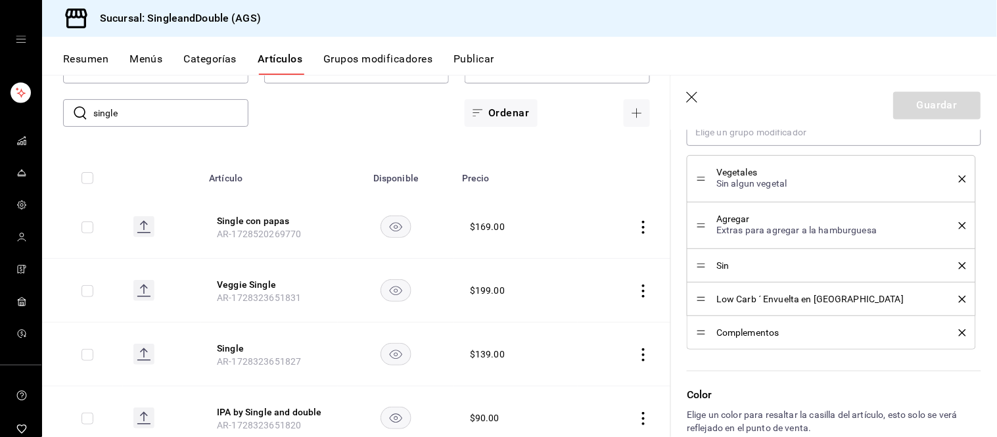
scroll to position [732, 0]
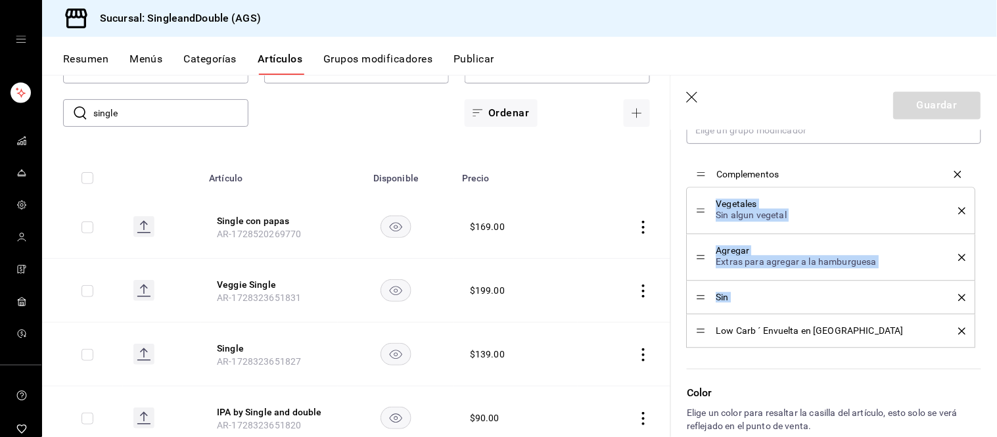
drag, startPoint x: 699, startPoint y: 331, endPoint x: 714, endPoint y: 173, distance: 158.4
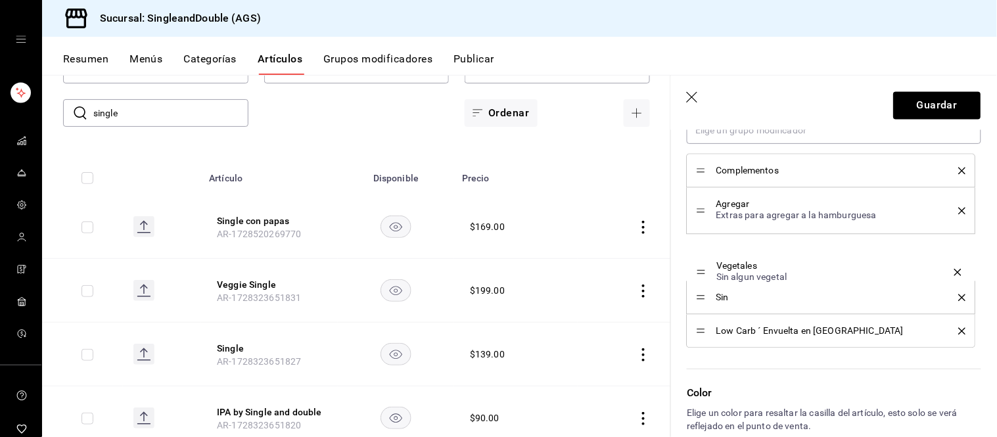
drag, startPoint x: 700, startPoint y: 210, endPoint x: 698, endPoint y: 272, distance: 61.8
drag, startPoint x: 699, startPoint y: 253, endPoint x: 701, endPoint y: 297, distance: 44.1
click at [897, 106] on button "Guardar" at bounding box center [936, 105] width 87 height 28
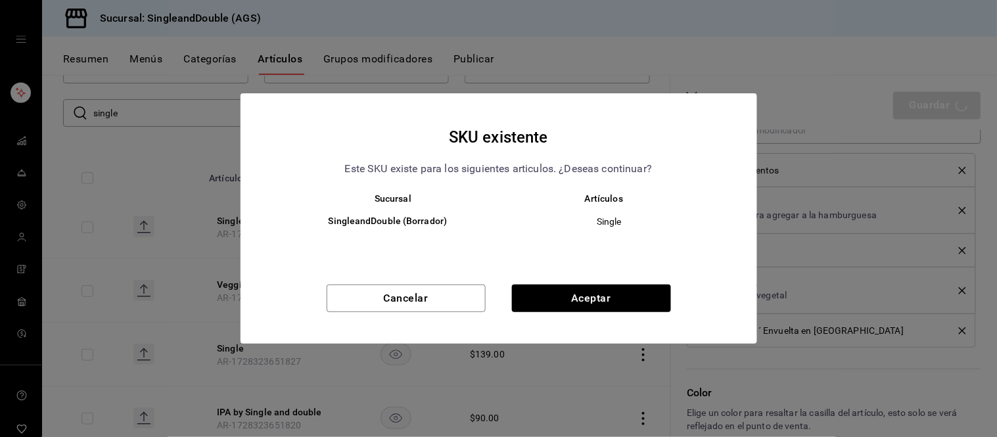
click at [647, 282] on div "SKU existente Este SKU existe para los siguientes articulos. ¿Deseas continuar?…" at bounding box center [498, 218] width 516 height 250
click at [646, 296] on button "Aceptar" at bounding box center [591, 298] width 159 height 28
type textarea "x"
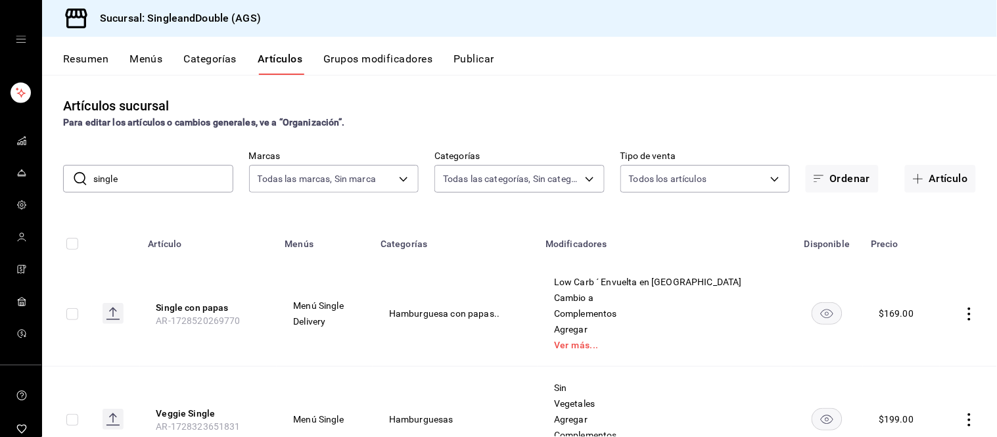
click at [147, 187] on input "single" at bounding box center [163, 179] width 140 height 26
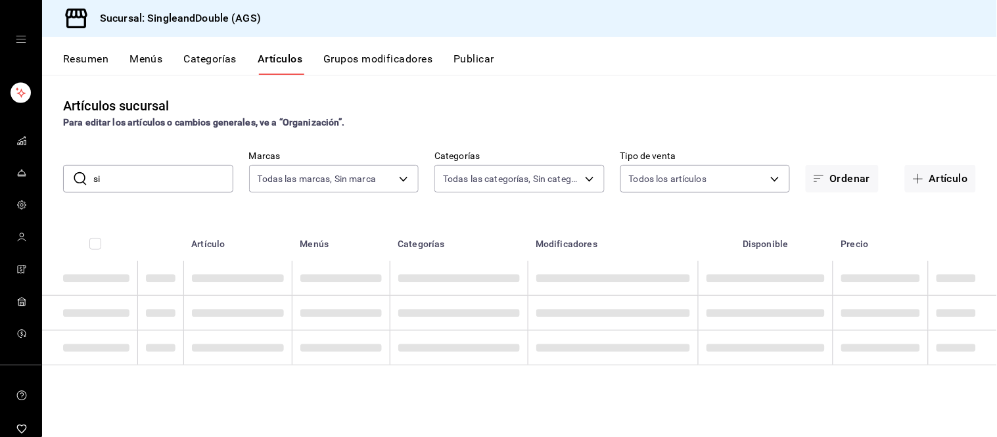
type input "s"
type input "slider"
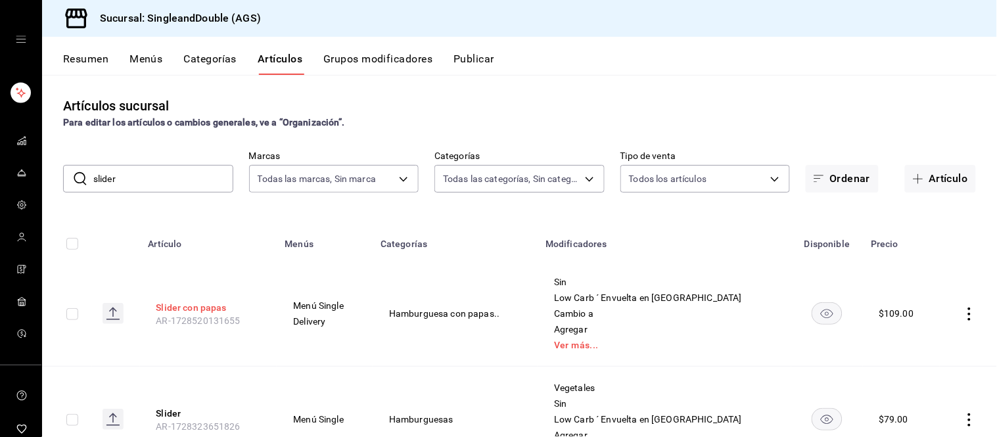
click at [168, 301] on button "Slider con papas" at bounding box center [208, 307] width 105 height 13
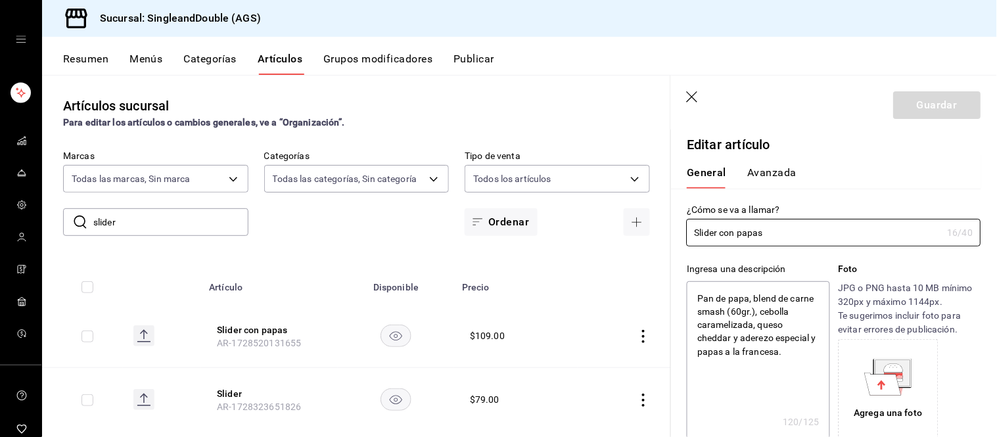
type textarea "x"
type input "$109.00"
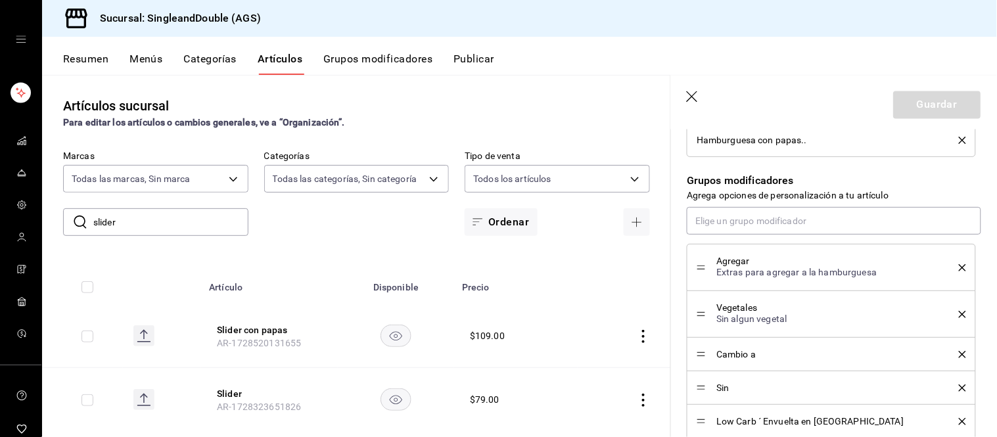
scroll to position [703, 0]
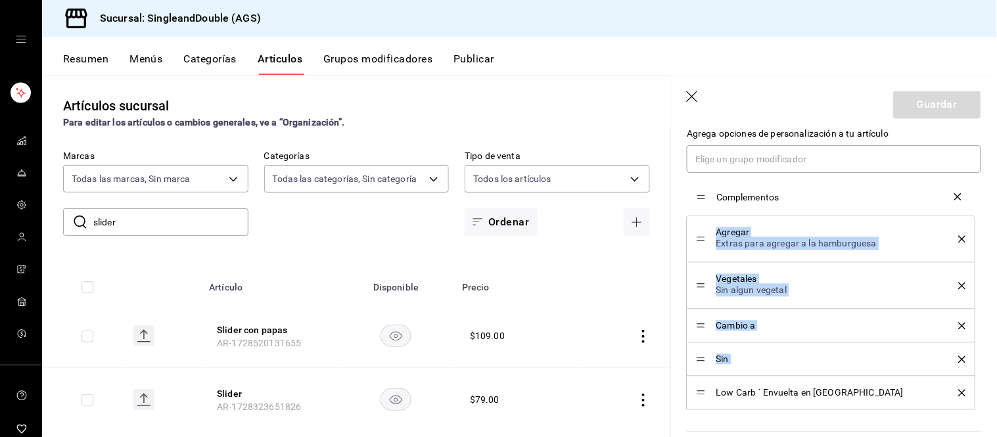
drag, startPoint x: 702, startPoint y: 392, endPoint x: 692, endPoint y: 198, distance: 194.1
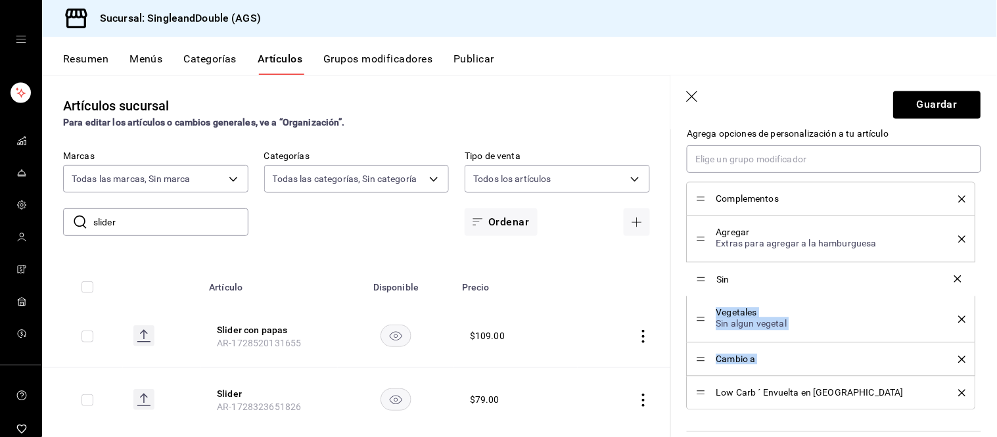
drag, startPoint x: 697, startPoint y: 360, endPoint x: 699, endPoint y: 273, distance: 86.7
drag, startPoint x: 703, startPoint y: 317, endPoint x: 704, endPoint y: 360, distance: 42.7
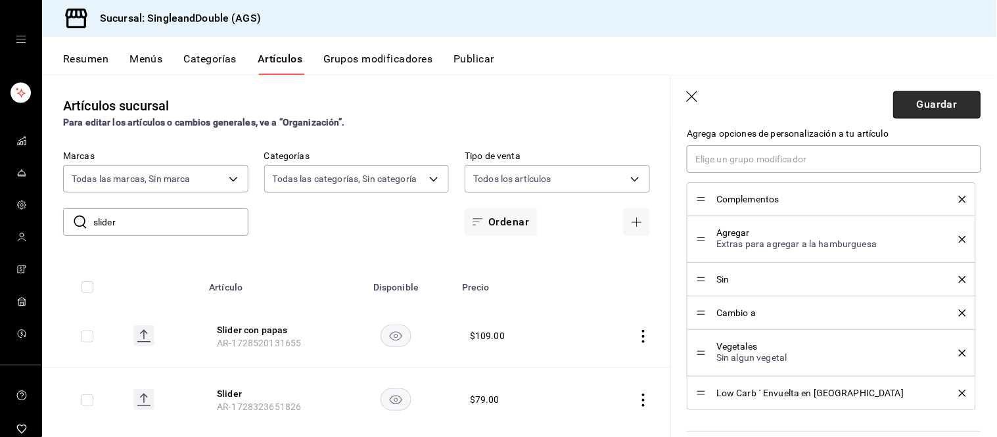
click at [945, 113] on button "Guardar" at bounding box center [936, 105] width 87 height 28
type textarea "x"
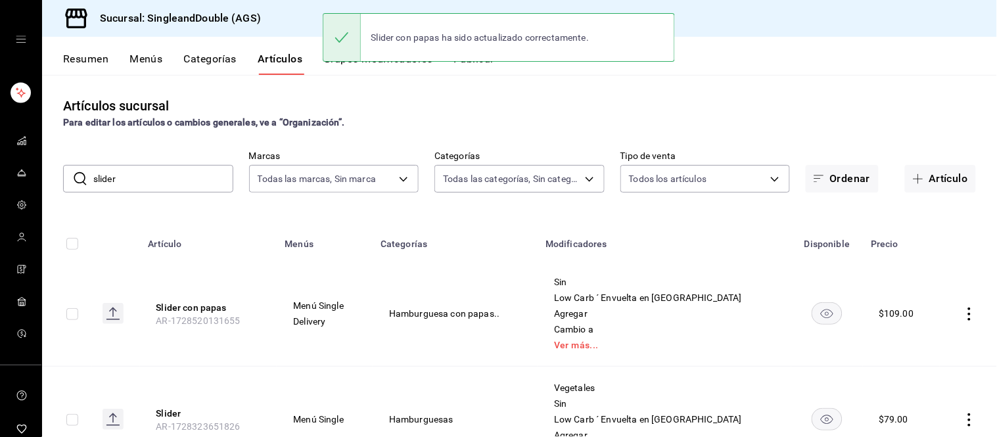
scroll to position [66, 0]
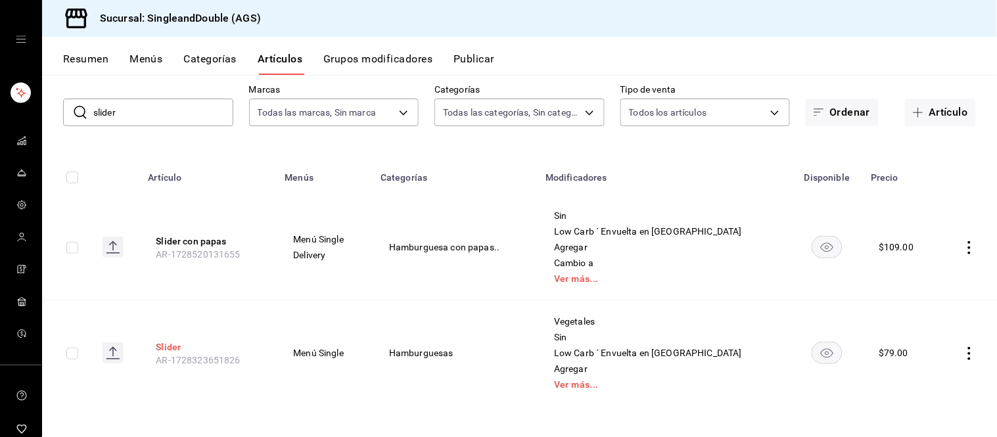
click at [176, 349] on button "Slider" at bounding box center [208, 346] width 105 height 13
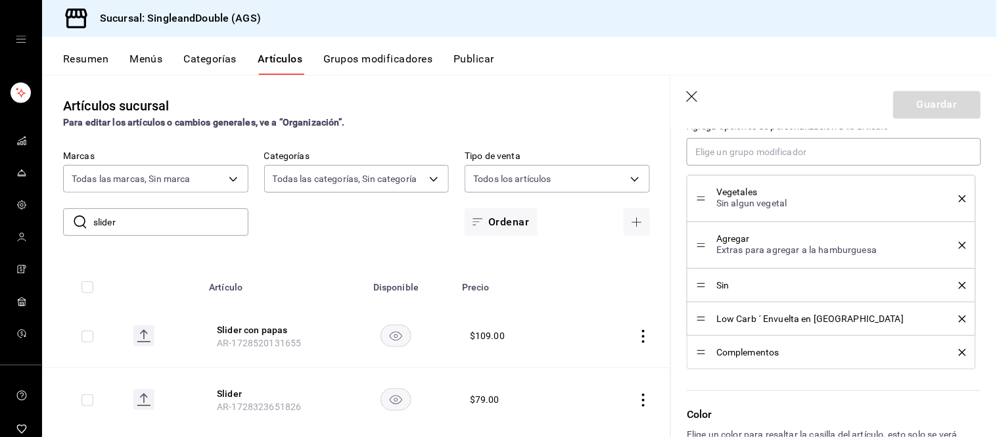
scroll to position [712, 0]
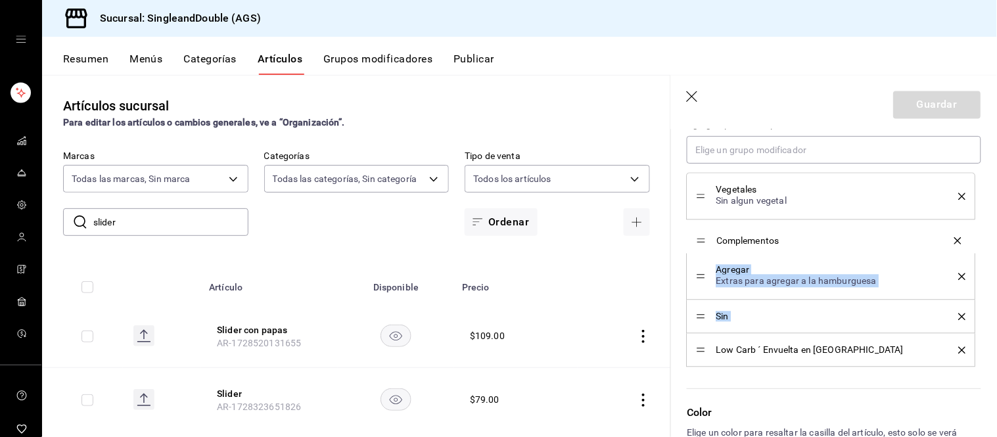
drag, startPoint x: 702, startPoint y: 351, endPoint x: 702, endPoint y: 242, distance: 109.7
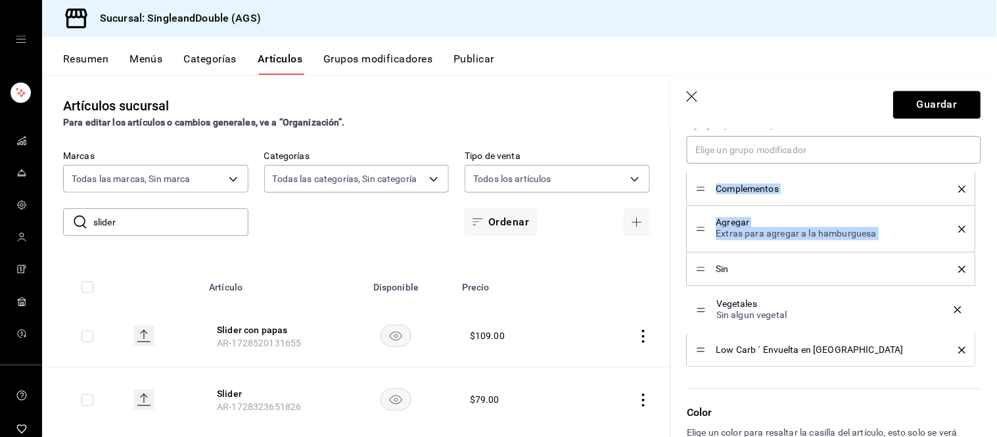
drag, startPoint x: 700, startPoint y: 195, endPoint x: 713, endPoint y: 311, distance: 117.0
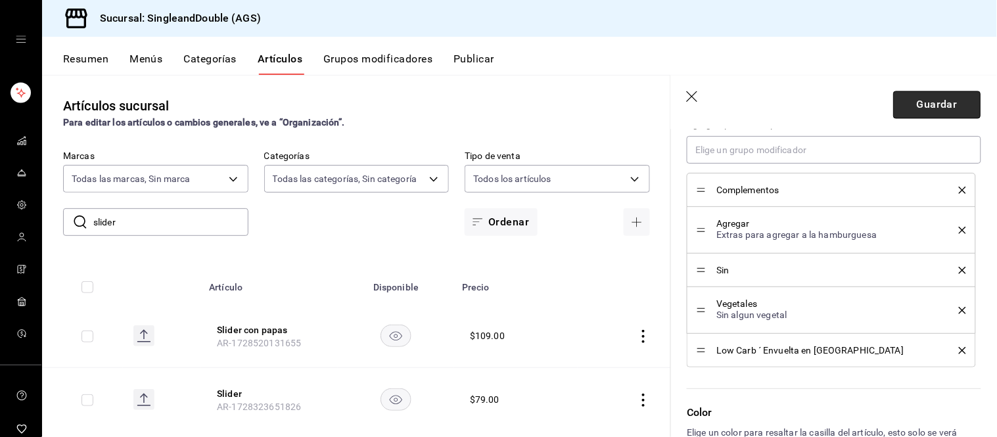
click at [920, 112] on button "Guardar" at bounding box center [936, 105] width 87 height 28
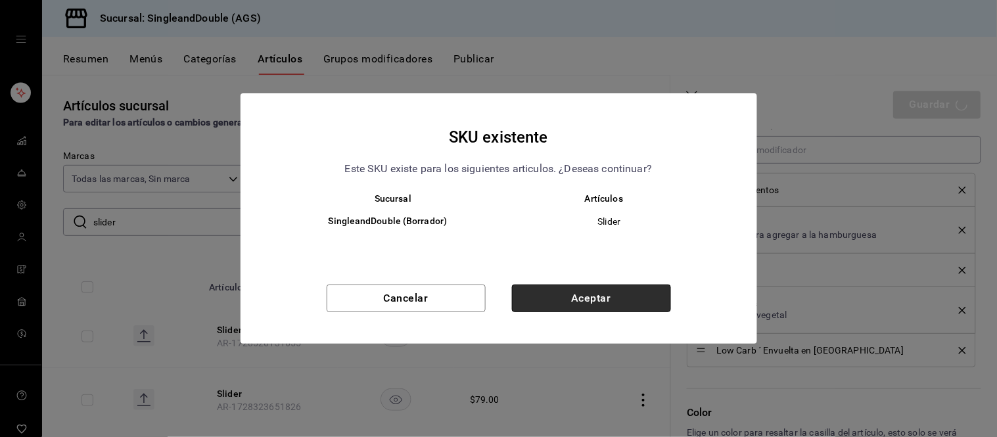
click at [623, 290] on button "Aceptar" at bounding box center [591, 298] width 159 height 28
type textarea "x"
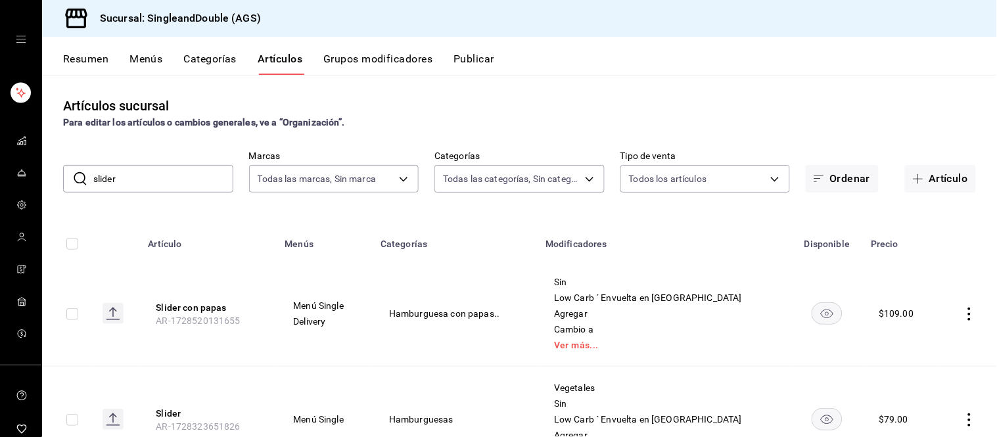
click at [148, 181] on input "slider" at bounding box center [163, 179] width 140 height 26
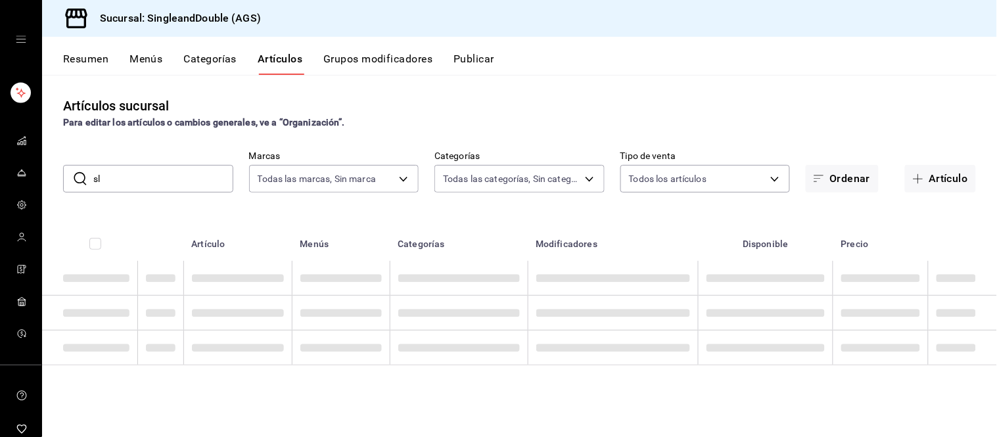
type input "s"
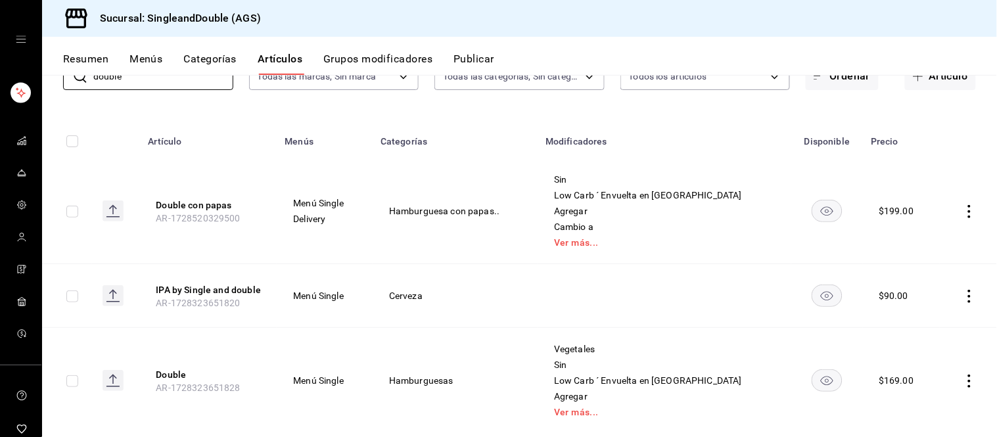
scroll to position [129, 0]
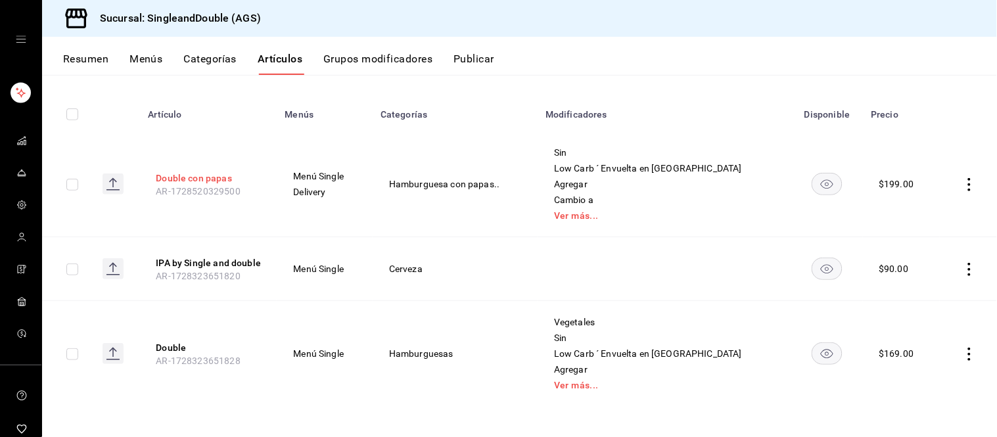
type input "double"
click at [217, 175] on button "Double con papas" at bounding box center [208, 177] width 105 height 13
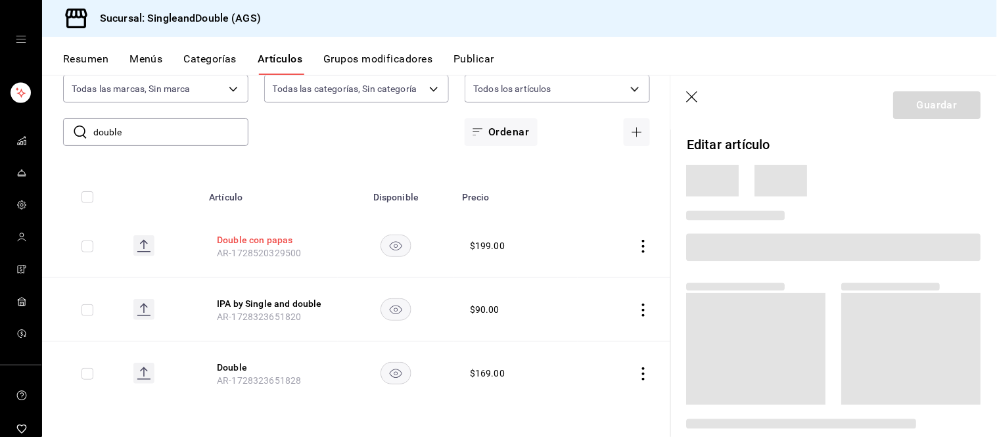
scroll to position [46, 0]
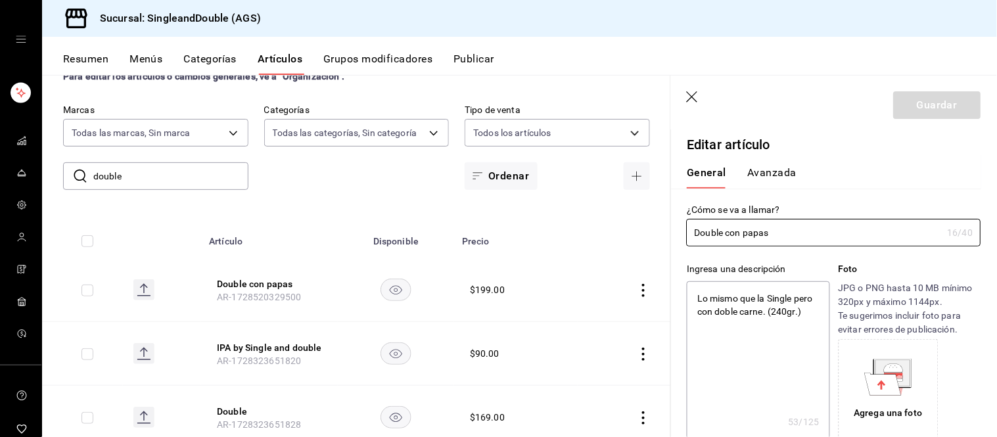
type textarea "x"
type input "$199.00"
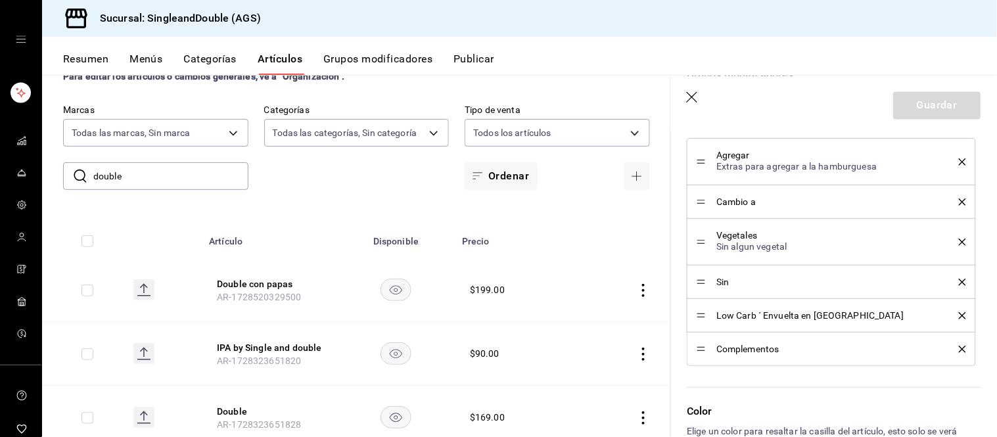
scroll to position [754, 0]
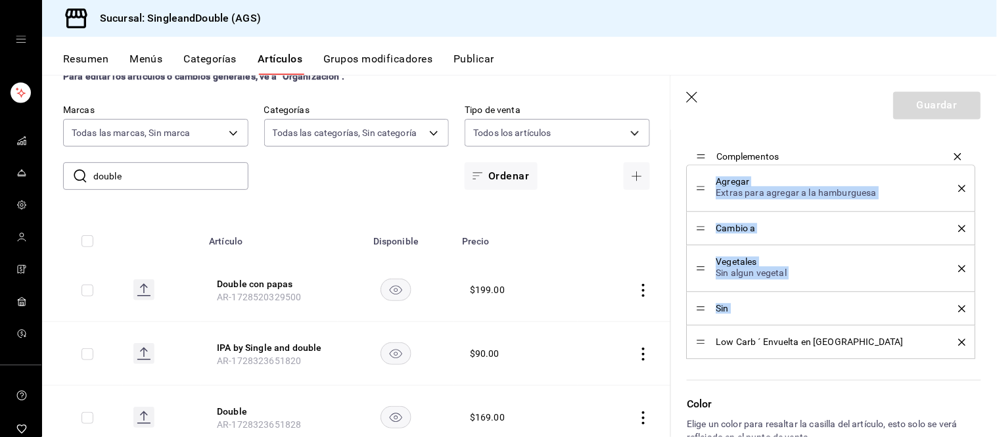
drag, startPoint x: 700, startPoint y: 338, endPoint x: 700, endPoint y: 152, distance: 185.3
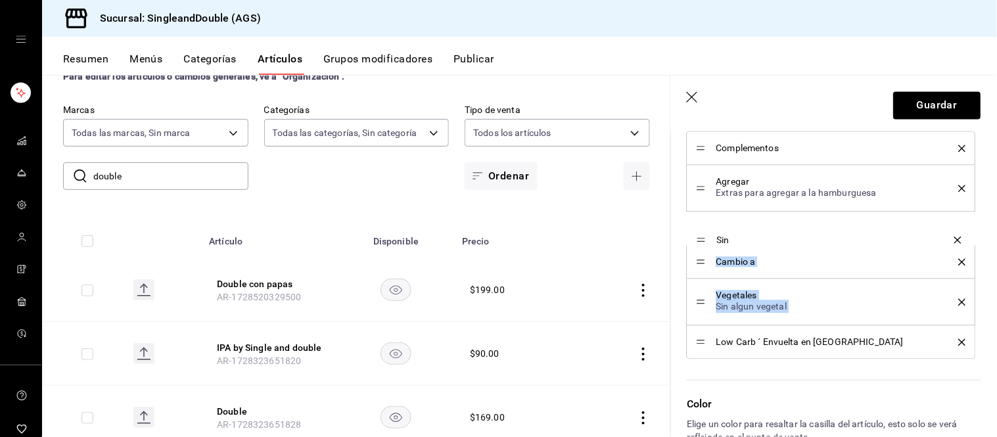
drag, startPoint x: 703, startPoint y: 310, endPoint x: 699, endPoint y: 242, distance: 68.4
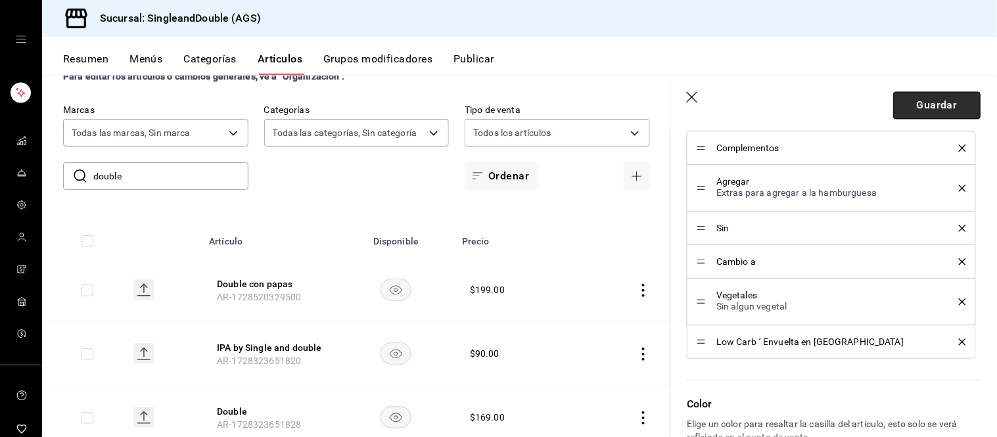
click at [936, 114] on button "Guardar" at bounding box center [936, 105] width 87 height 28
type textarea "x"
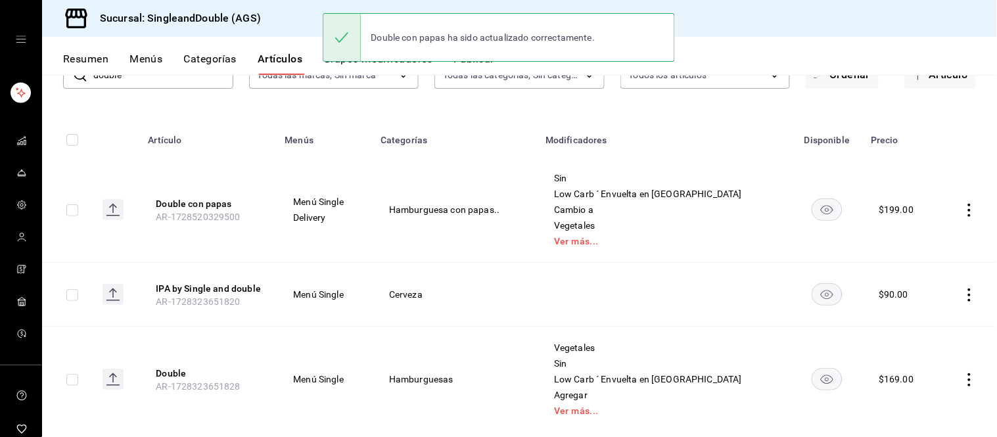
scroll to position [129, 0]
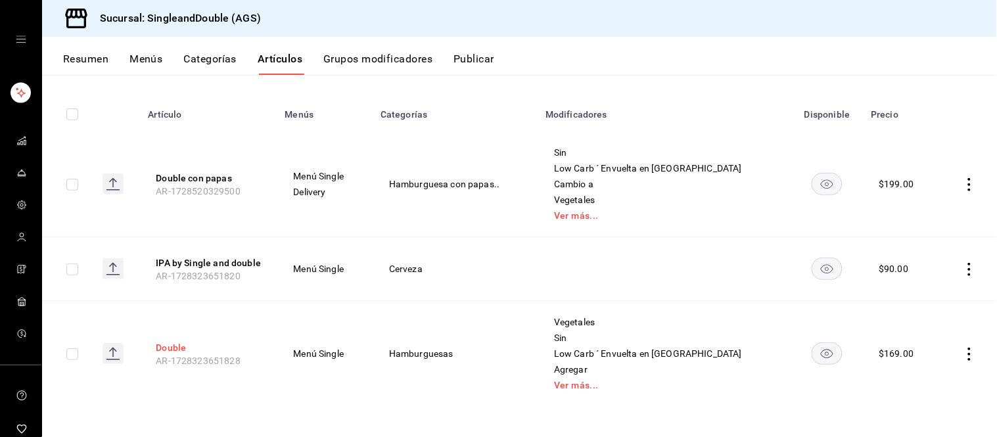
click at [179, 346] on button "Double" at bounding box center [208, 347] width 105 height 13
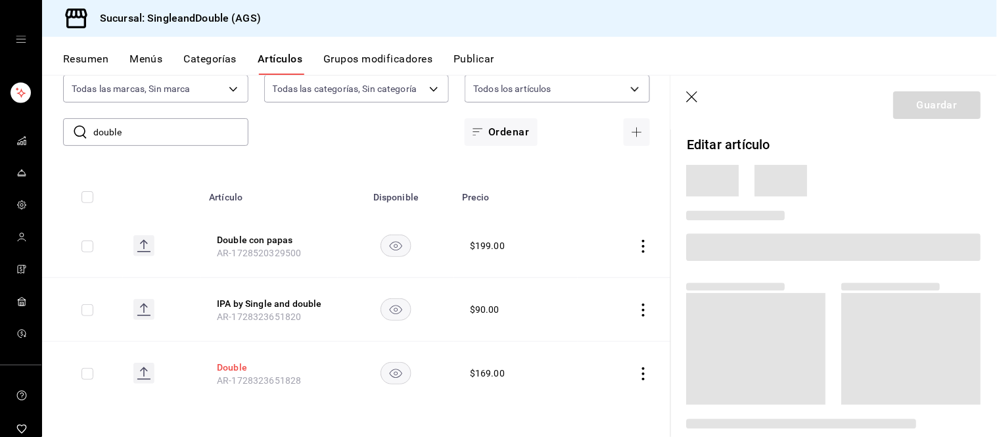
scroll to position [46, 0]
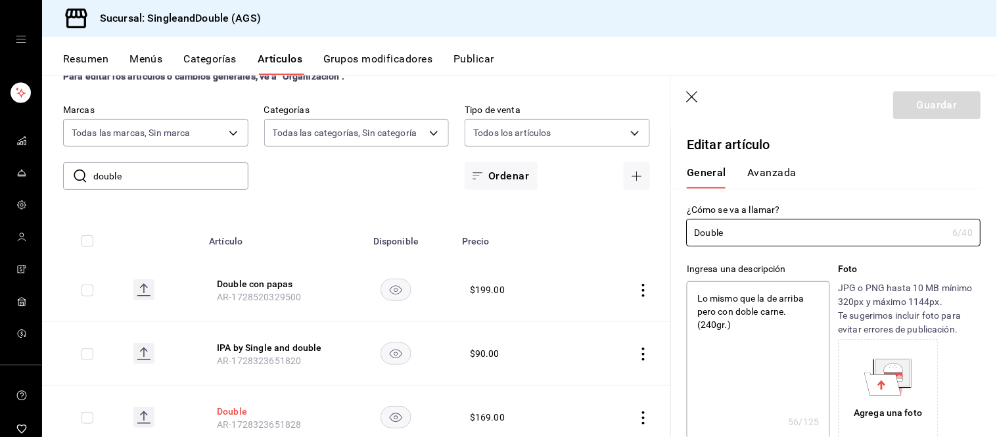
type textarea "x"
type input "$169.00"
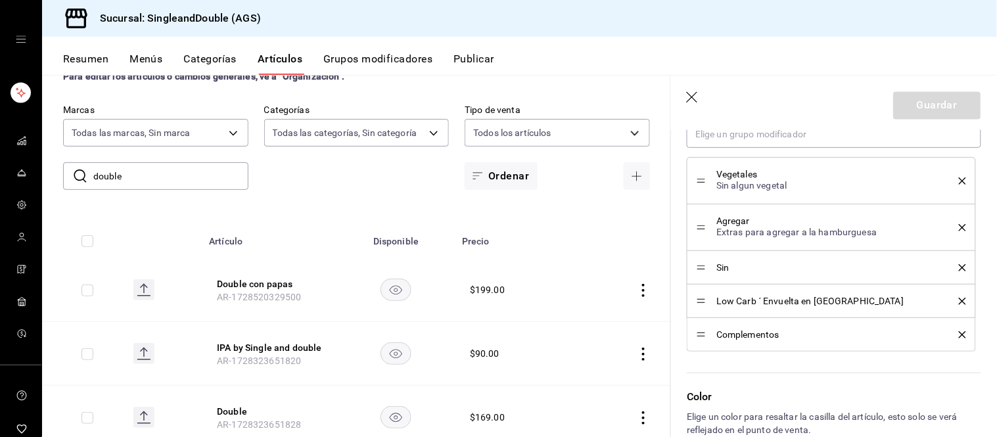
scroll to position [734, 0]
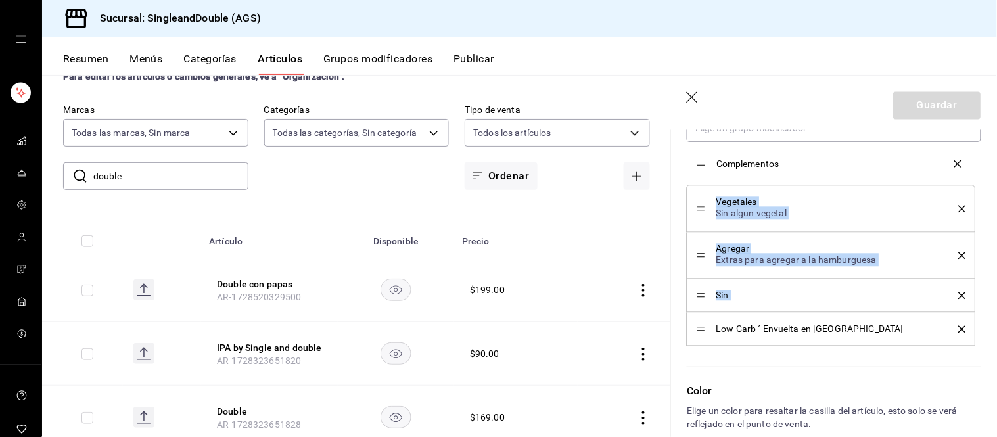
drag, startPoint x: 698, startPoint y: 330, endPoint x: 699, endPoint y: 164, distance: 166.2
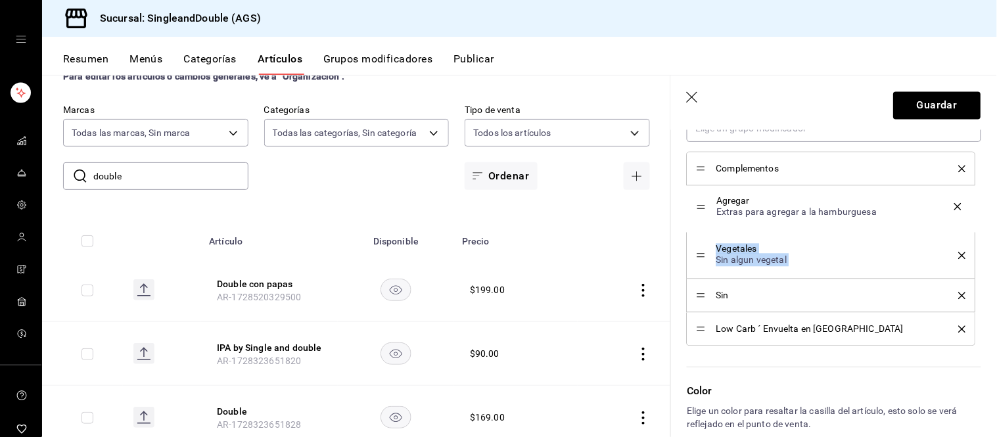
drag, startPoint x: 703, startPoint y: 256, endPoint x: 700, endPoint y: 206, distance: 50.0
drag, startPoint x: 702, startPoint y: 297, endPoint x: 700, endPoint y: 251, distance: 46.0
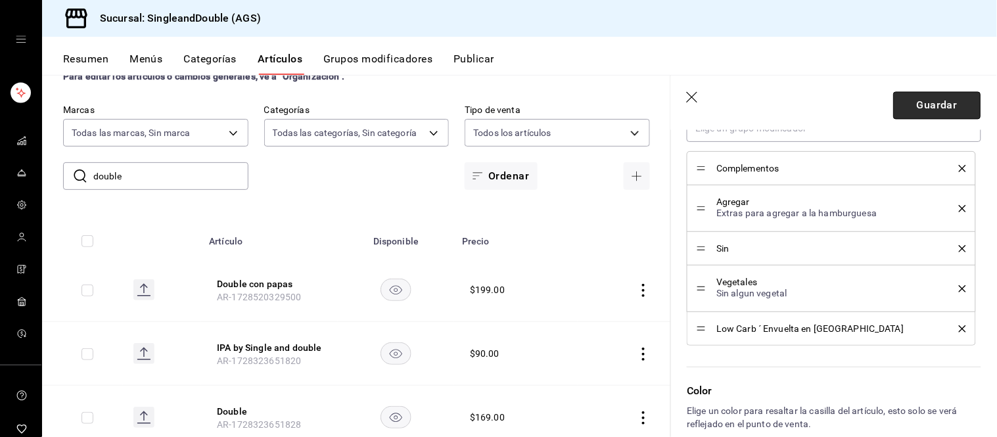
click at [918, 115] on button "Guardar" at bounding box center [936, 105] width 87 height 28
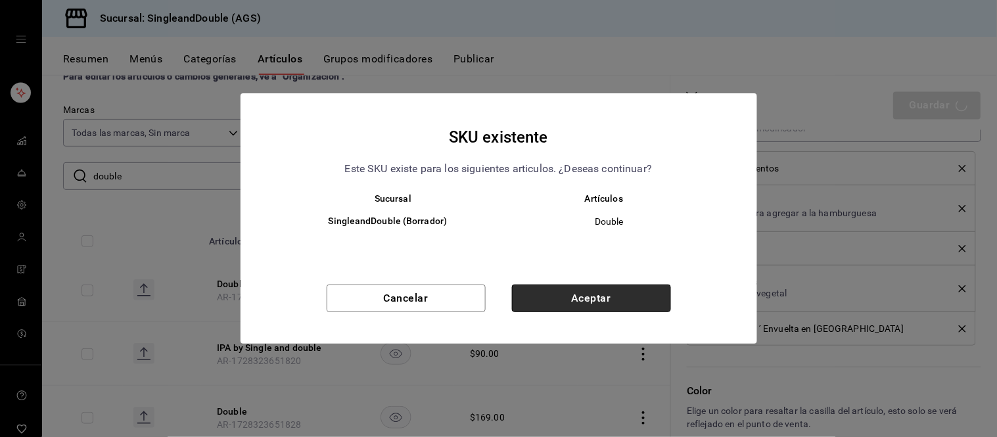
click at [620, 309] on button "Aceptar" at bounding box center [591, 298] width 159 height 28
type textarea "x"
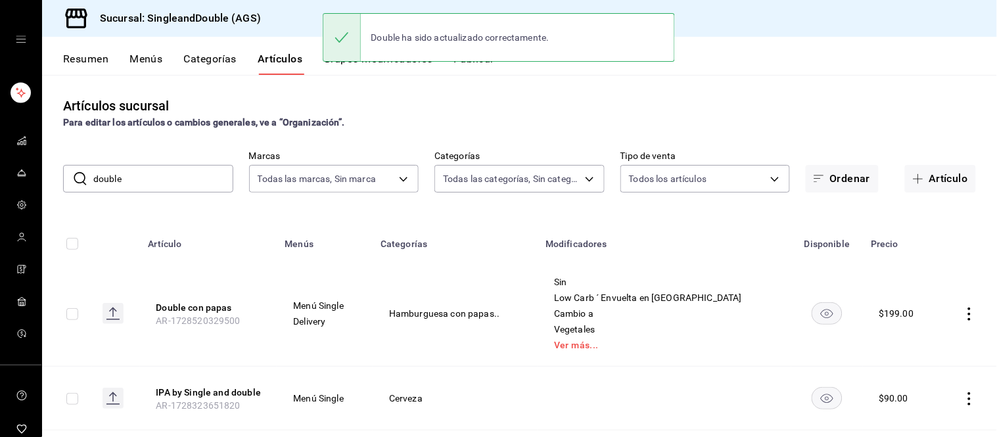
click at [155, 173] on input "double" at bounding box center [163, 179] width 140 height 26
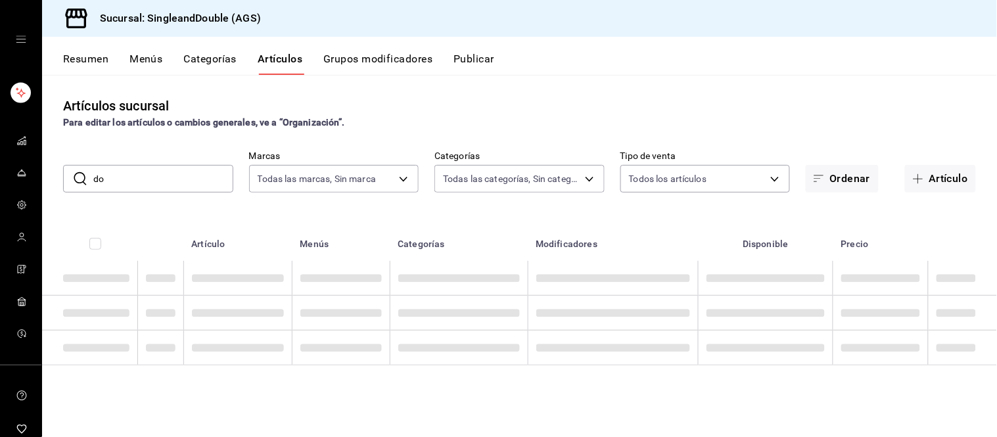
type input "d"
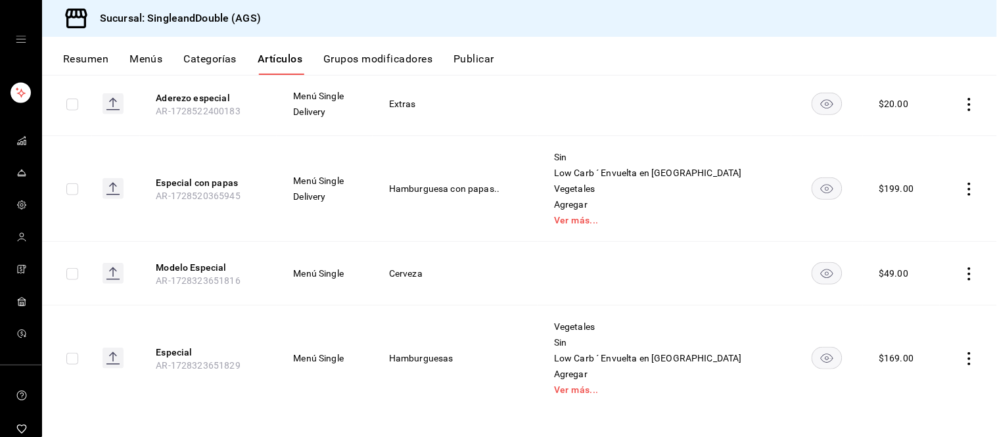
scroll to position [194, 0]
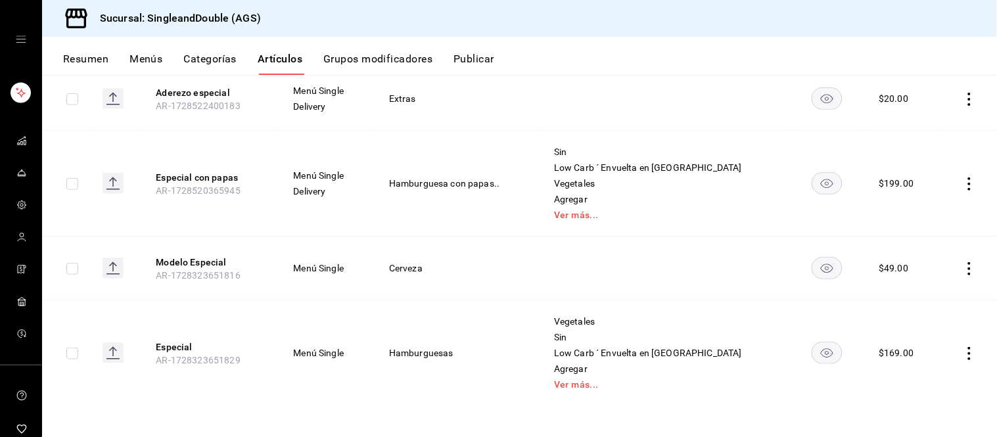
type input "especial"
drag, startPoint x: 166, startPoint y: 338, endPoint x: 173, endPoint y: 342, distance: 8.8
click at [173, 342] on th "Especial AR-1728323651829" at bounding box center [208, 353] width 137 height 106
click at [173, 342] on button "Especial" at bounding box center [208, 346] width 105 height 13
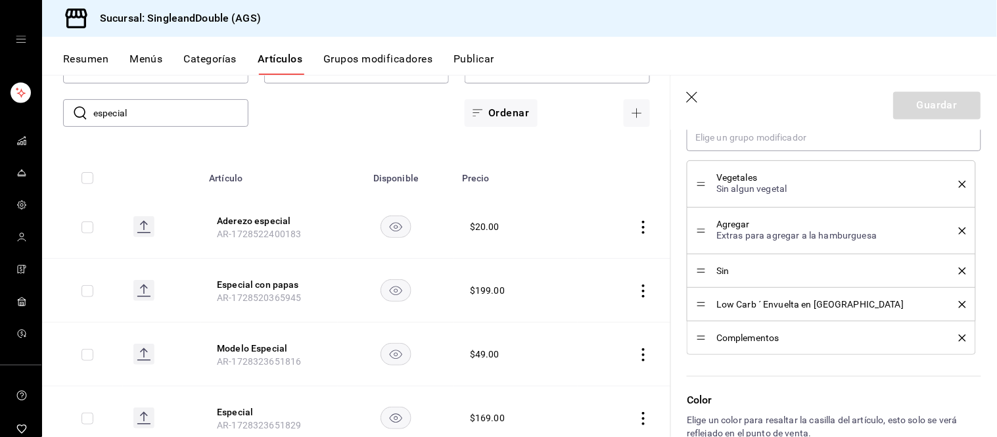
scroll to position [737, 0]
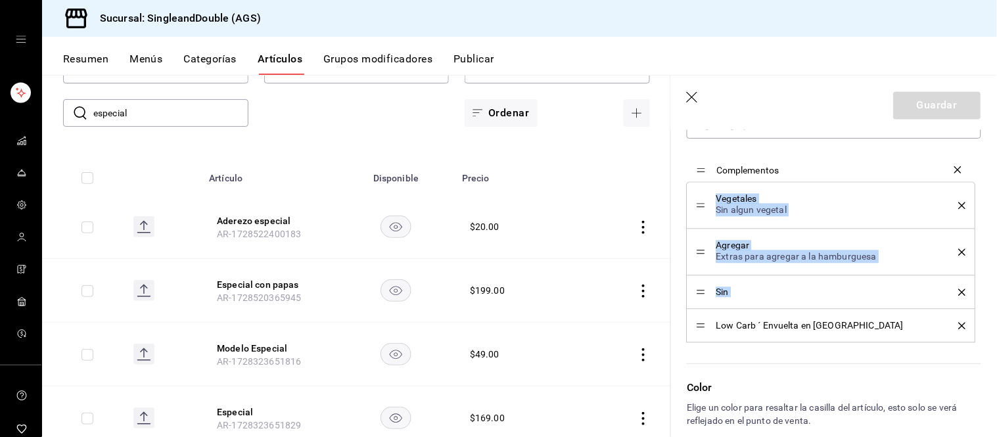
drag, startPoint x: 700, startPoint y: 325, endPoint x: 694, endPoint y: 169, distance: 156.5
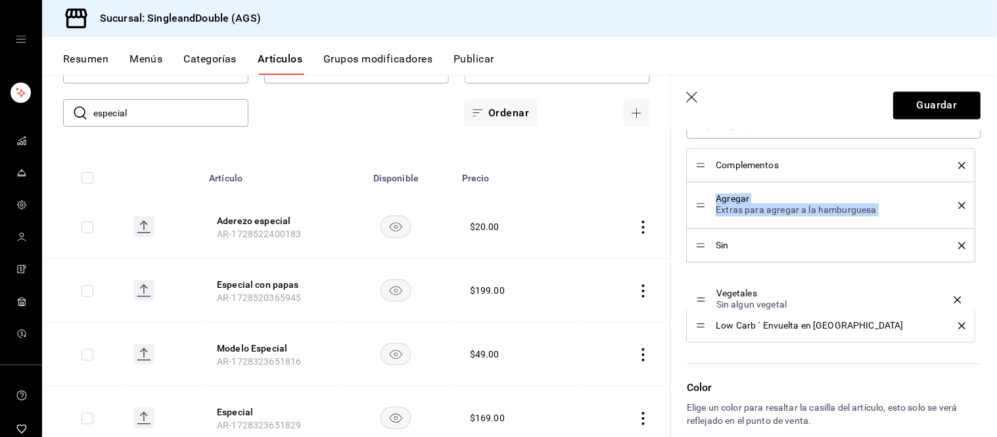
drag, startPoint x: 704, startPoint y: 206, endPoint x: 713, endPoint y: 302, distance: 97.0
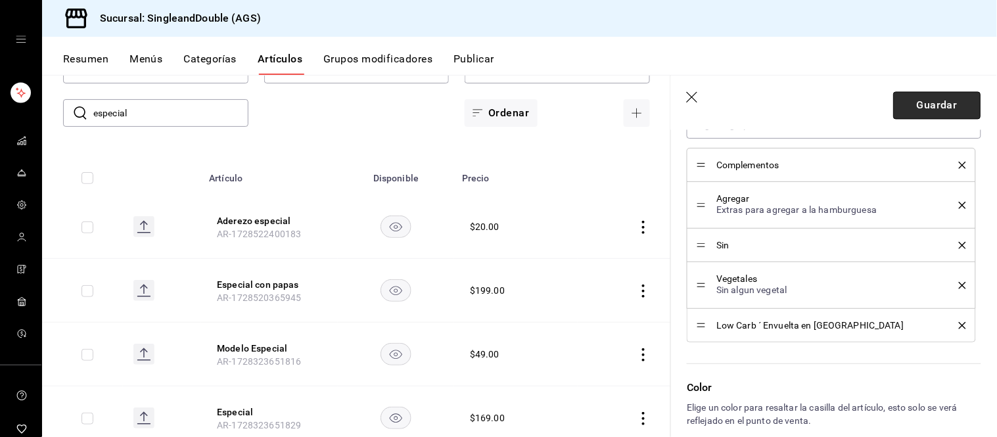
click at [931, 109] on button "Guardar" at bounding box center [936, 105] width 87 height 28
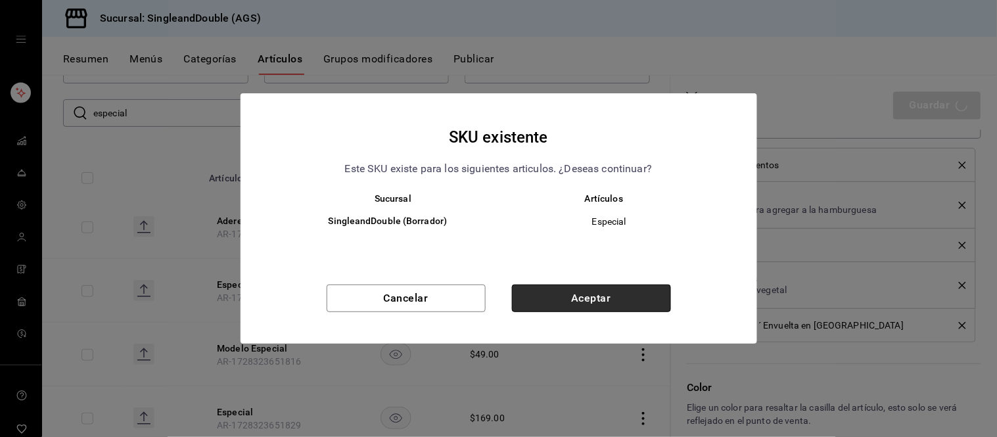
click at [568, 303] on button "Aceptar" at bounding box center [591, 298] width 159 height 28
type textarea "x"
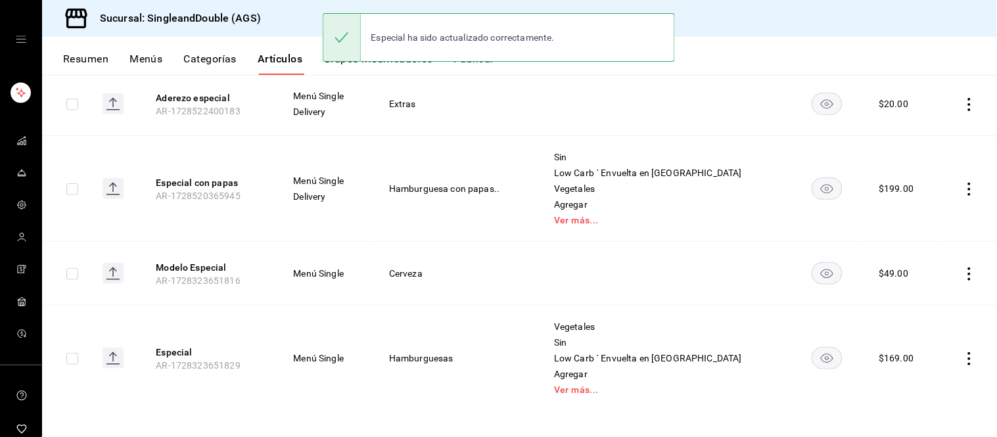
scroll to position [194, 0]
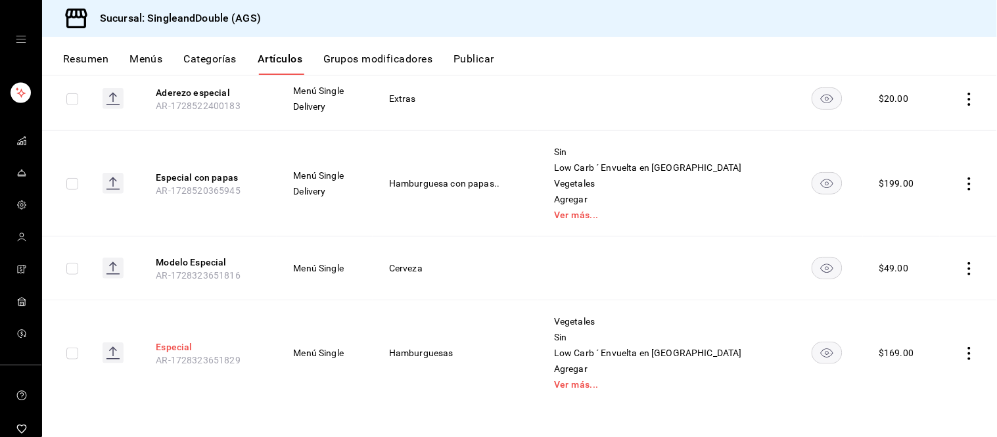
click at [183, 348] on button "Especial" at bounding box center [208, 346] width 105 height 13
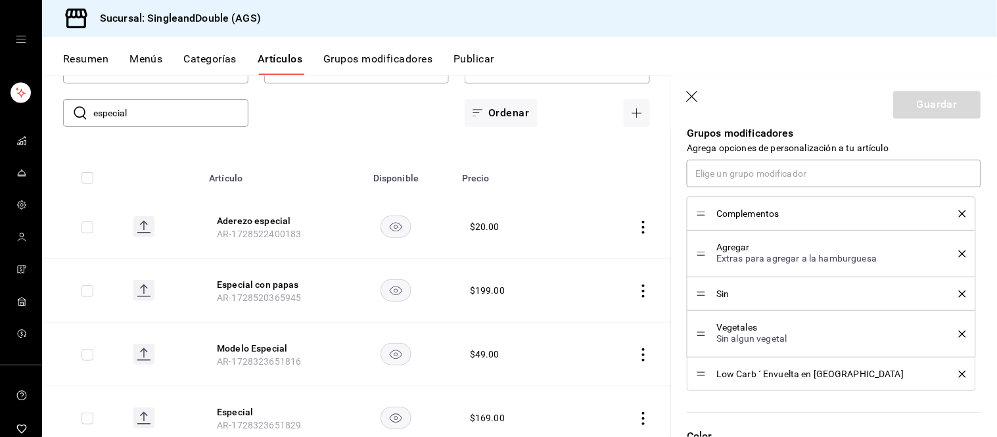
scroll to position [695, 0]
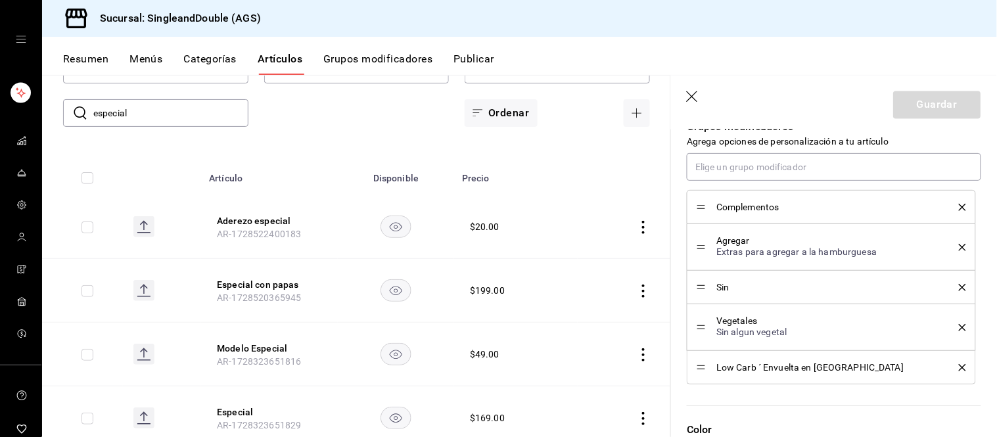
click at [689, 96] on icon "button" at bounding box center [693, 97] width 13 height 13
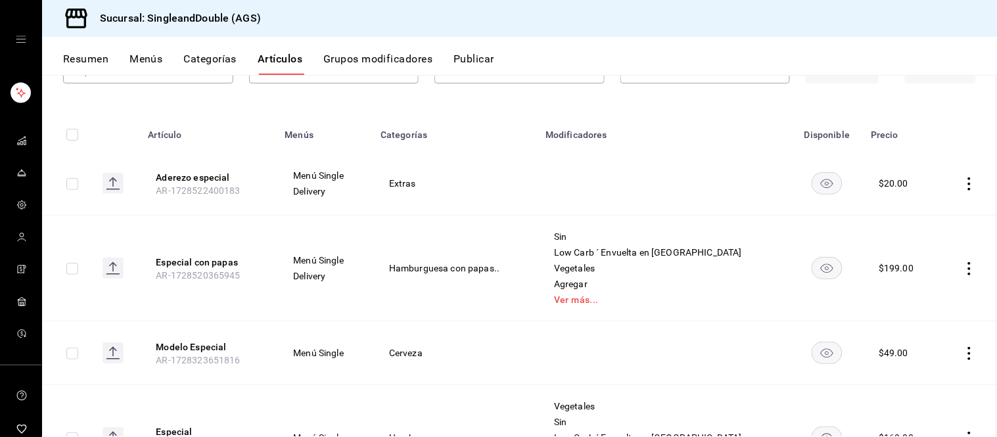
scroll to position [66, 0]
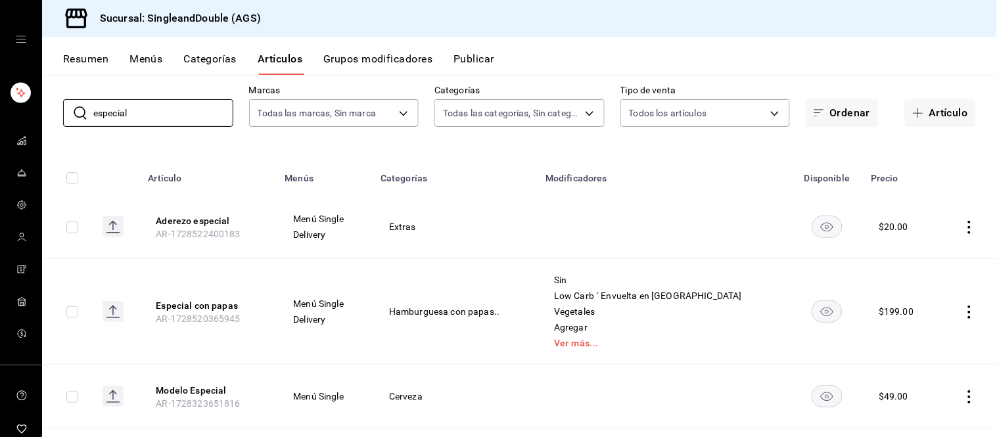
drag, startPoint x: 108, startPoint y: 115, endPoint x: 34, endPoint y: 127, distance: 75.9
click at [34, 127] on div "Sucursal: SingleandDouble (AGS) Resumen Menús Categorías Artículos Grupos modif…" at bounding box center [498, 218] width 997 height 437
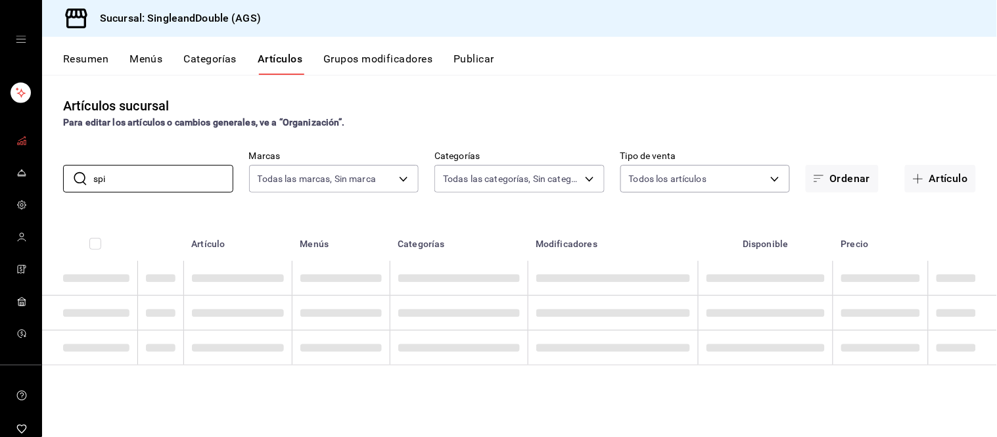
scroll to position [0, 0]
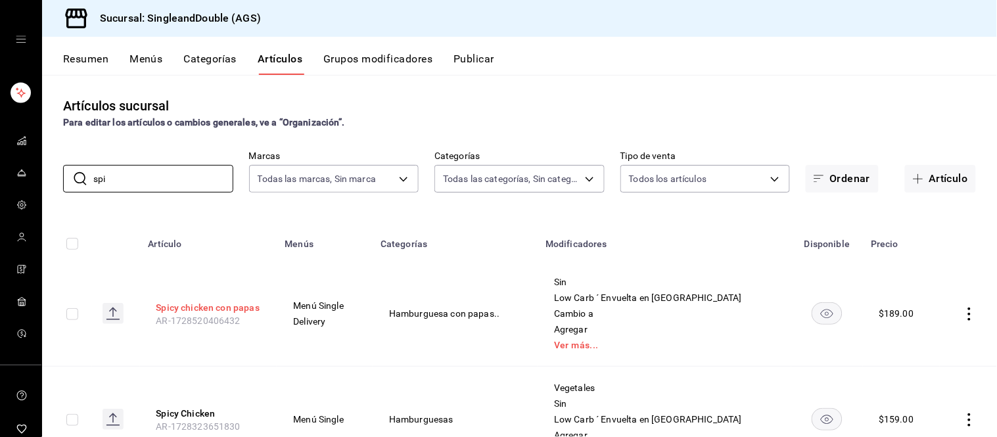
type input "spi"
click at [238, 301] on button "Spicy chicken con papas" at bounding box center [208, 307] width 105 height 13
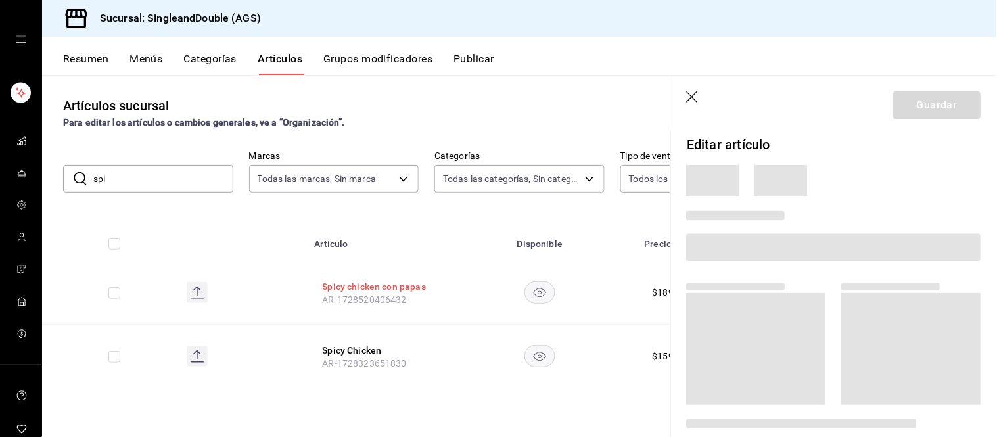
click at [238, 301] on table "Artículo Disponible Precio Spicy chicken con papas AR-1728520406432 $ 189.00 Sp…" at bounding box center [519, 303] width 955 height 169
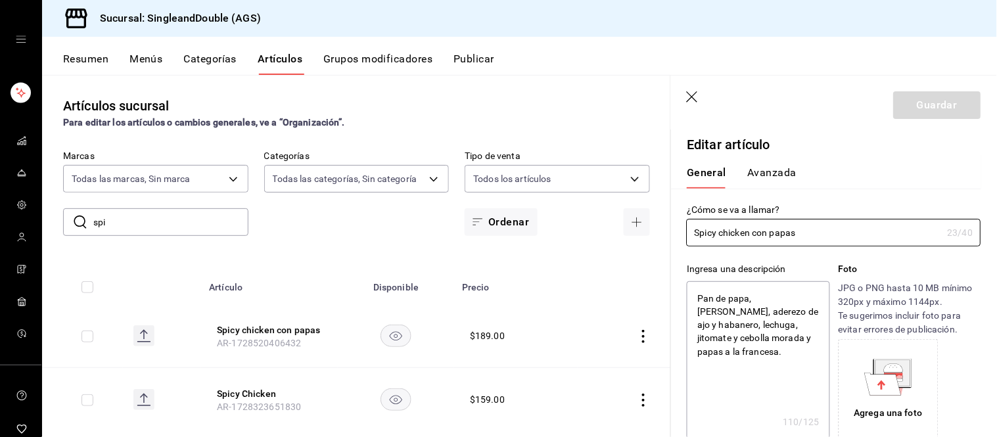
type textarea "x"
type input "$189.00"
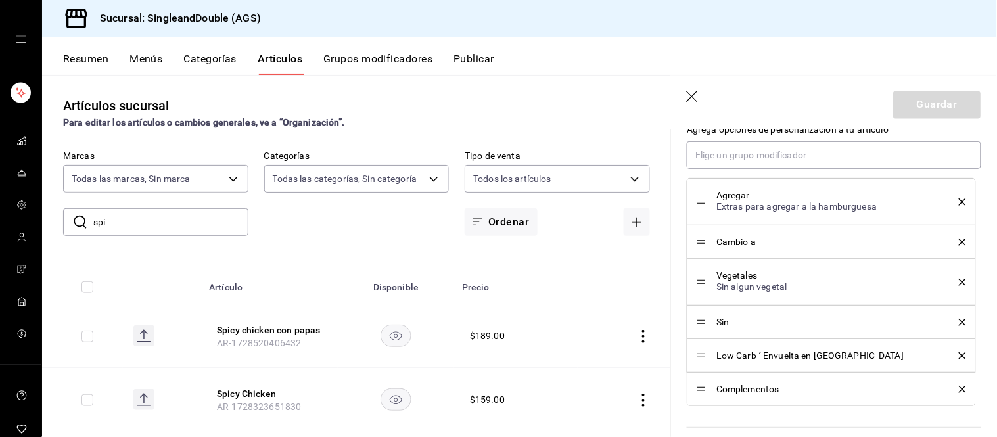
scroll to position [708, 0]
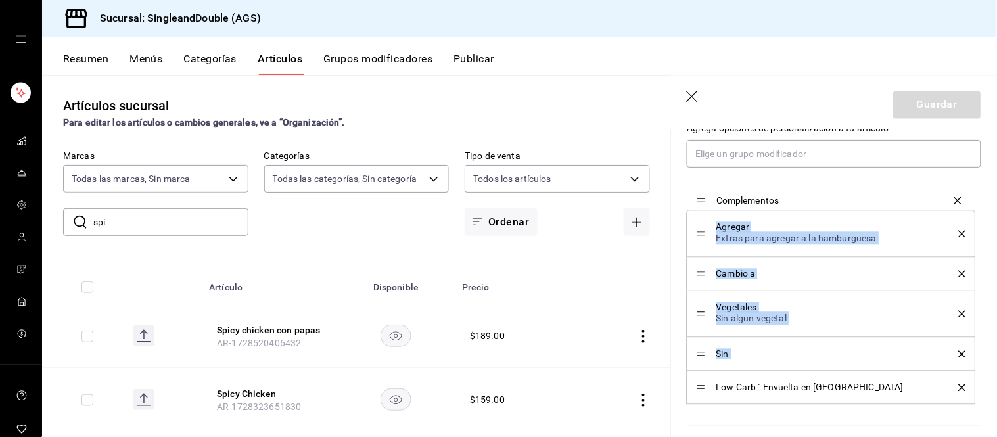
drag, startPoint x: 699, startPoint y: 386, endPoint x: 694, endPoint y: 208, distance: 178.1
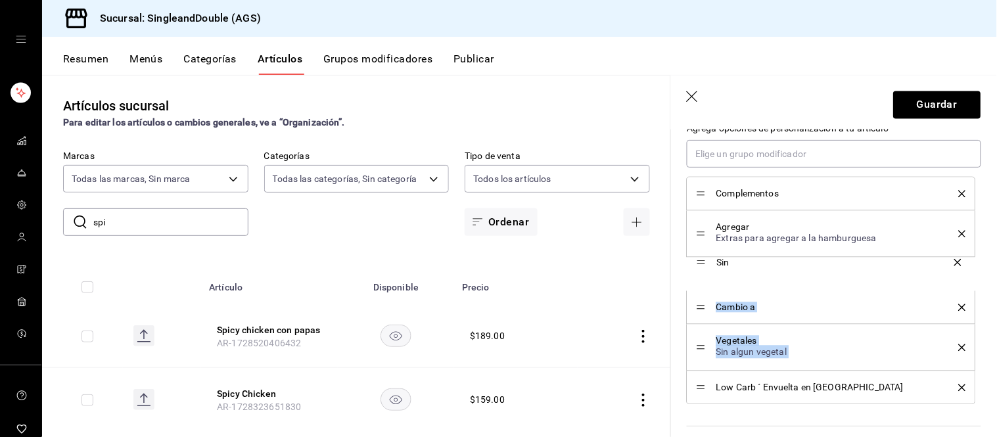
drag, startPoint x: 704, startPoint y: 357, endPoint x: 714, endPoint y: 265, distance: 92.6
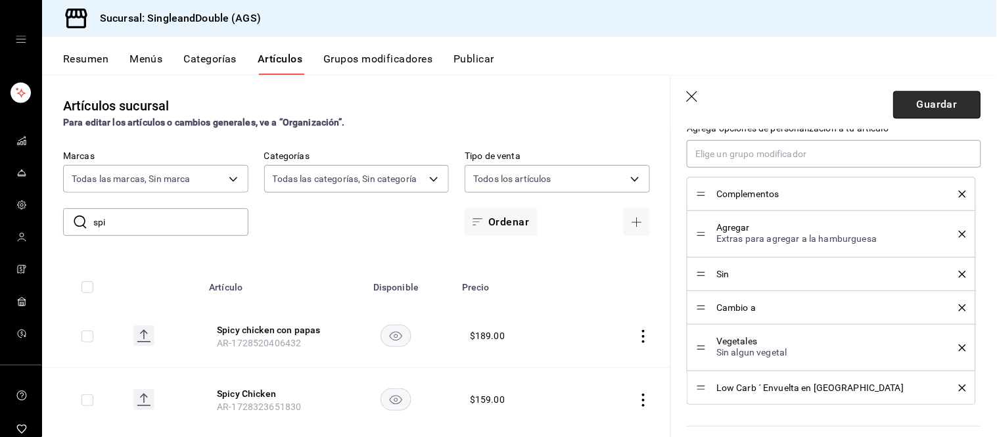
click at [924, 95] on button "Guardar" at bounding box center [936, 105] width 87 height 28
type textarea "x"
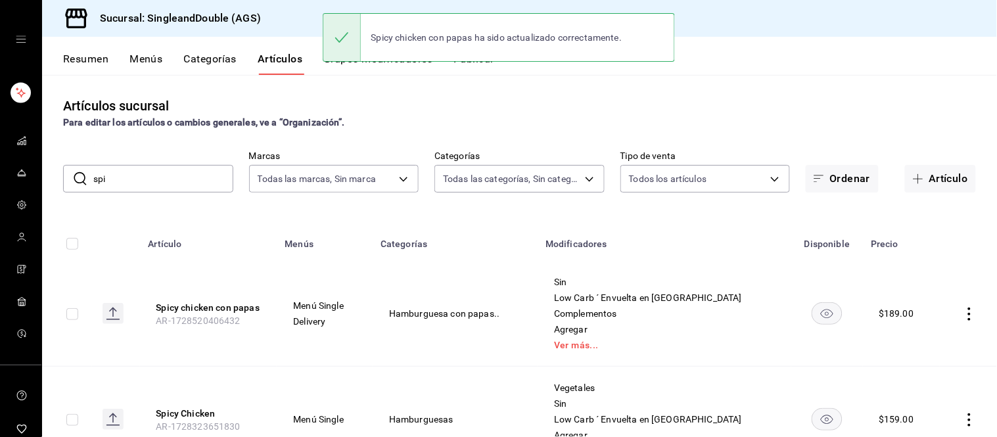
click at [205, 403] on th "Spicy Chicken AR-1728323651830" at bounding box center [208, 420] width 137 height 106
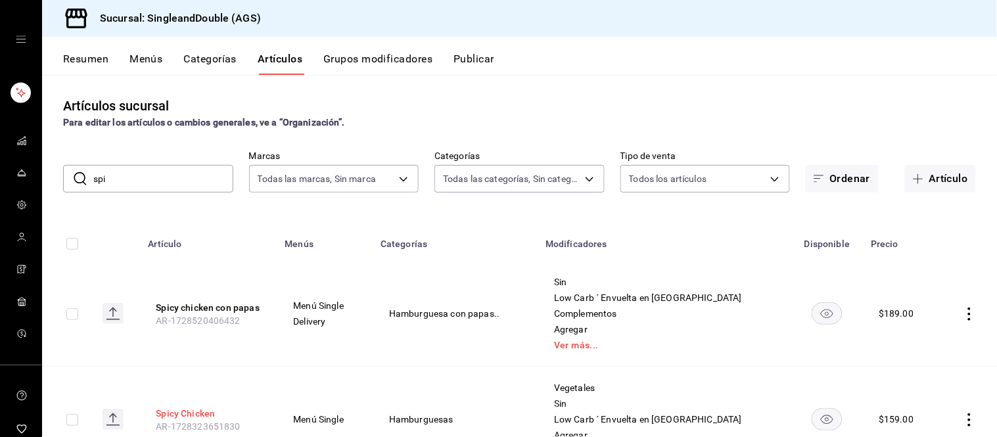
click at [205, 411] on button "Spicy Chicken" at bounding box center [208, 413] width 105 height 13
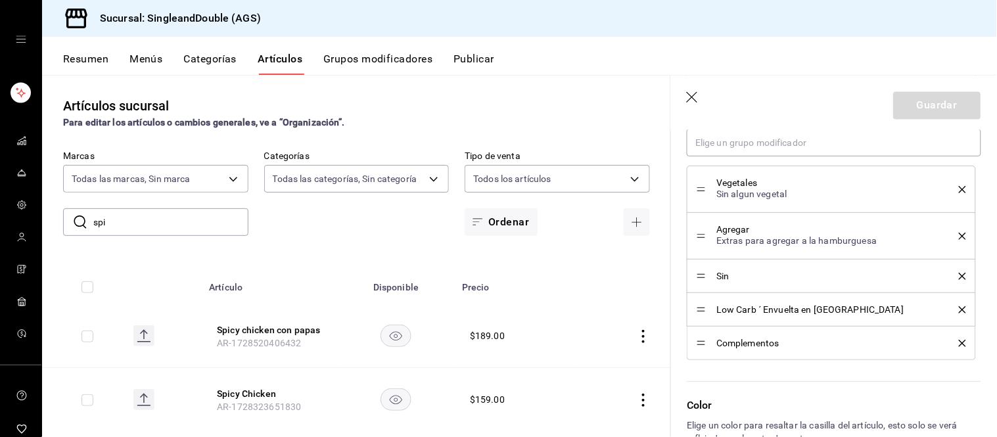
scroll to position [721, 0]
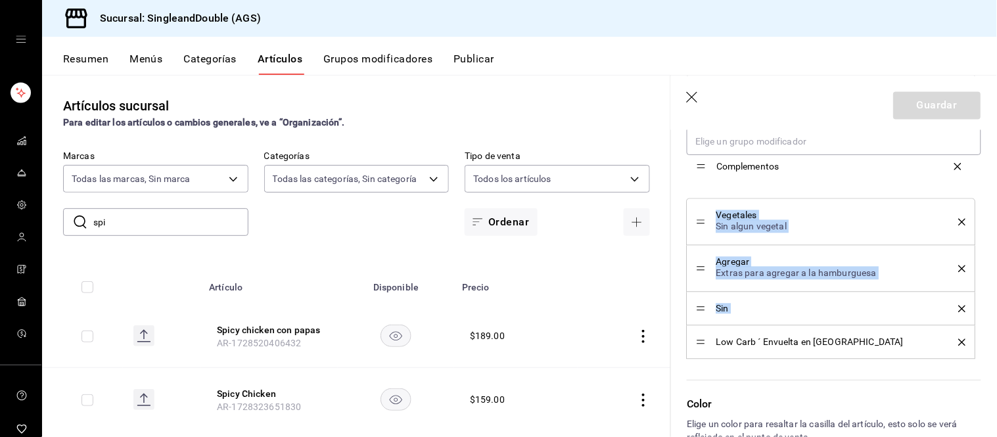
drag, startPoint x: 701, startPoint y: 342, endPoint x: 690, endPoint y: 168, distance: 173.8
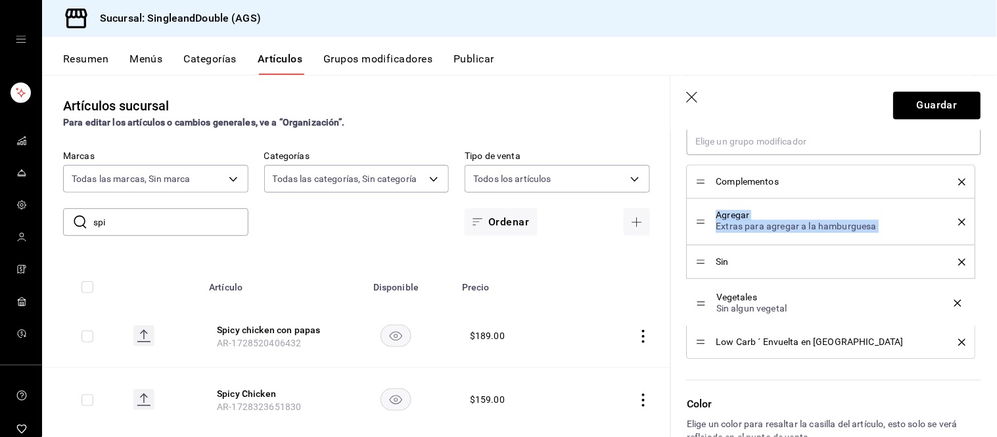
drag, startPoint x: 702, startPoint y: 217, endPoint x: 707, endPoint y: 310, distance: 92.8
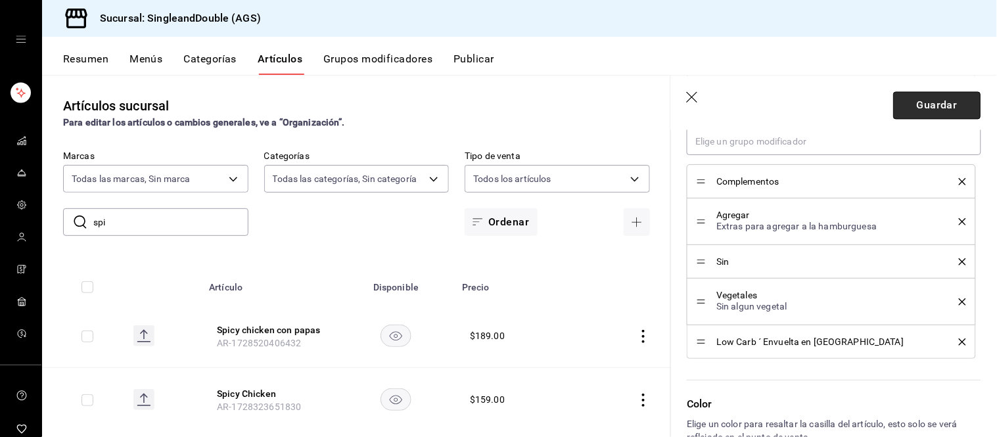
click at [922, 108] on button "Guardar" at bounding box center [936, 105] width 87 height 28
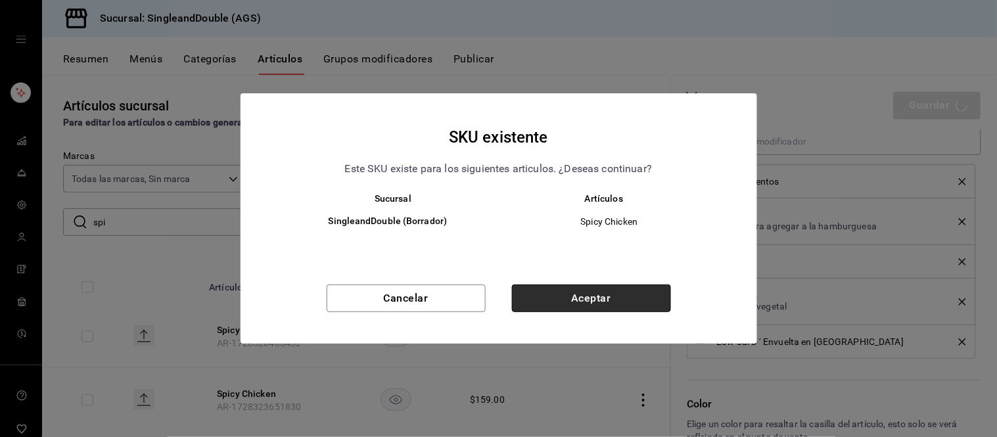
click at [549, 298] on button "Aceptar" at bounding box center [591, 298] width 159 height 28
type textarea "x"
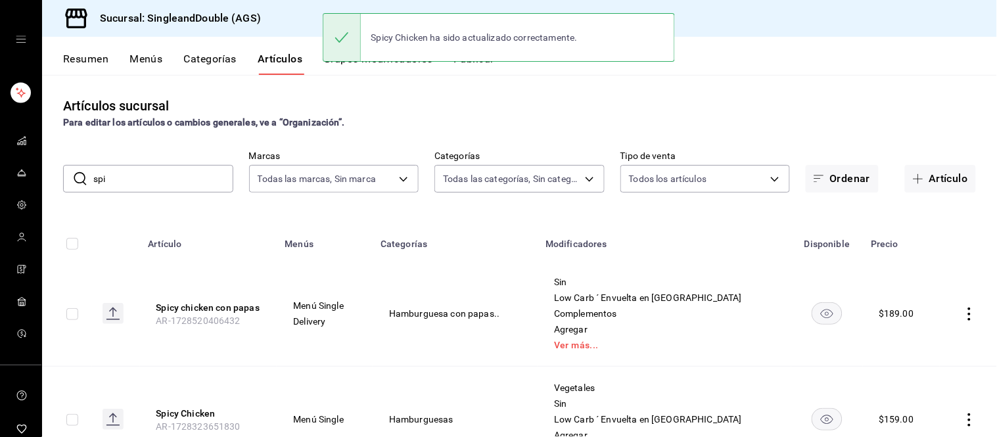
click at [118, 172] on input "spi" at bounding box center [163, 179] width 140 height 26
type input "s"
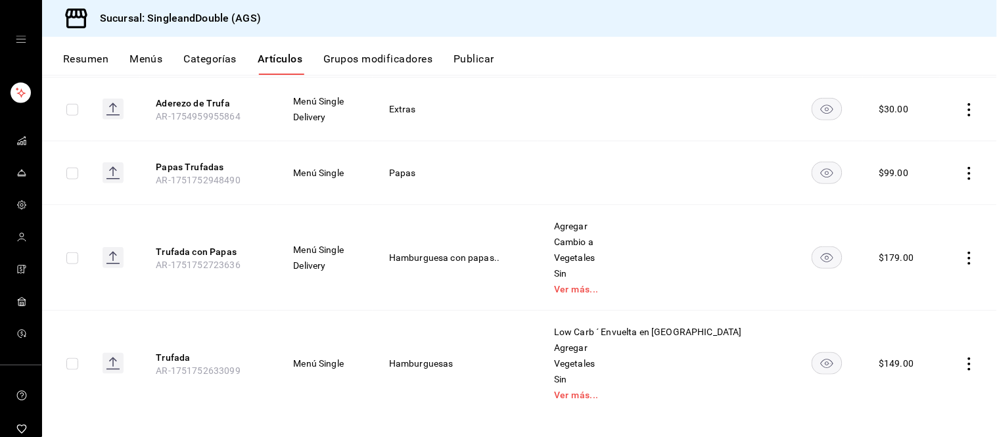
scroll to position [258, 0]
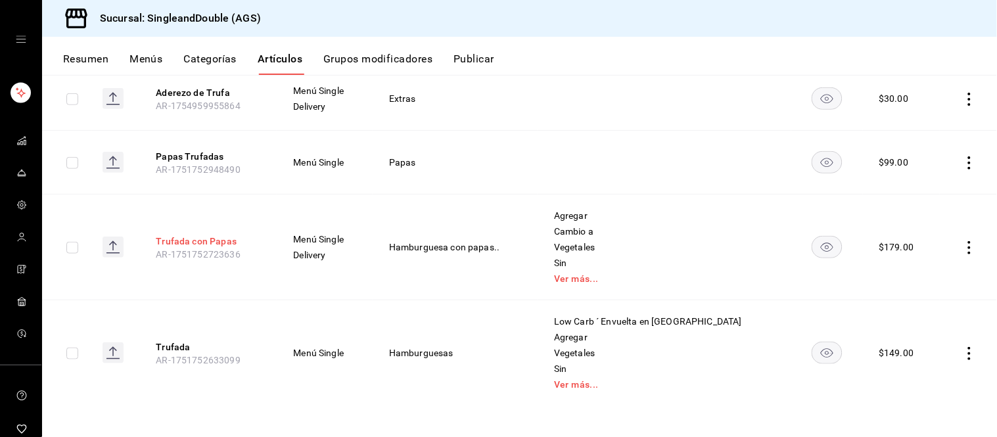
type input "truf"
click at [202, 238] on button "Trufada con Papas" at bounding box center [208, 241] width 105 height 13
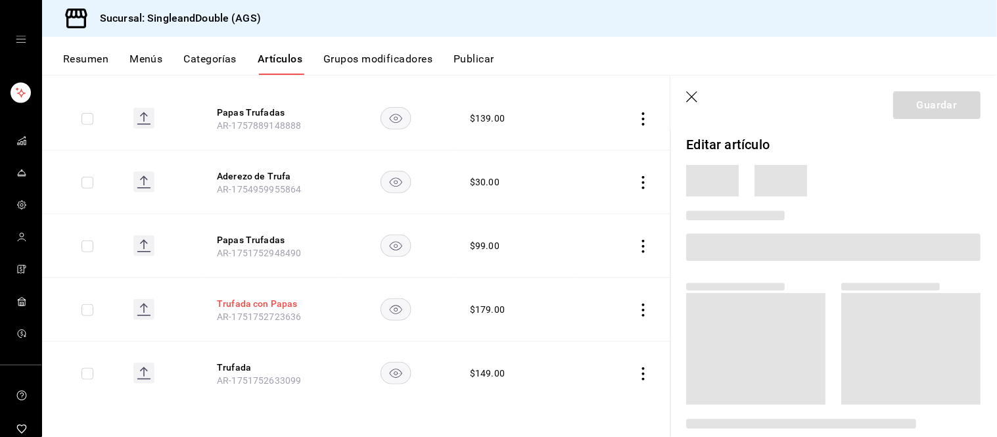
scroll to position [173, 0]
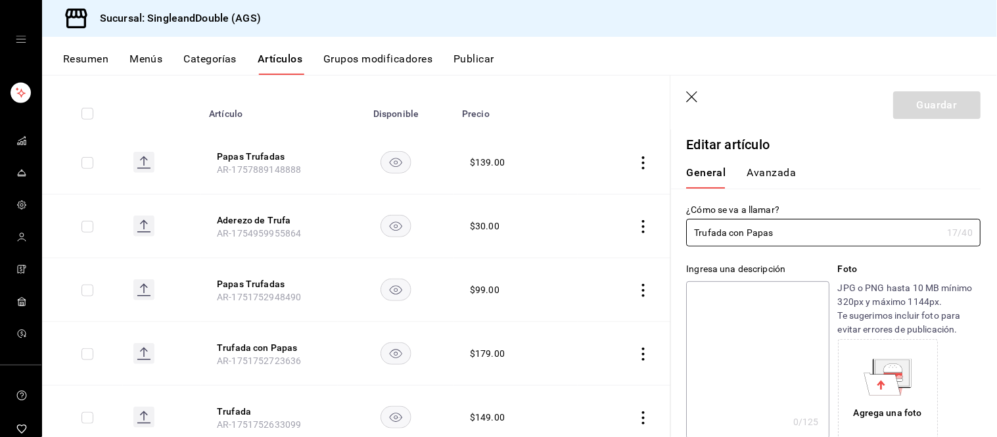
type input "$179.00"
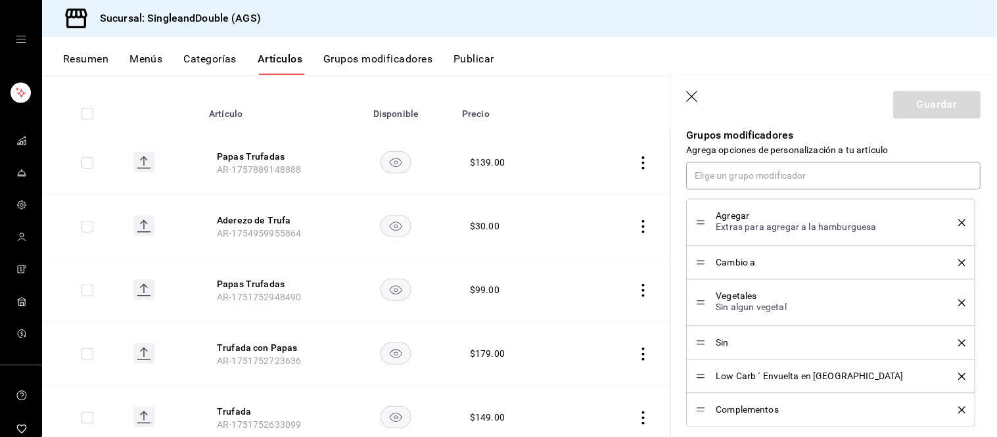
scroll to position [705, 0]
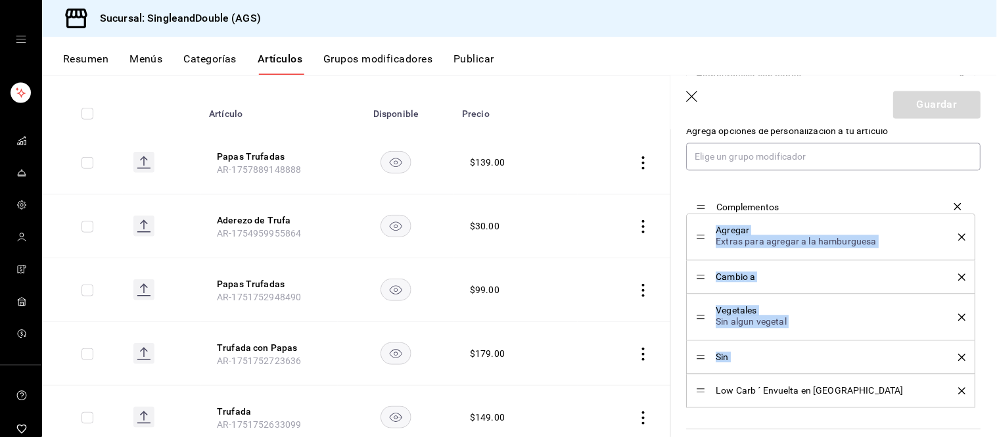
drag, startPoint x: 703, startPoint y: 392, endPoint x: 699, endPoint y: 208, distance: 183.3
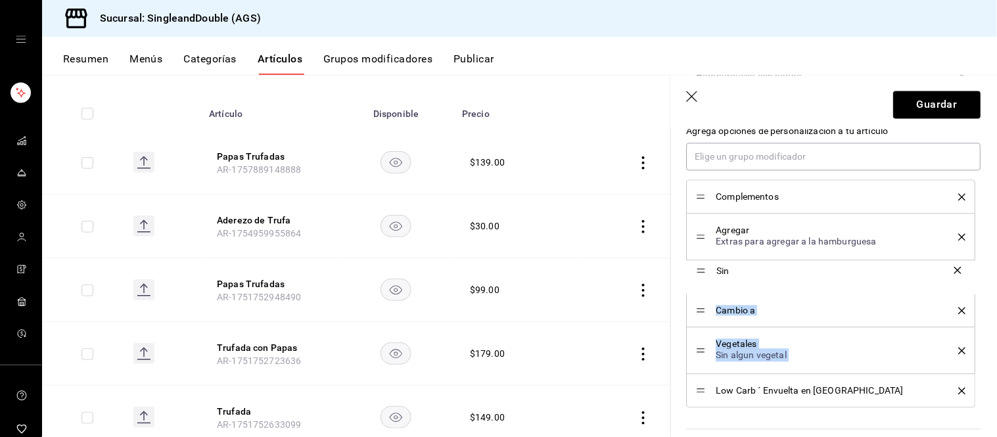
drag, startPoint x: 703, startPoint y: 359, endPoint x: 700, endPoint y: 271, distance: 87.4
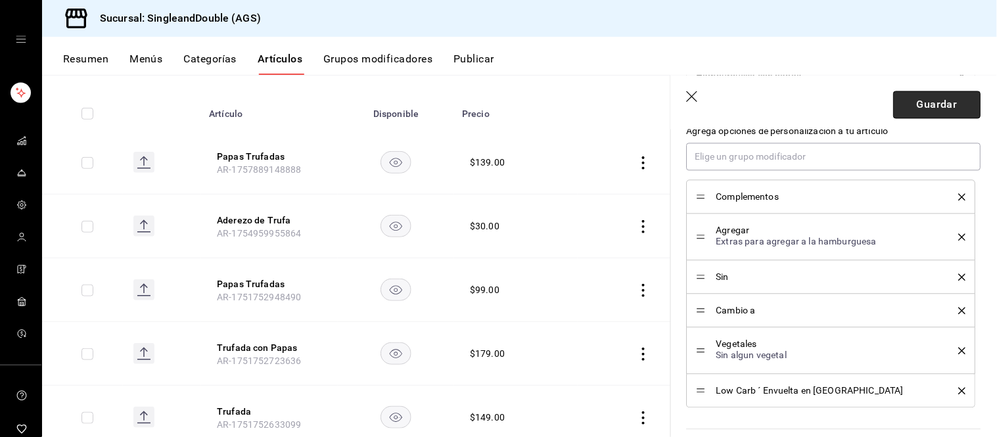
click at [942, 100] on button "Guardar" at bounding box center [936, 105] width 87 height 28
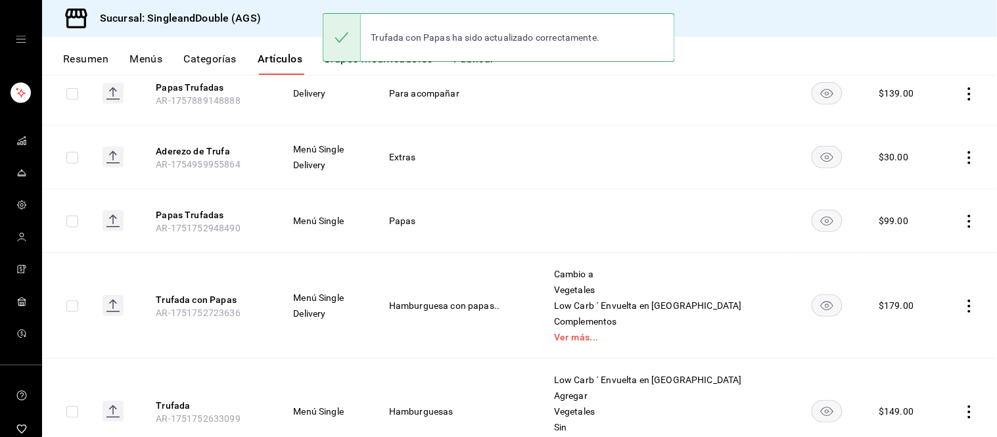
scroll to position [221, 0]
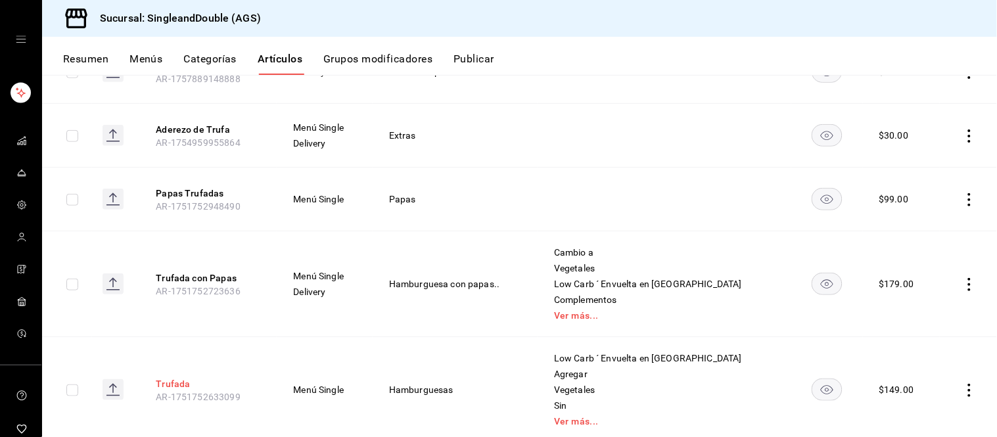
click at [175, 385] on button "Trufada" at bounding box center [208, 383] width 105 height 13
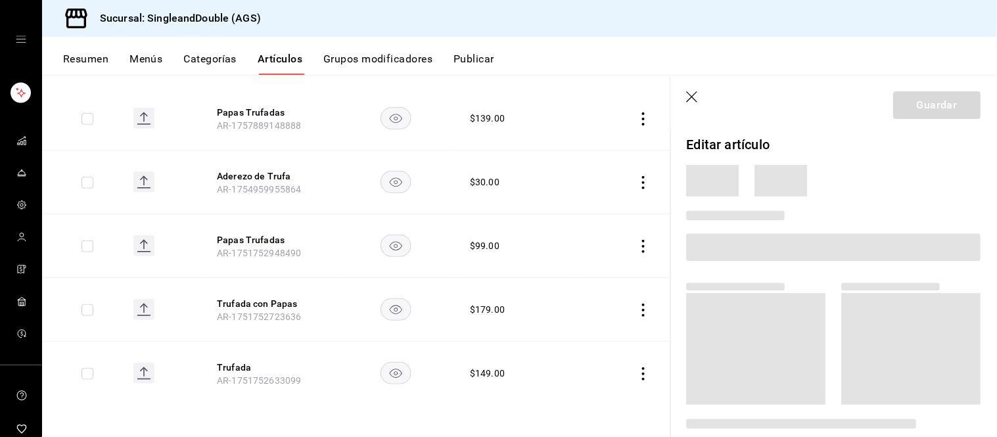
scroll to position [173, 0]
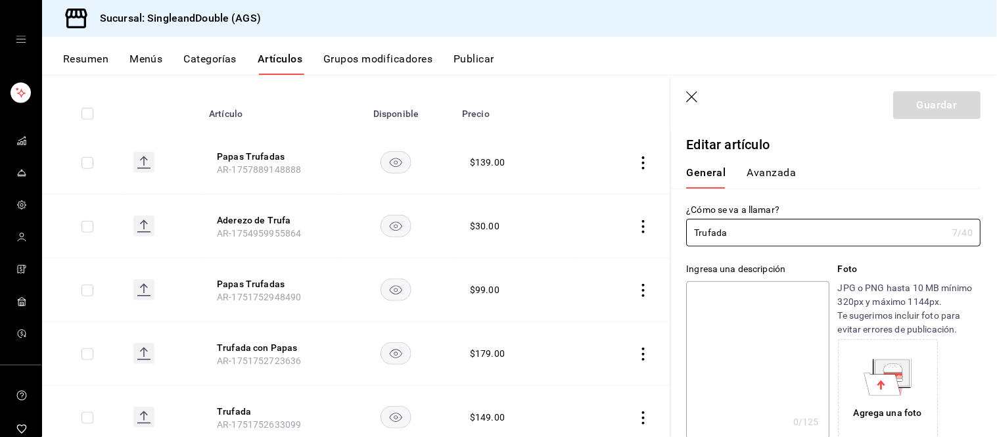
type input "$149.00"
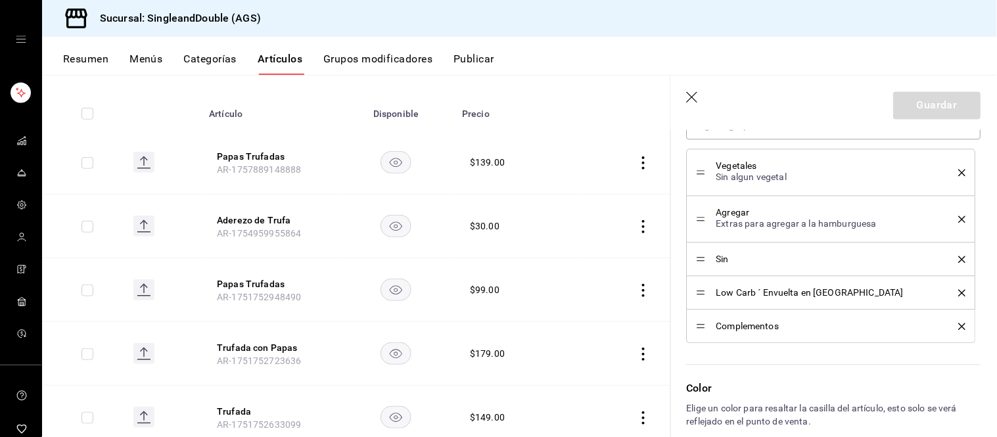
scroll to position [741, 0]
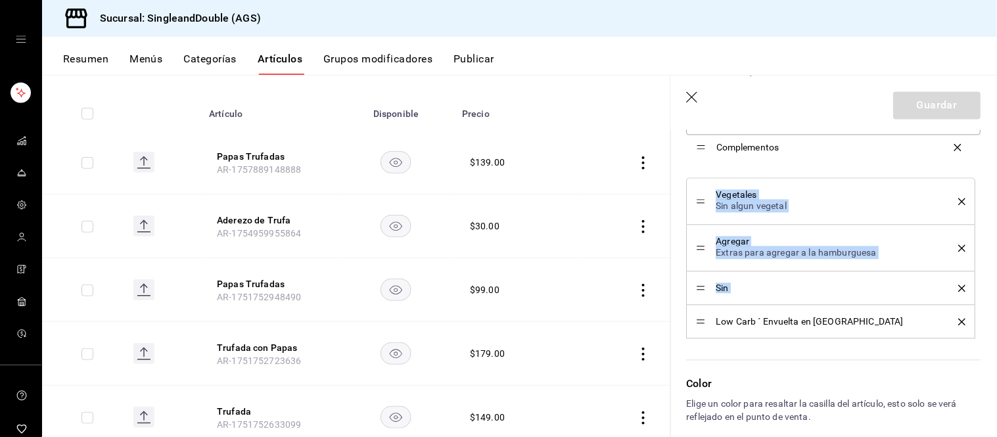
drag, startPoint x: 701, startPoint y: 323, endPoint x: 698, endPoint y: 161, distance: 162.3
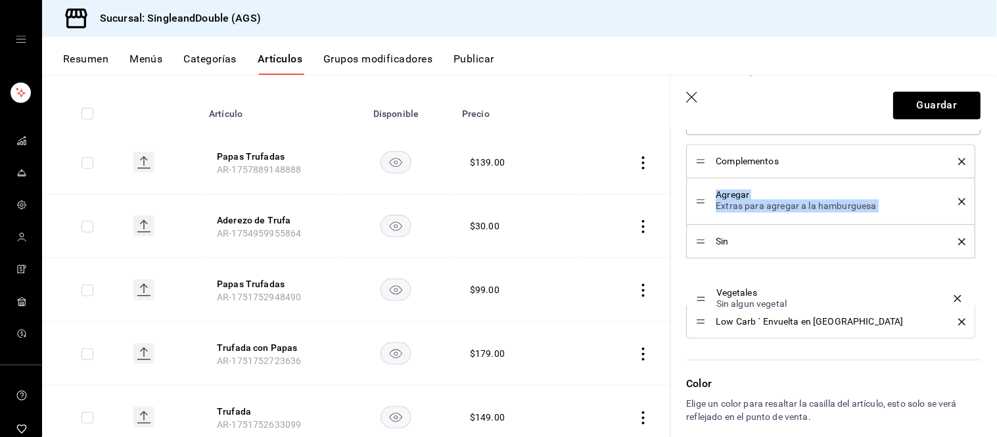
drag, startPoint x: 703, startPoint y: 204, endPoint x: 712, endPoint y: 303, distance: 98.9
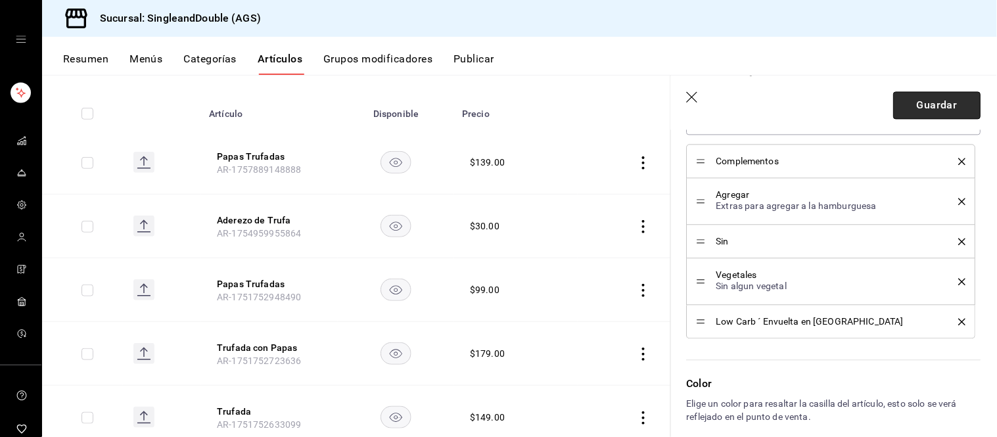
click at [916, 106] on button "Guardar" at bounding box center [936, 105] width 87 height 28
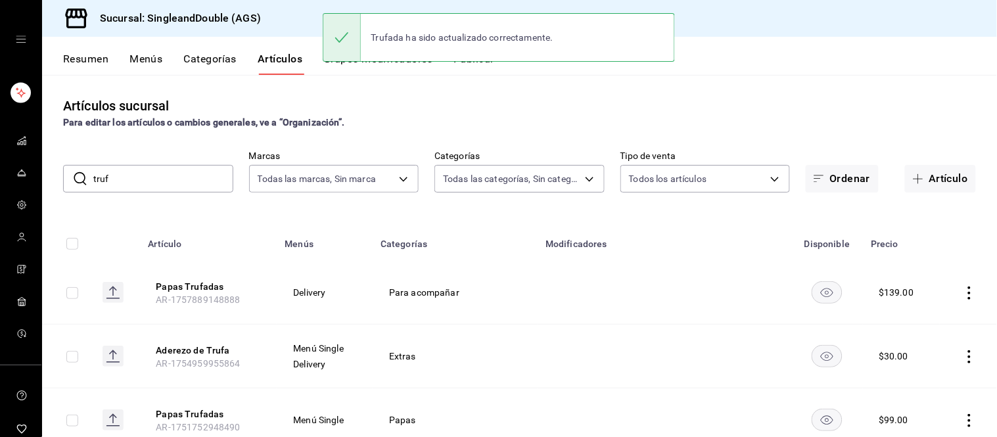
click at [120, 175] on input "truf" at bounding box center [163, 179] width 140 height 26
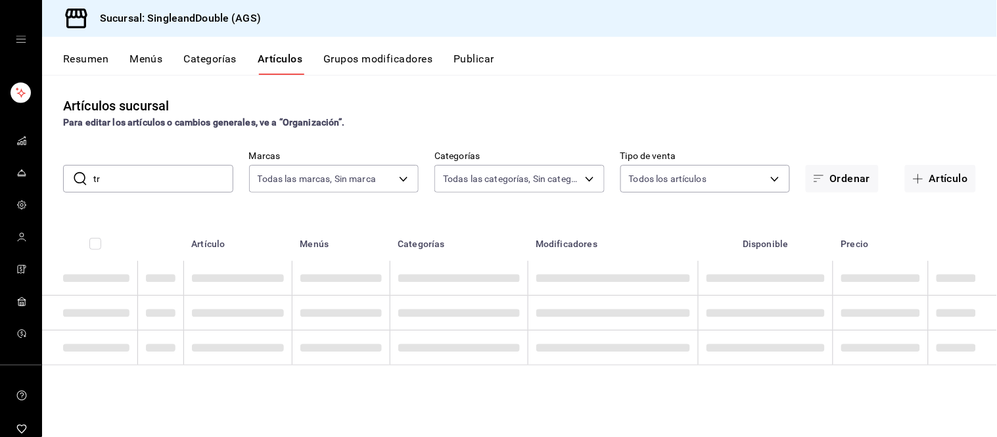
type input "t"
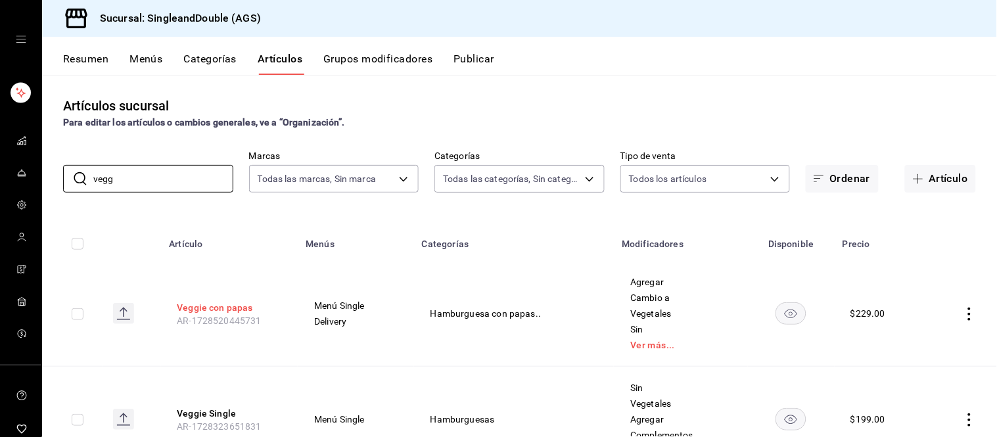
type input "vegg"
click at [238, 301] on button "Veggie con papas" at bounding box center [229, 307] width 105 height 13
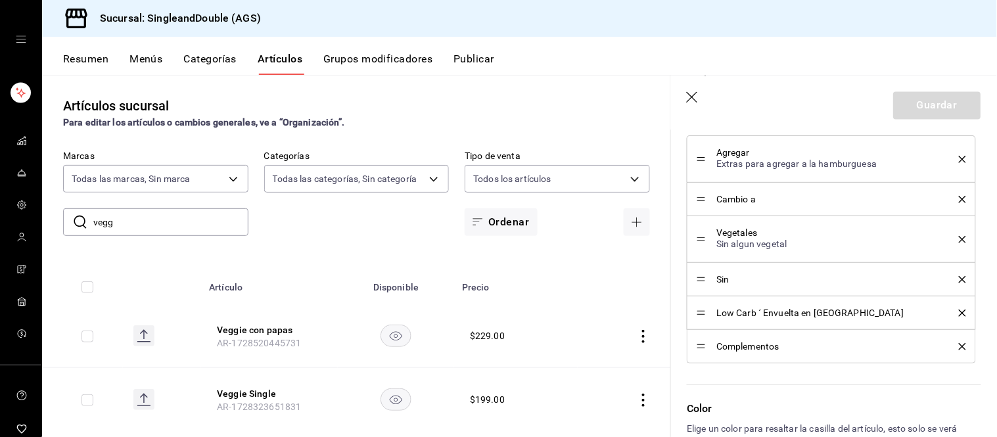
scroll to position [759, 0]
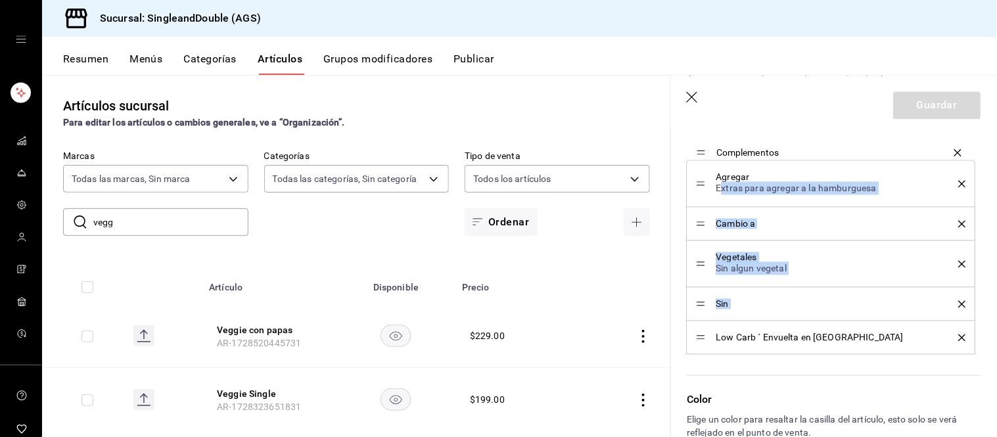
drag, startPoint x: 703, startPoint y: 332, endPoint x: 721, endPoint y: 152, distance: 180.9
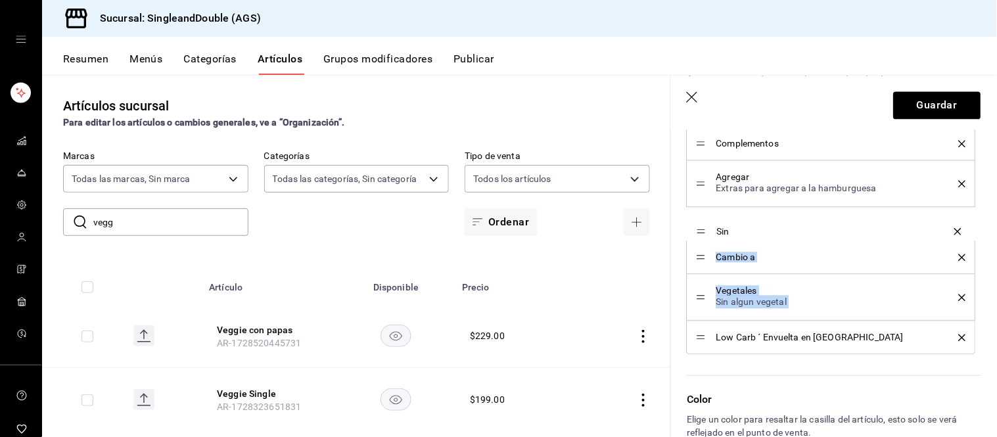
drag, startPoint x: 703, startPoint y: 304, endPoint x: 704, endPoint y: 229, distance: 75.6
click at [936, 112] on button "Guardar" at bounding box center [936, 105] width 87 height 28
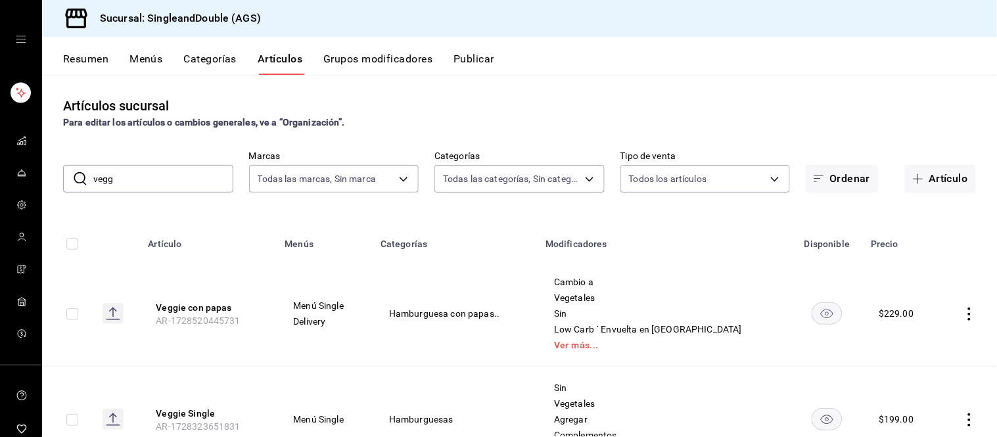
click at [129, 176] on input "vegg" at bounding box center [163, 179] width 140 height 26
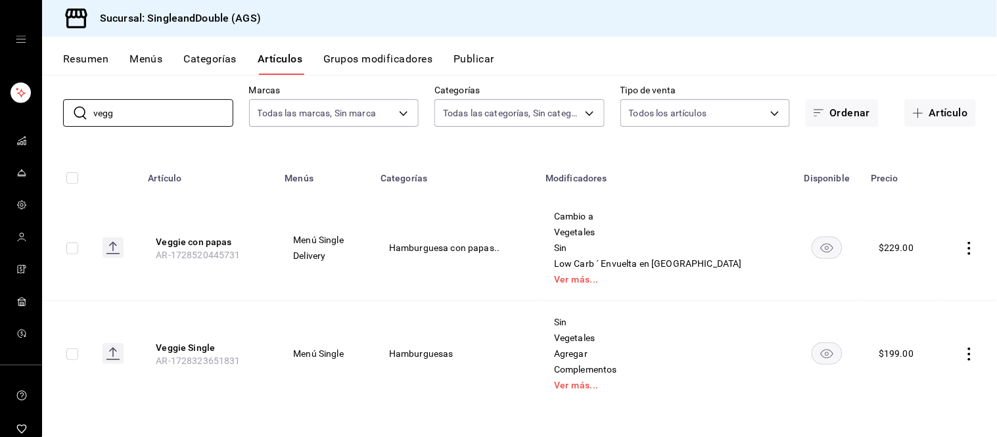
scroll to position [66, 0]
click at [200, 344] on button "Veggie Single" at bounding box center [208, 346] width 105 height 13
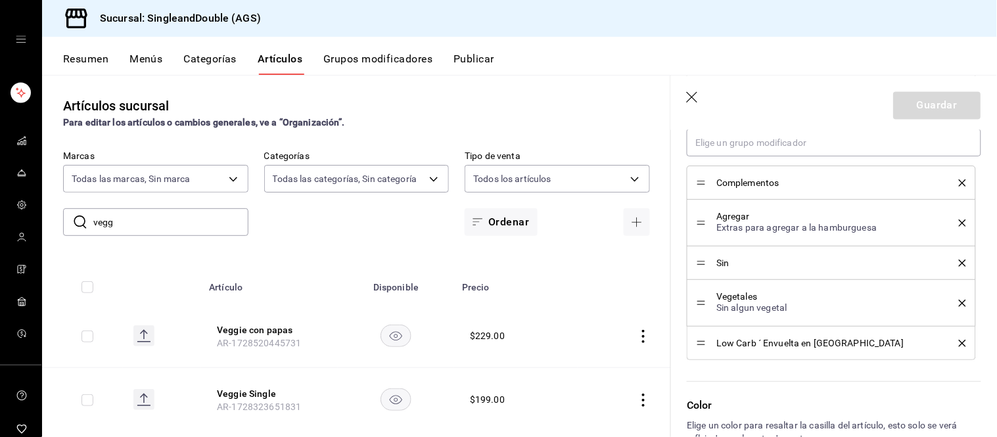
scroll to position [720, 0]
click at [693, 90] on header "Guardar" at bounding box center [834, 103] width 326 height 54
click at [238, 328] on button "Veggie con papas" at bounding box center [269, 329] width 105 height 13
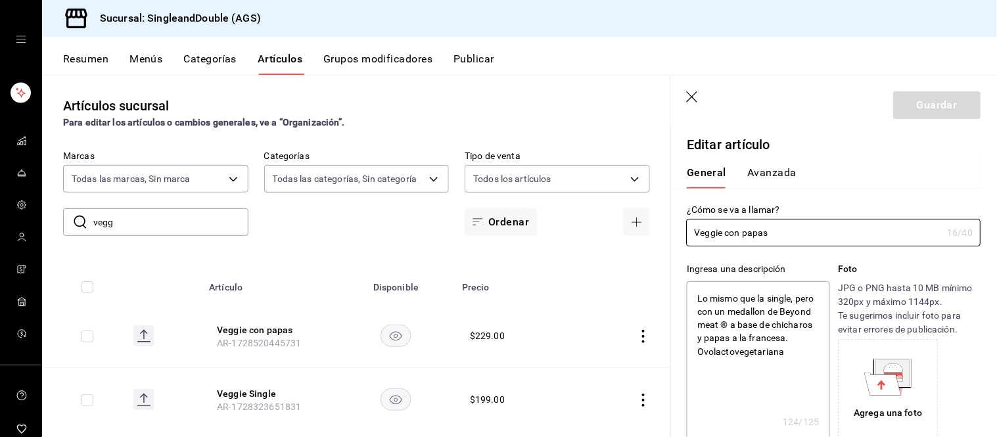
type textarea "x"
type input "$229.00"
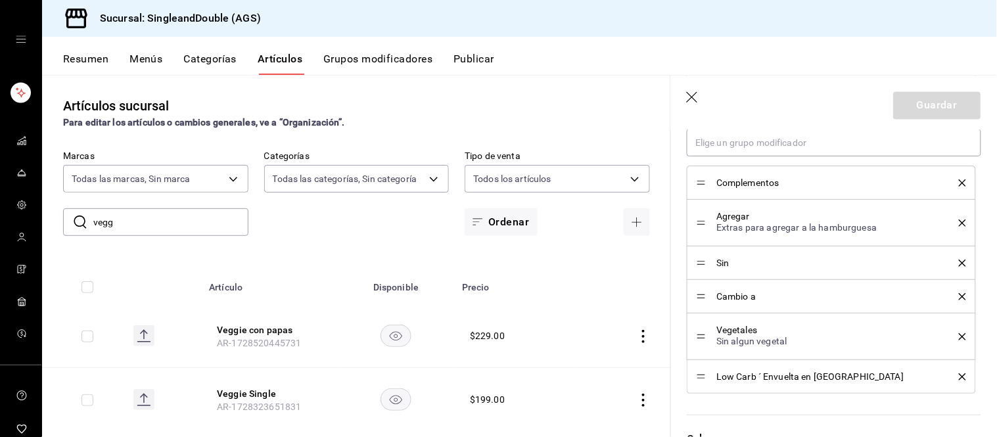
scroll to position [740, 0]
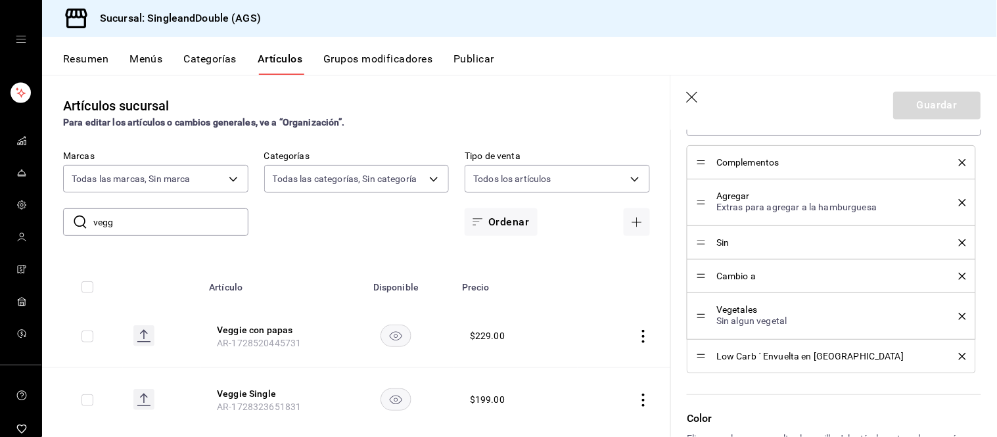
click at [690, 97] on icon "button" at bounding box center [693, 97] width 13 height 13
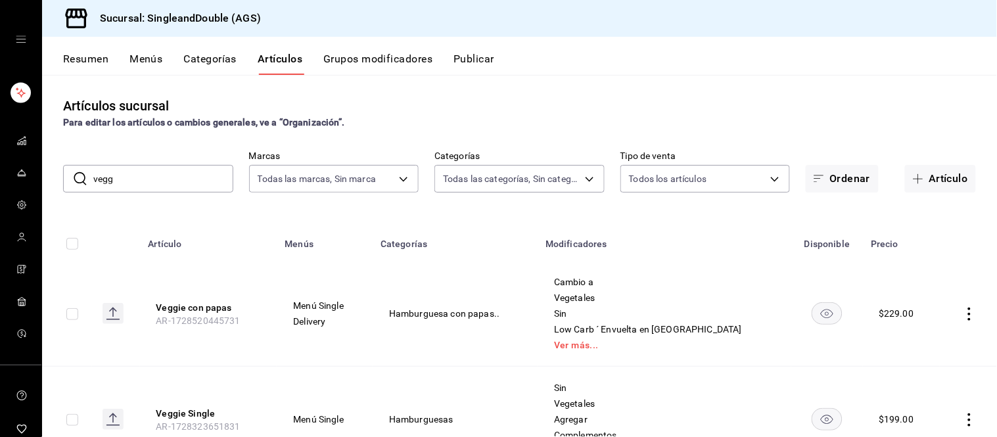
click at [593, 90] on div "Artículos sucursal Para editar los artículos o cambios generales, ve a “Organiz…" at bounding box center [519, 255] width 955 height 361
click at [395, 108] on div "Artículos sucursal Para editar los artículos o cambios generales, ve a “Organiz…" at bounding box center [519, 113] width 955 height 34
drag, startPoint x: 60, startPoint y: 55, endPoint x: 73, endPoint y: 59, distance: 13.7
click at [73, 59] on div "Resumen Menús Categorías Artículos Grupos modificadores Publicar" at bounding box center [519, 56] width 955 height 38
click at [73, 59] on button "Resumen" at bounding box center [85, 64] width 45 height 22
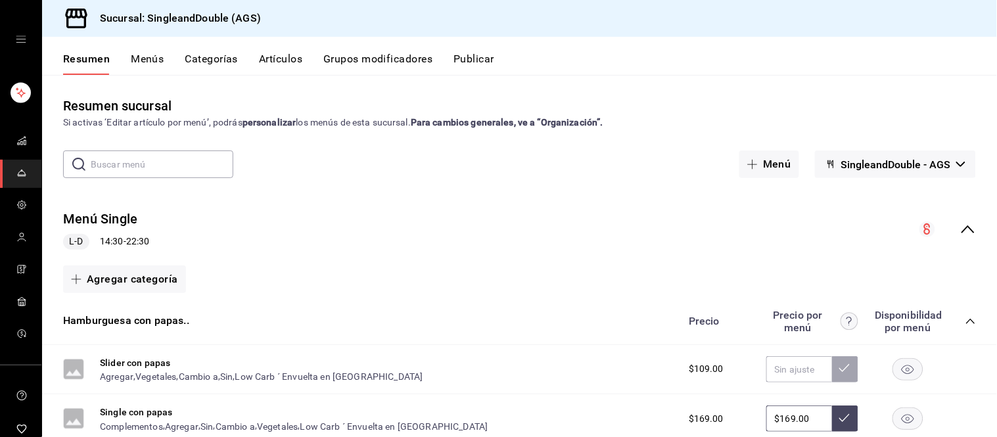
click at [373, 224] on div "Menú Single L-D 14:30 - 22:30" at bounding box center [519, 229] width 955 height 61
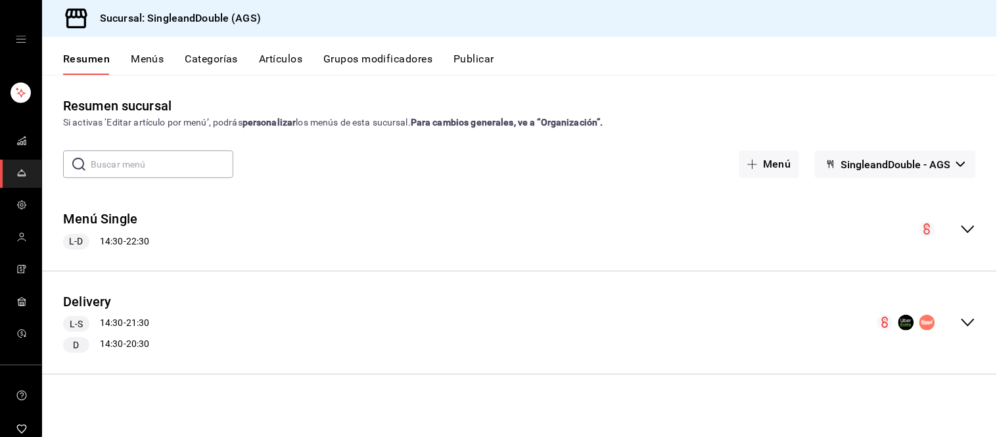
click at [978, 312] on div "Delivery L-S 14:30 - 21:30 D 14:30 - 20:30" at bounding box center [519, 323] width 955 height 82
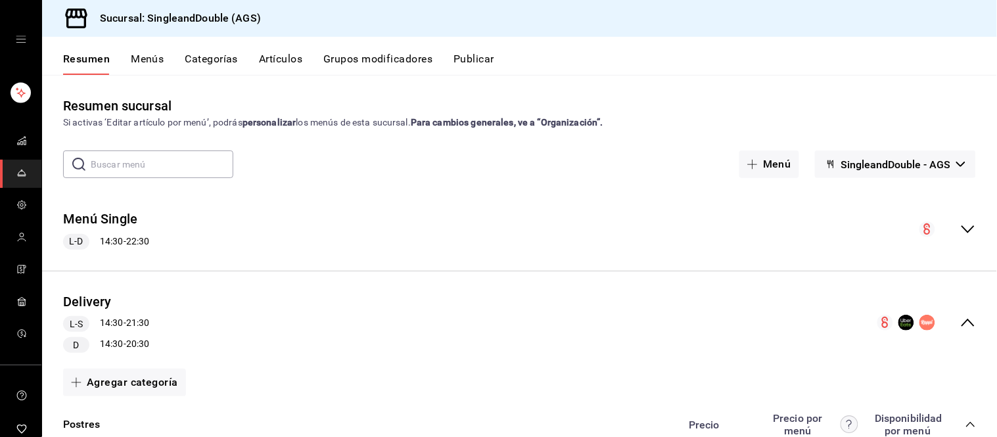
click at [949, 324] on div "collapse-menu-row" at bounding box center [926, 323] width 99 height 16
